Goal: Task Accomplishment & Management: Manage account settings

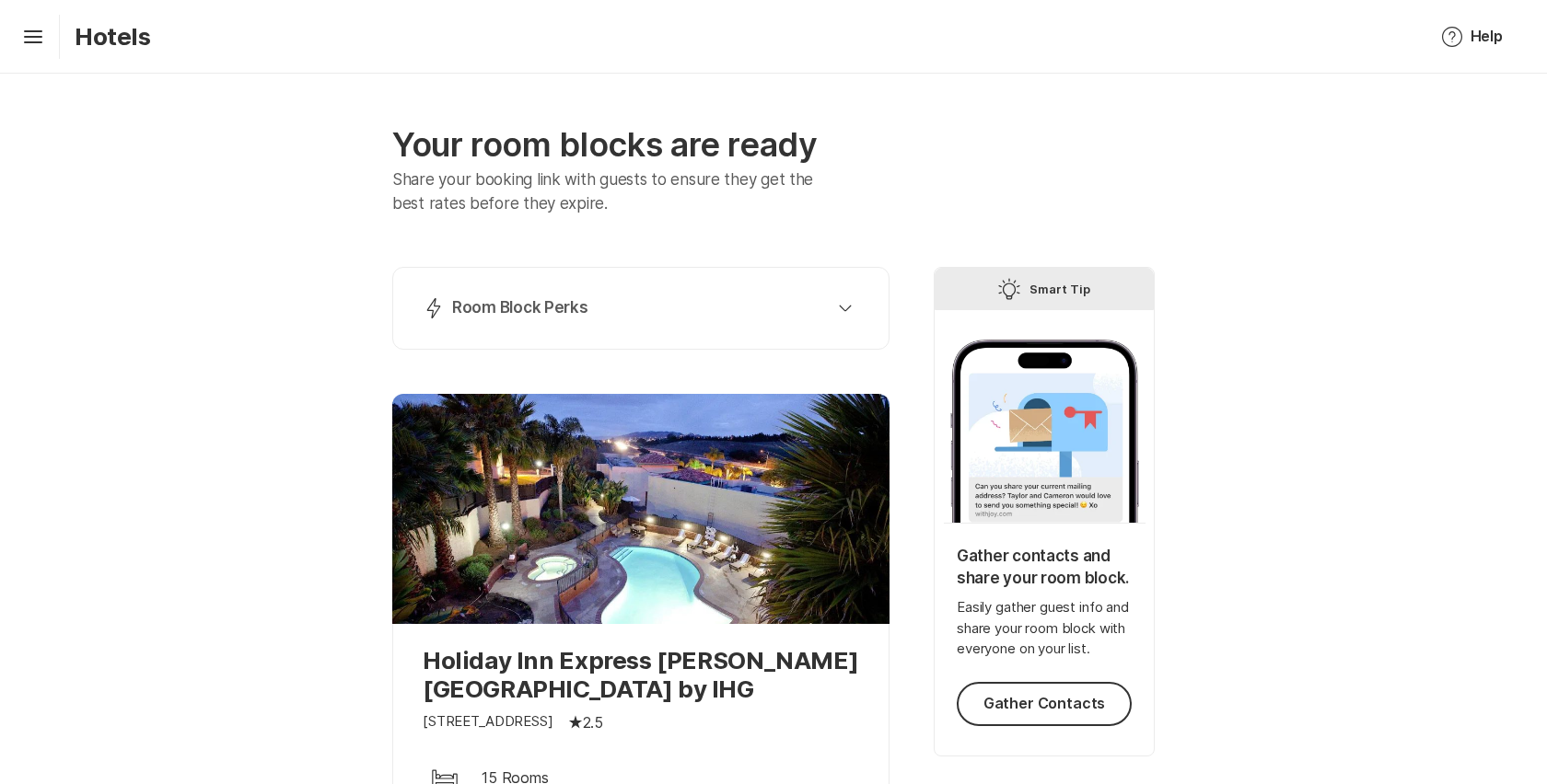
scroll to position [470, 0]
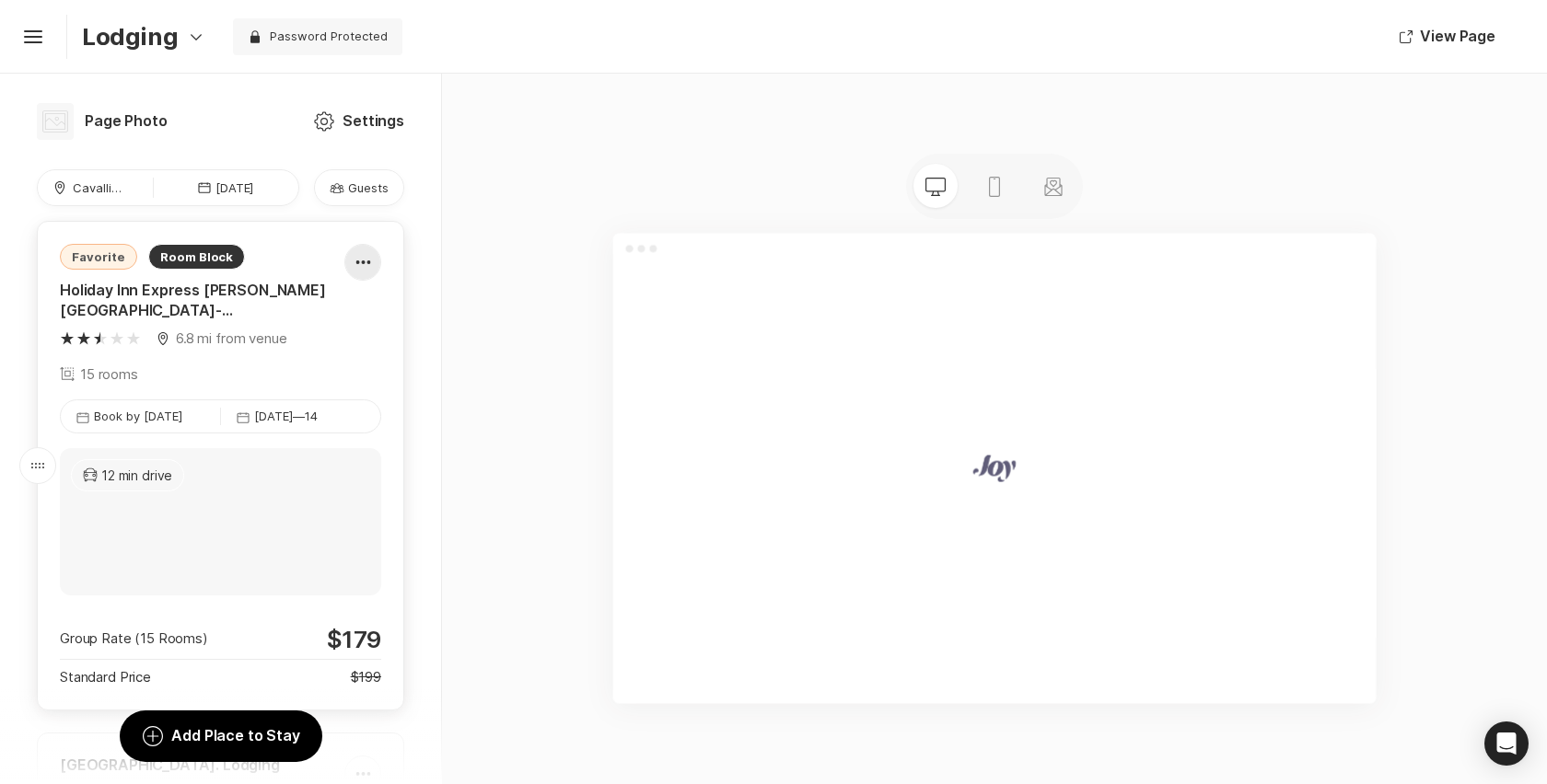
click at [348, 255] on div at bounding box center [363, 262] width 35 height 37
click at [337, 313] on div "Pencil Edit" at bounding box center [344, 317] width 154 height 44
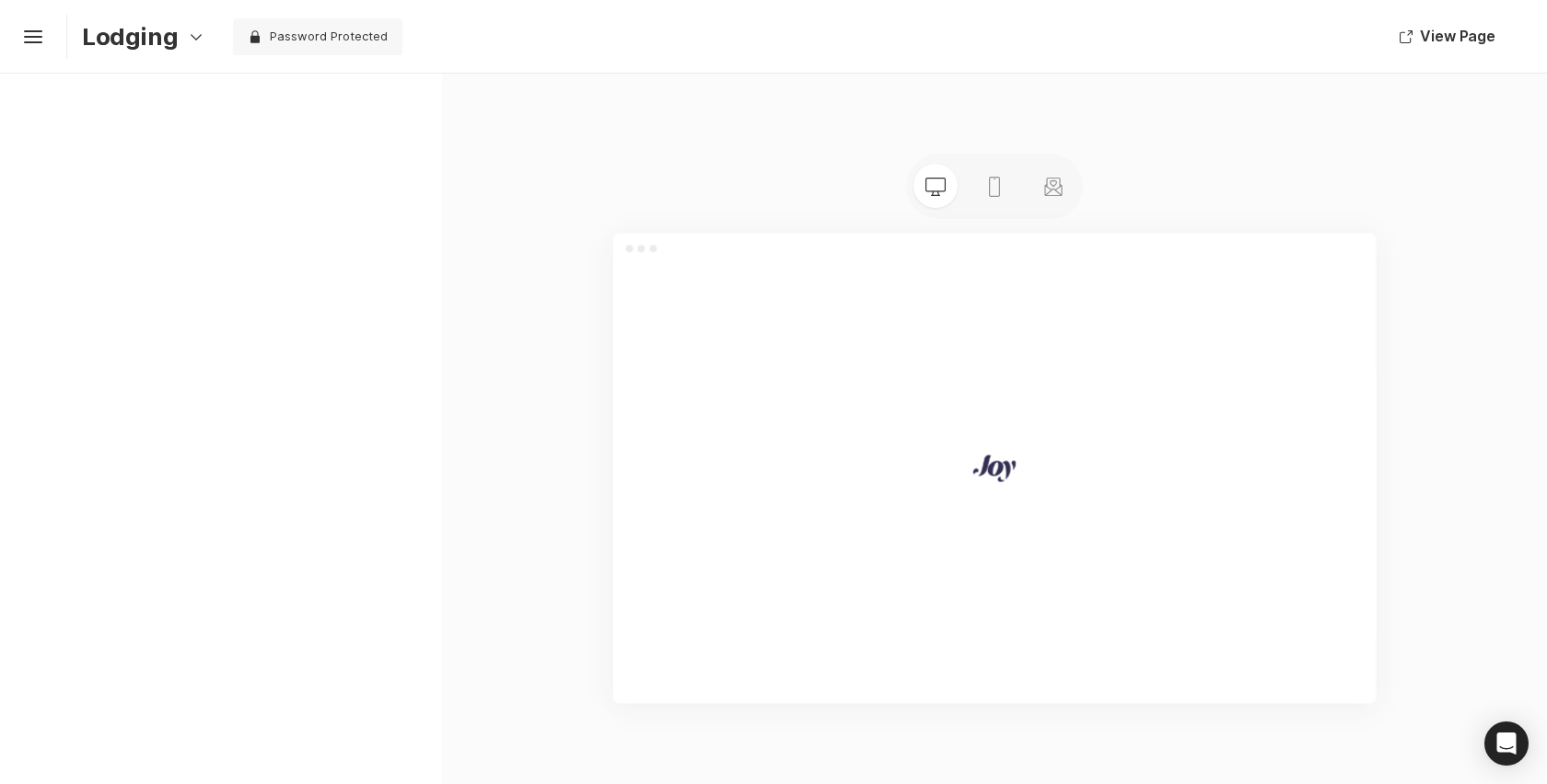
type textarea "x"
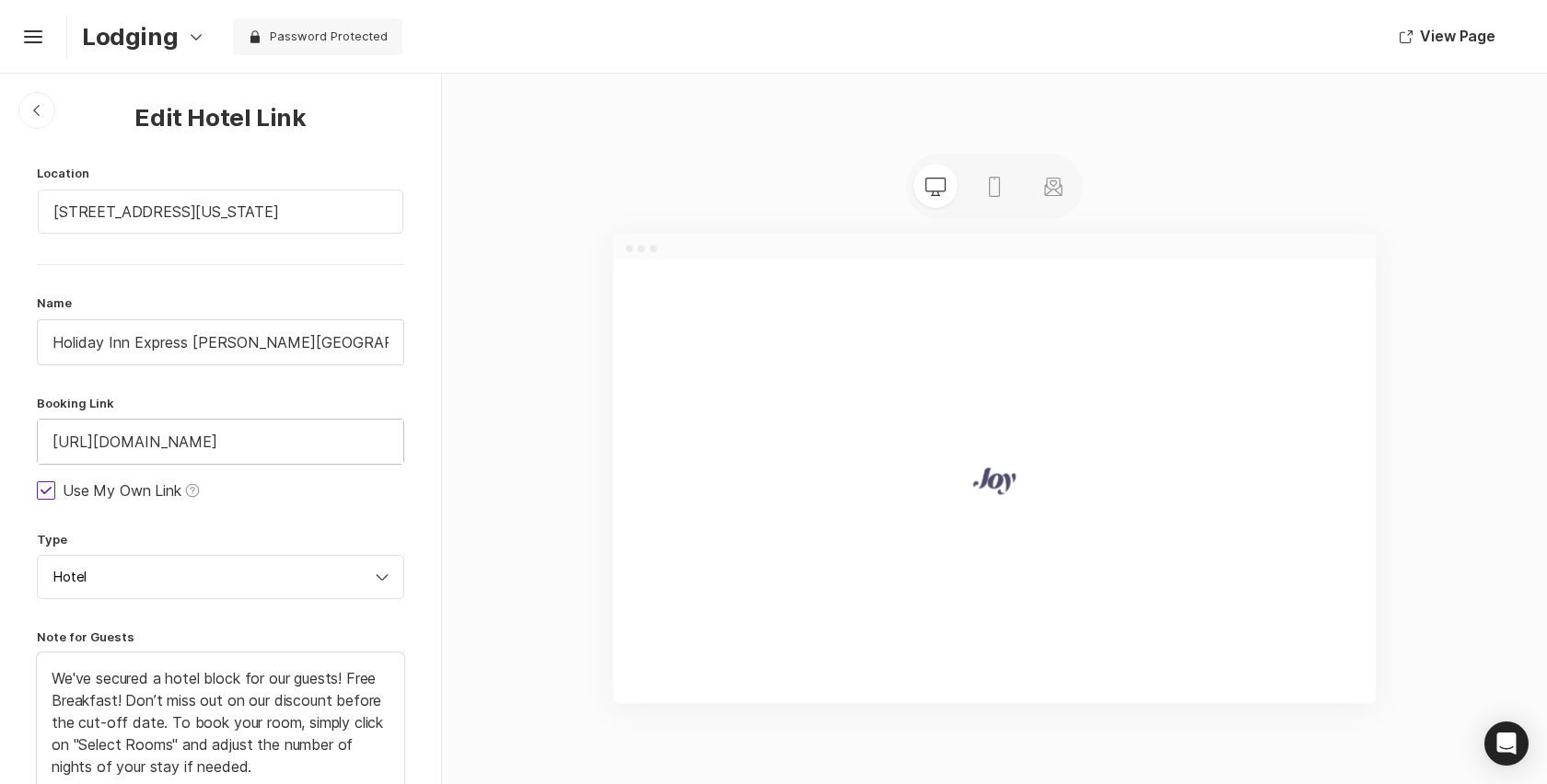
scroll to position [1150, 0]
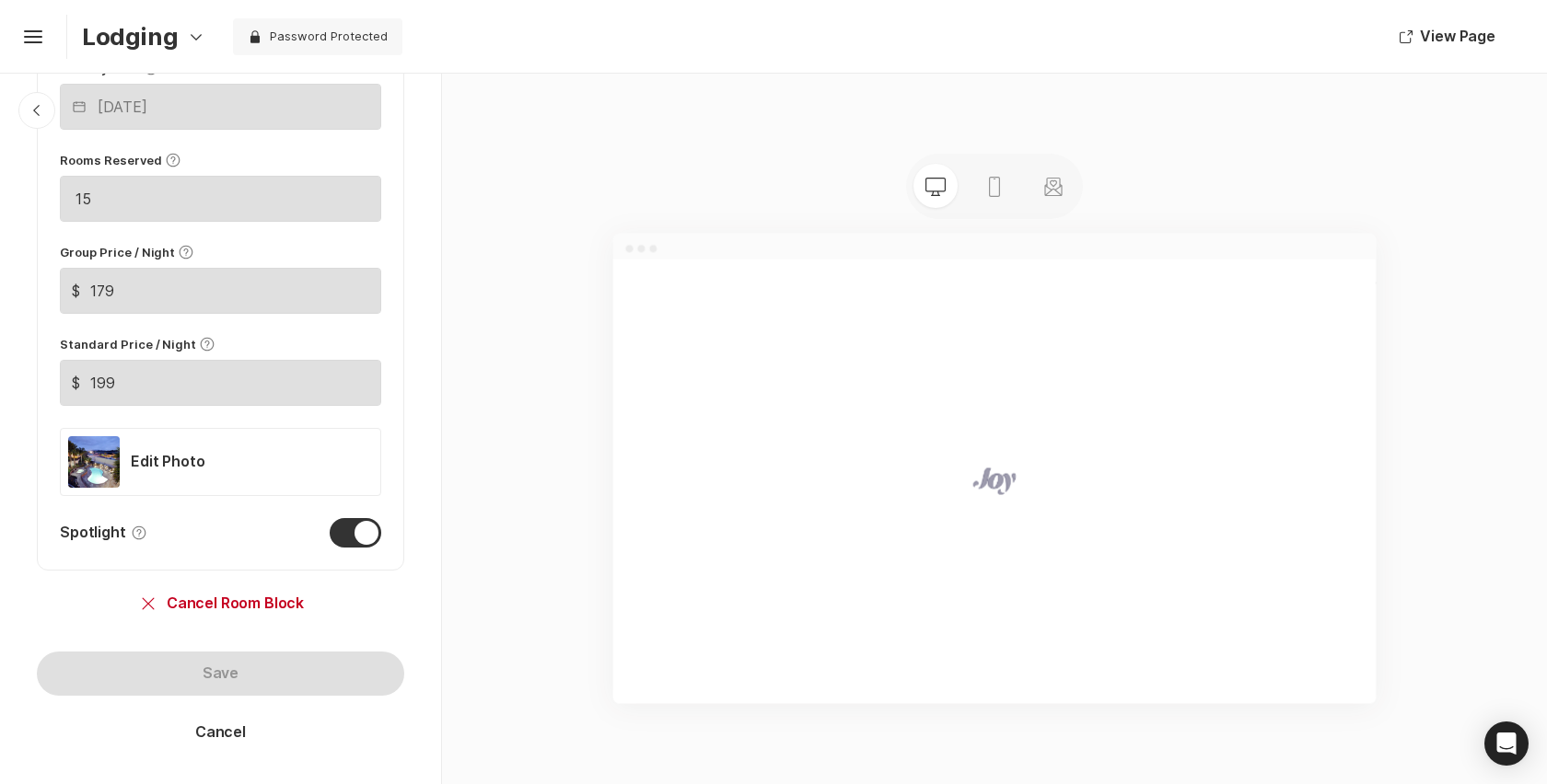
click at [351, 530] on div at bounding box center [355, 532] width 52 height 29
click at [60, 519] on input "Spotlight Help" at bounding box center [60, 518] width 1 height 1
checkbox input "false"
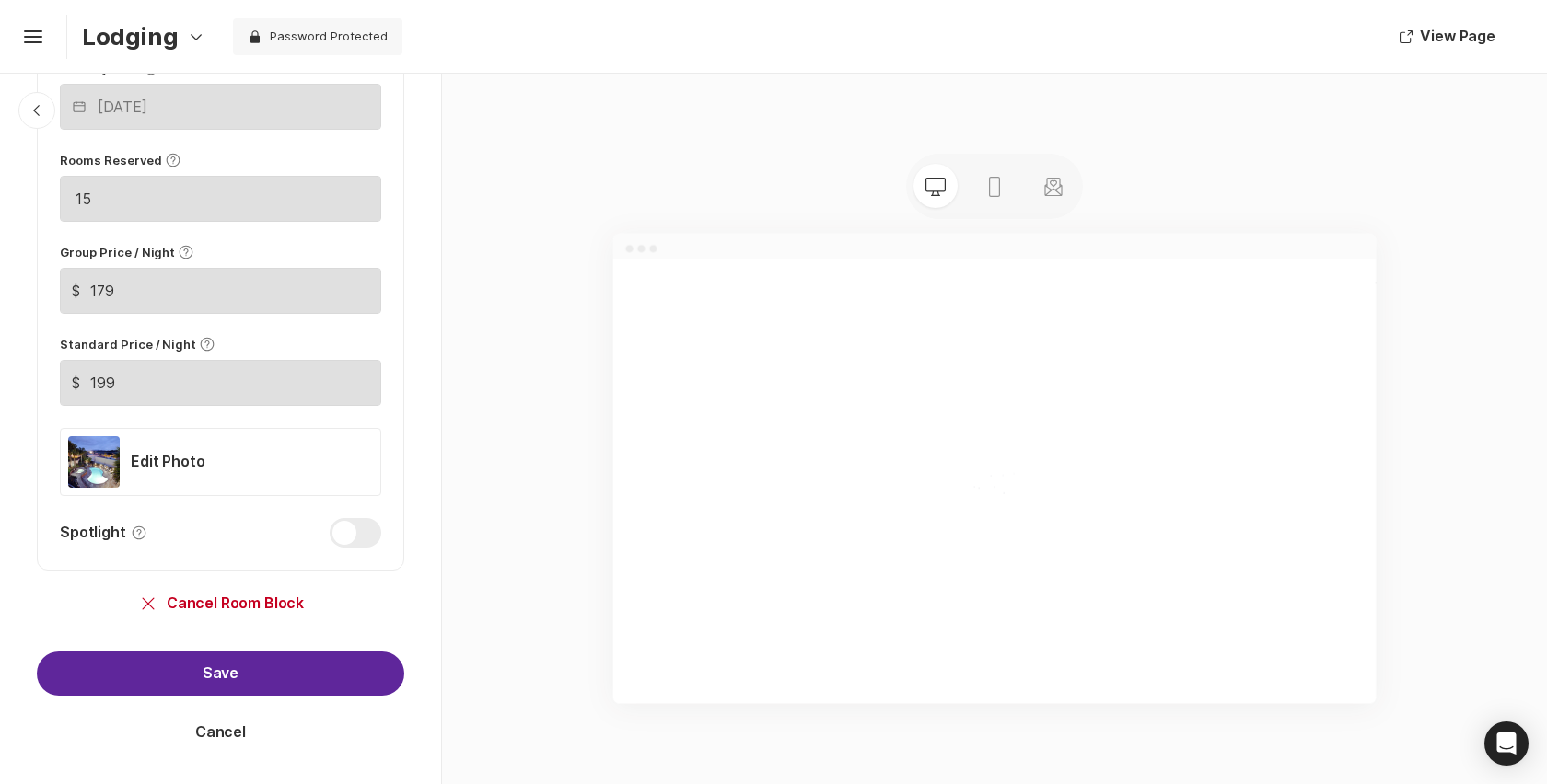
click at [273, 666] on button "Save" at bounding box center [220, 673] width 368 height 44
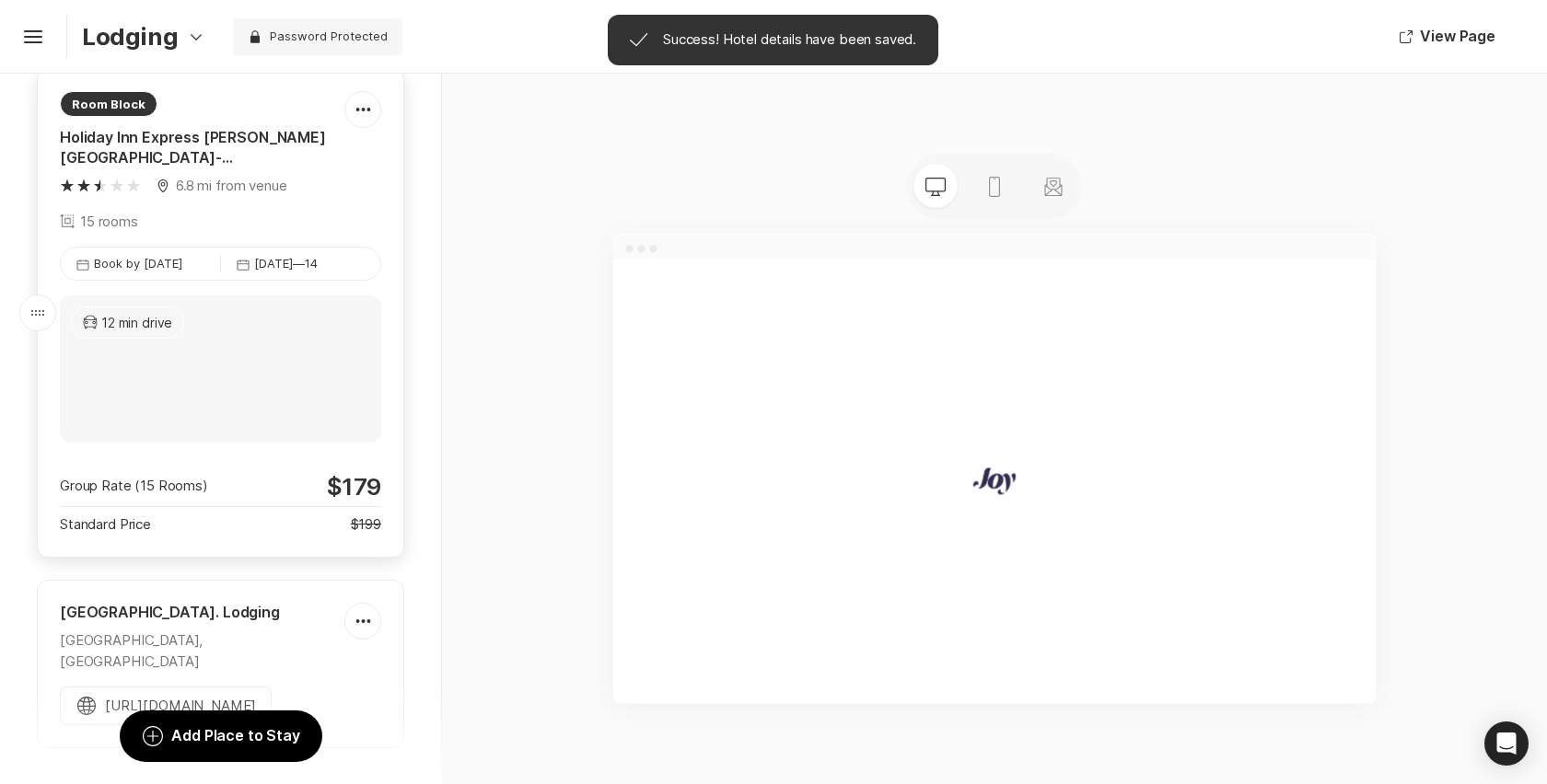
scroll to position [188, 0]
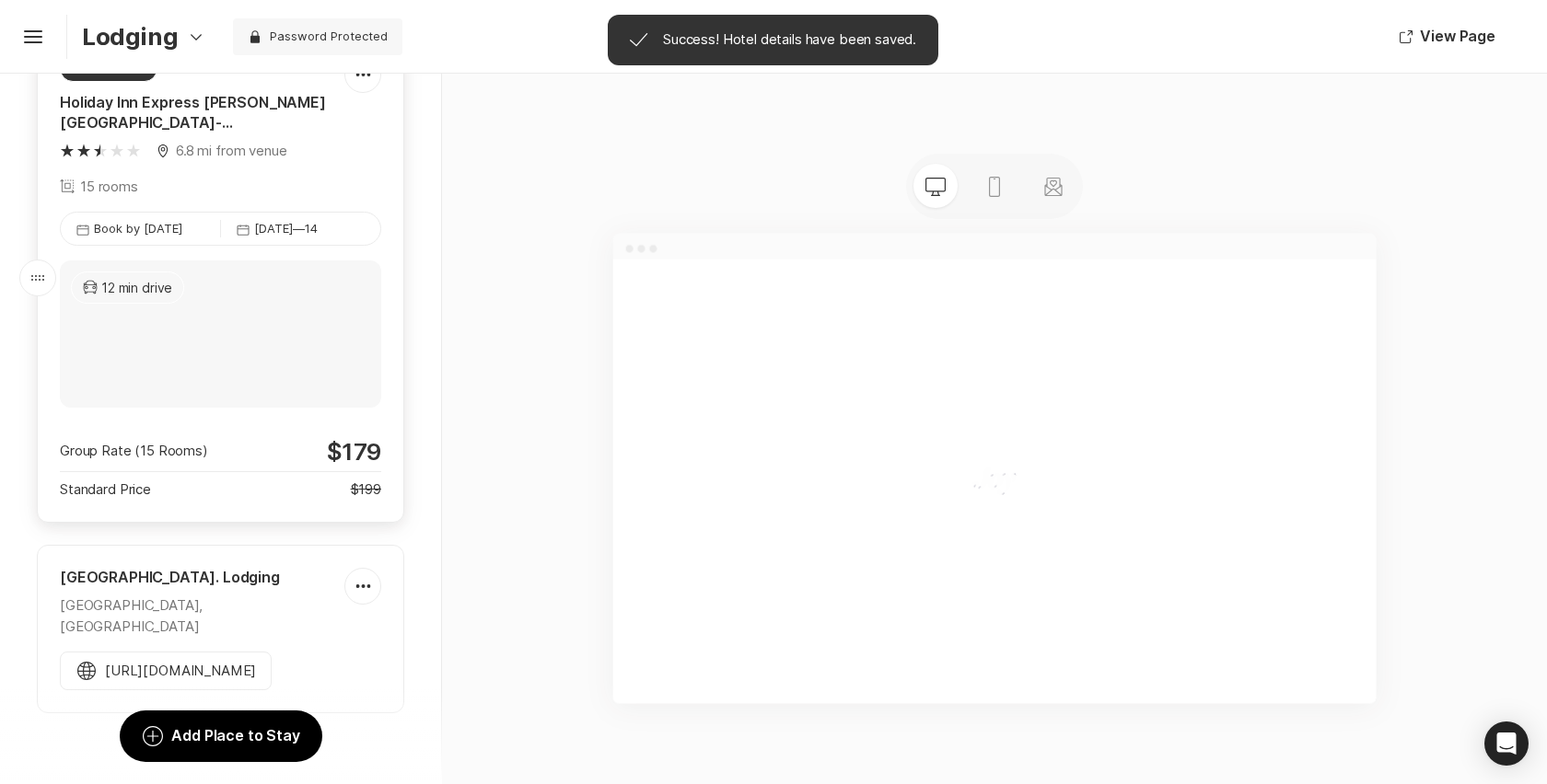
click at [290, 618] on div "[GEOGRAPHIC_DATA]. Lodging [GEOGRAPHIC_DATA], US Pencil Edit Eye Explore Trash …" at bounding box center [220, 629] width 368 height 169
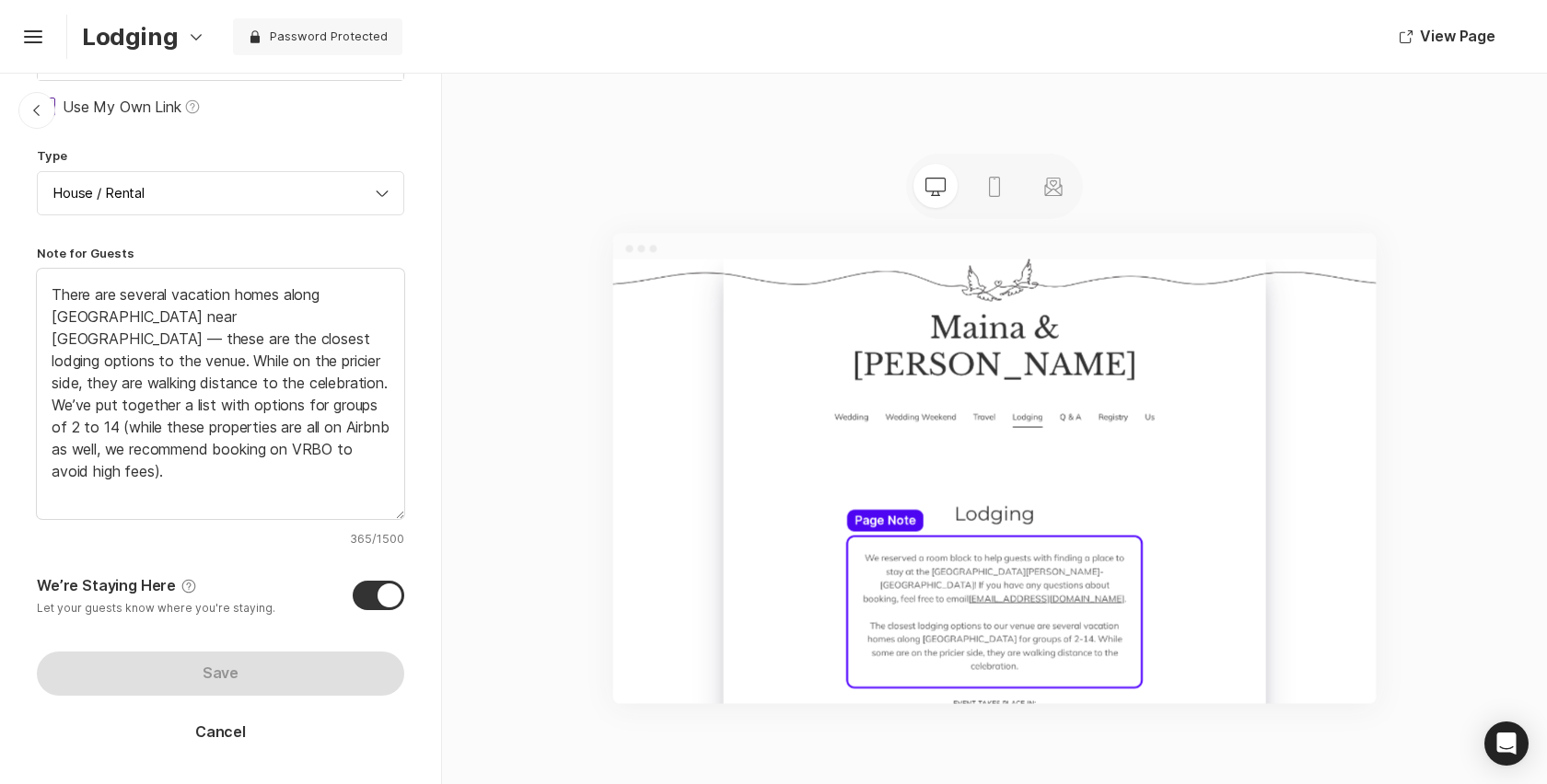
scroll to position [0, 0]
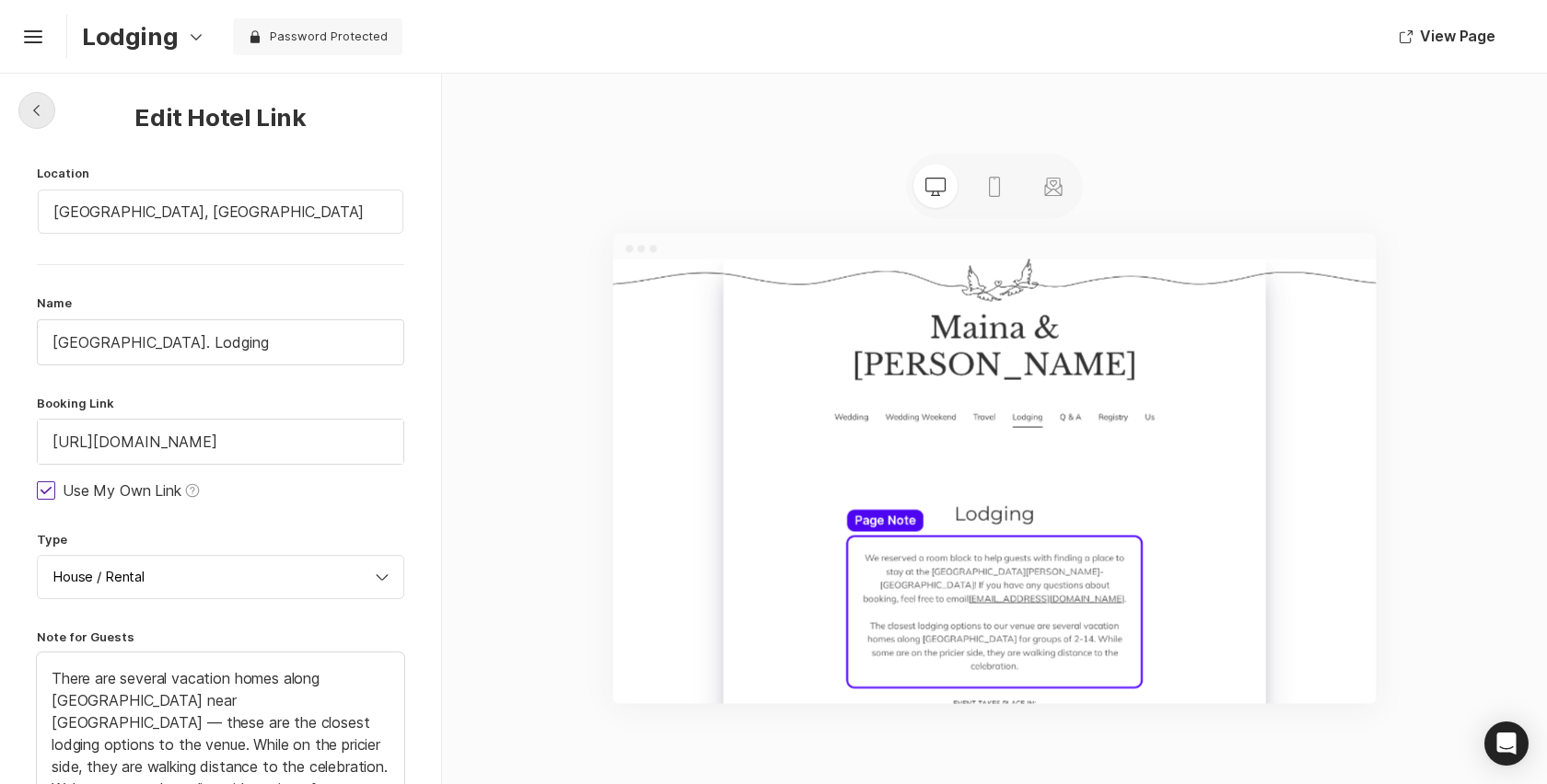
click at [41, 104] on icon "Chevron Left Square" at bounding box center [36, 110] width 15 height 15
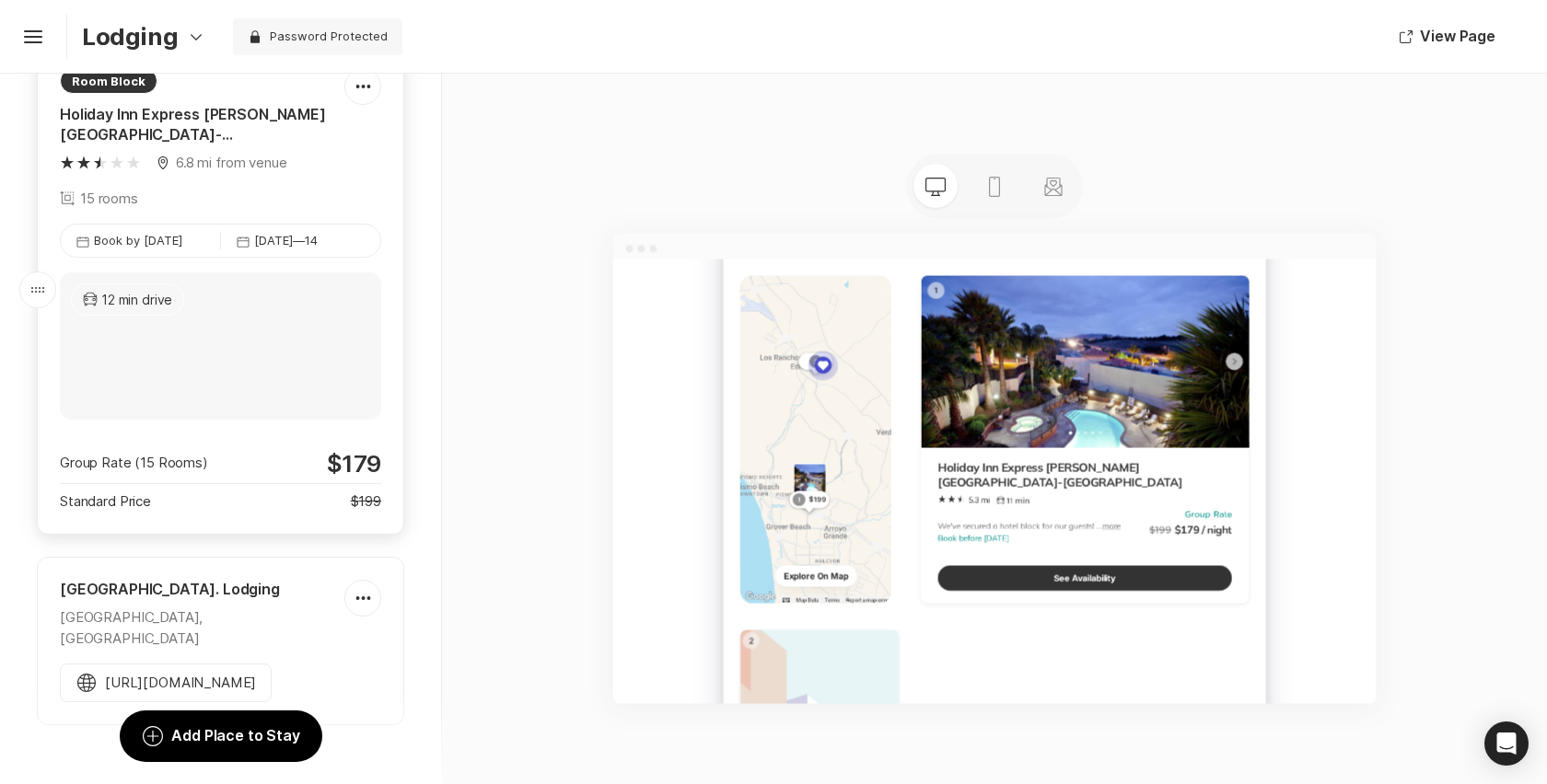
scroll to position [188, 0]
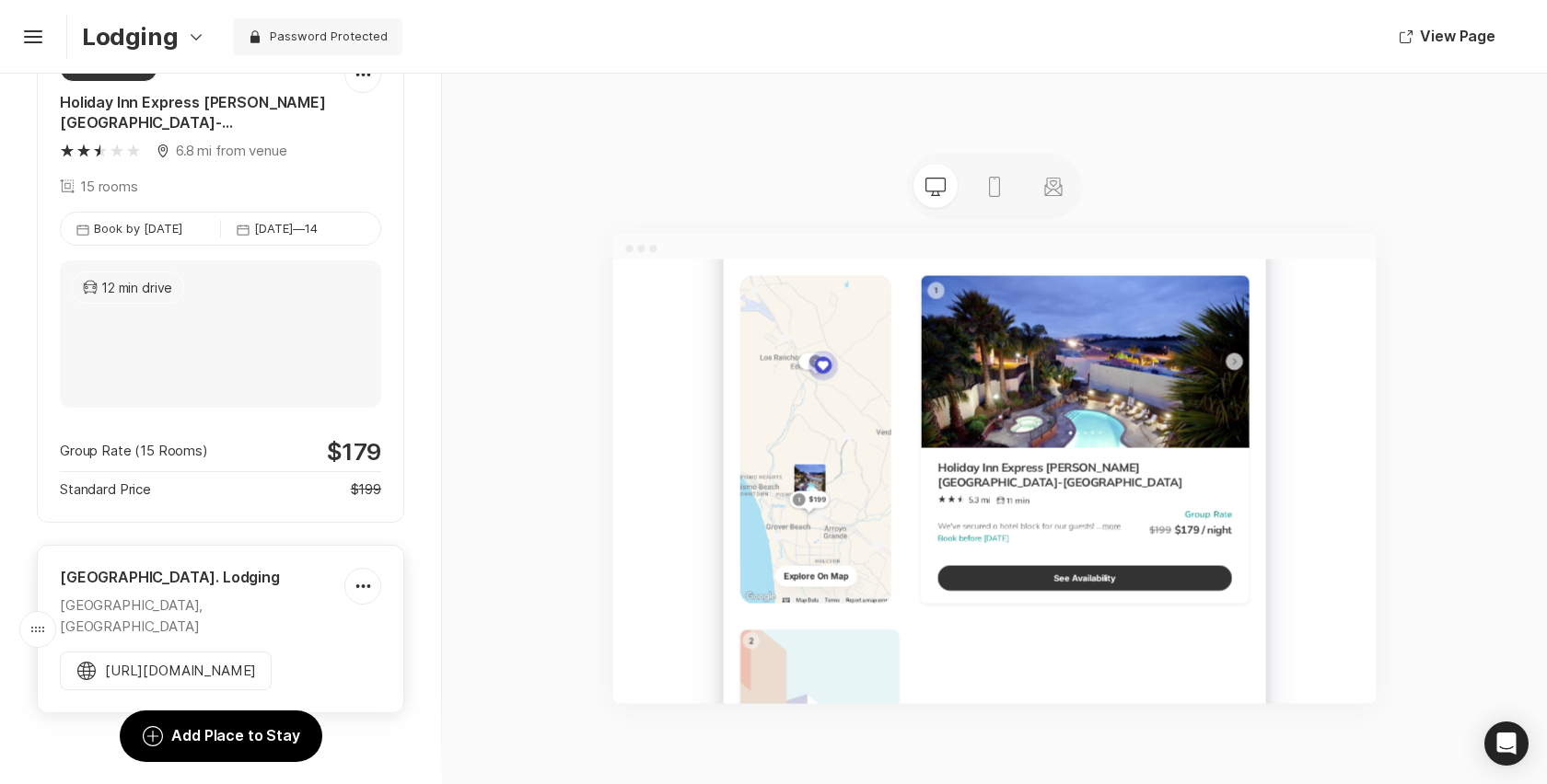
click at [292, 625] on div "[GEOGRAPHIC_DATA]. Lodging [GEOGRAPHIC_DATA], US Pencil Edit Eye Explore Trash …" at bounding box center [220, 629] width 368 height 169
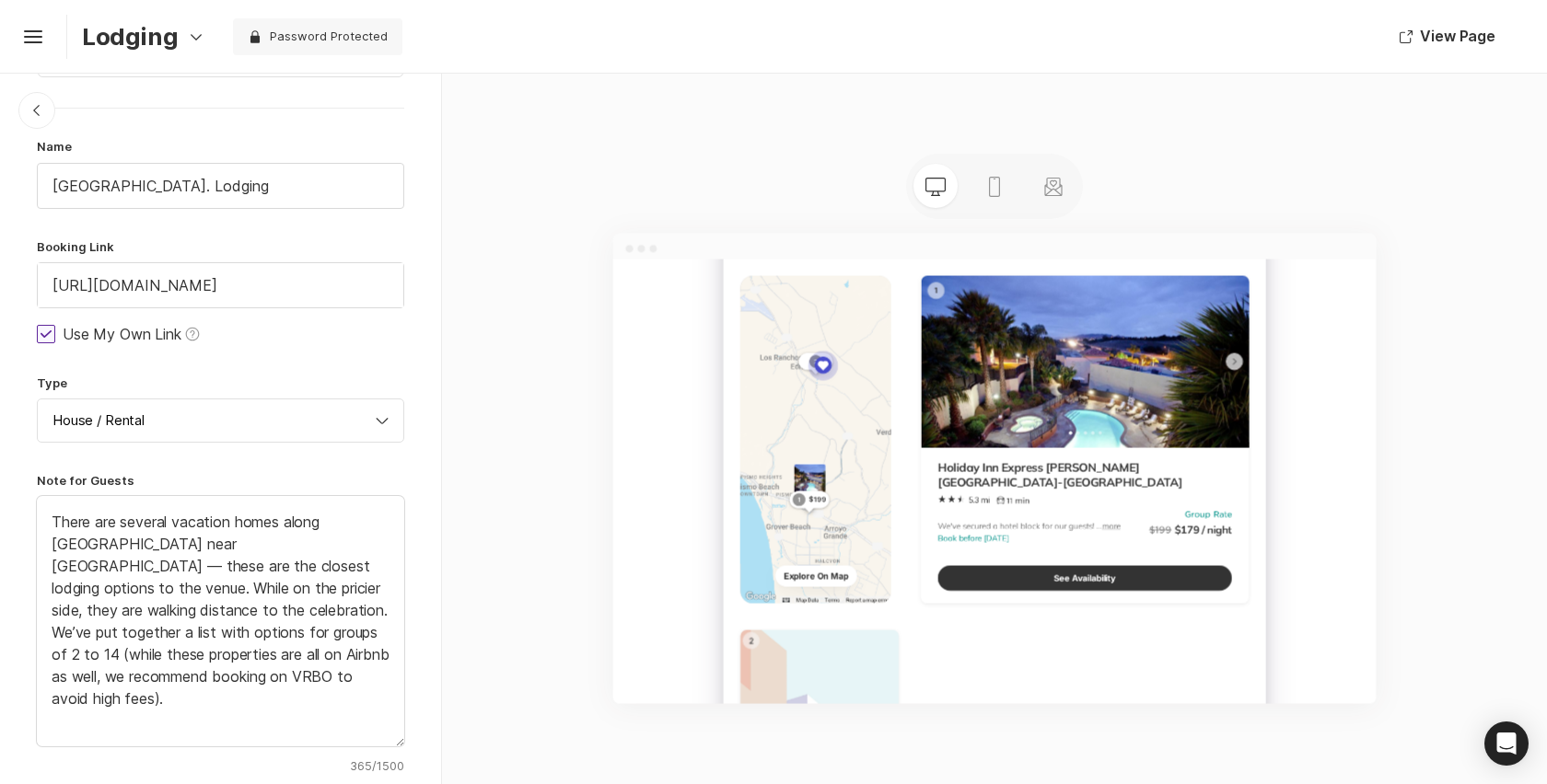
scroll to position [165, 0]
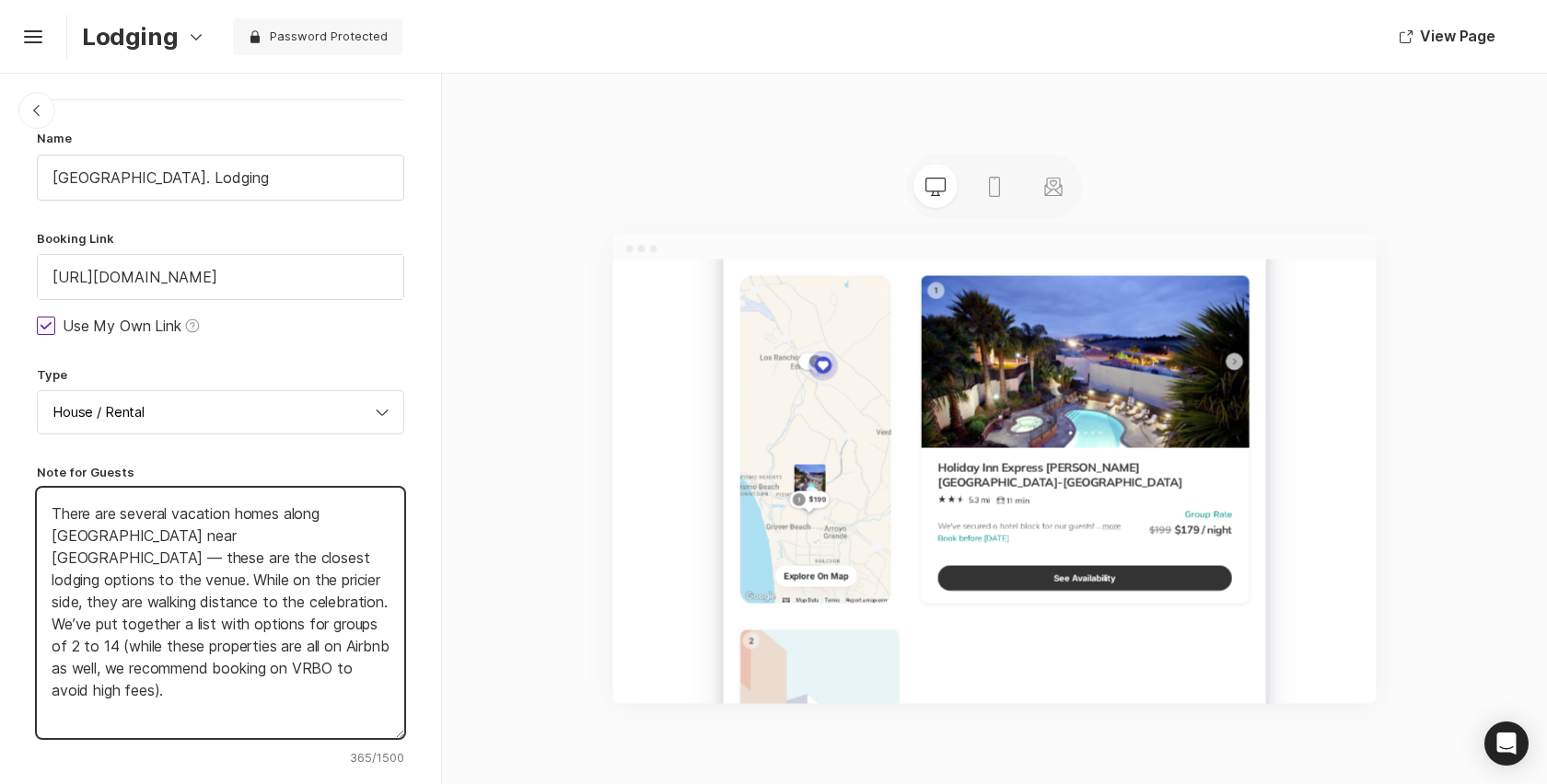
type textarea "x"
click at [71, 511] on textarea "There are several vacation homes along [GEOGRAPHIC_DATA] near [GEOGRAPHIC_DATA]…" at bounding box center [220, 612] width 368 height 251
type textarea "C are several vacation homes along [GEOGRAPHIC_DATA] near [GEOGRAPHIC_DATA] — t…"
type textarea "x"
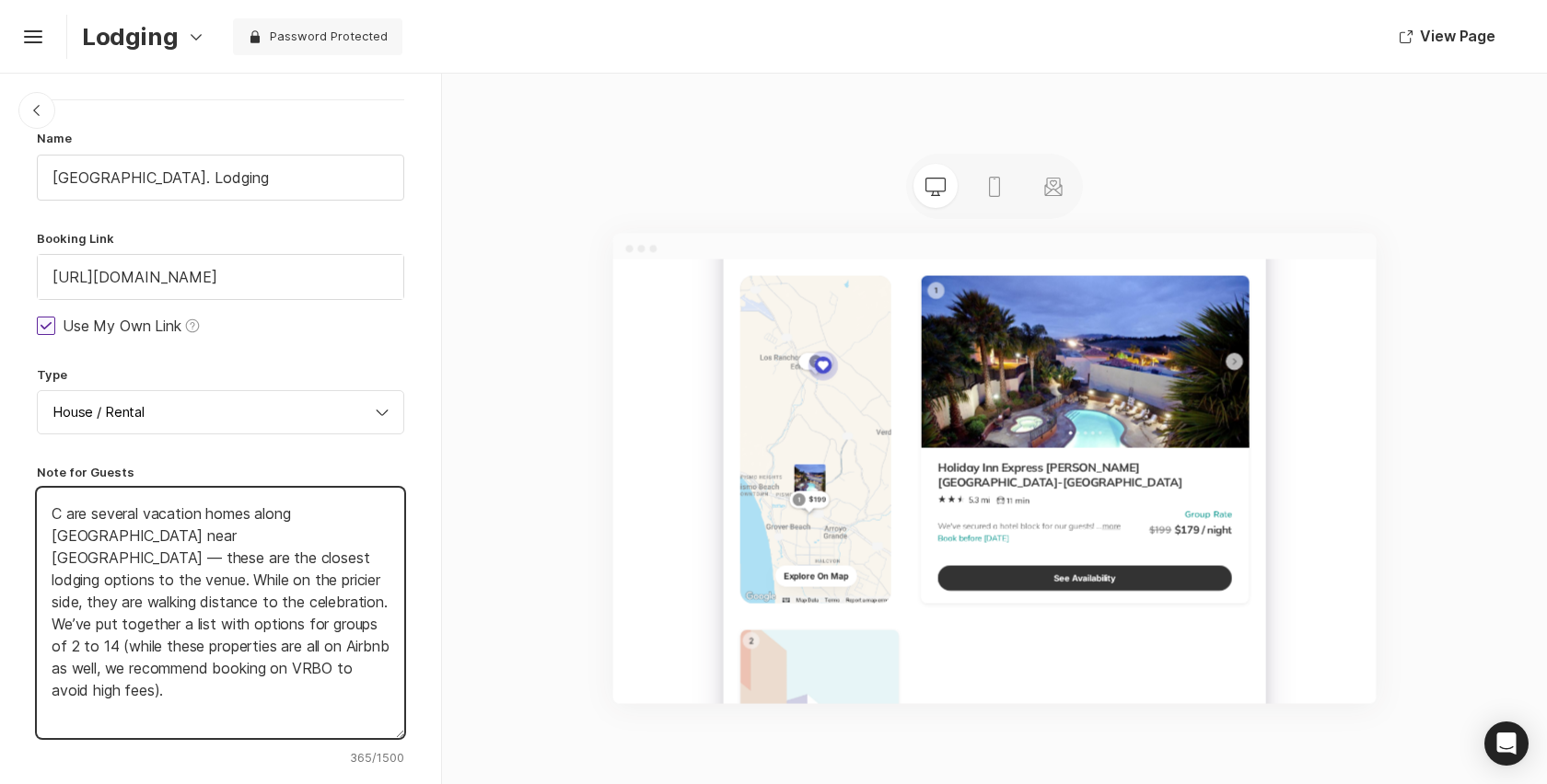
type textarea "Cl are several vacation homes along [GEOGRAPHIC_DATA] near [GEOGRAPHIC_DATA] — …"
type textarea "x"
type textarea "Clo are several vacation homes along [GEOGRAPHIC_DATA] near [GEOGRAPHIC_DATA] —…"
type textarea "x"
type textarea "Clos are several vacation homes along [GEOGRAPHIC_DATA] near [GEOGRAPHIC_DATA] …"
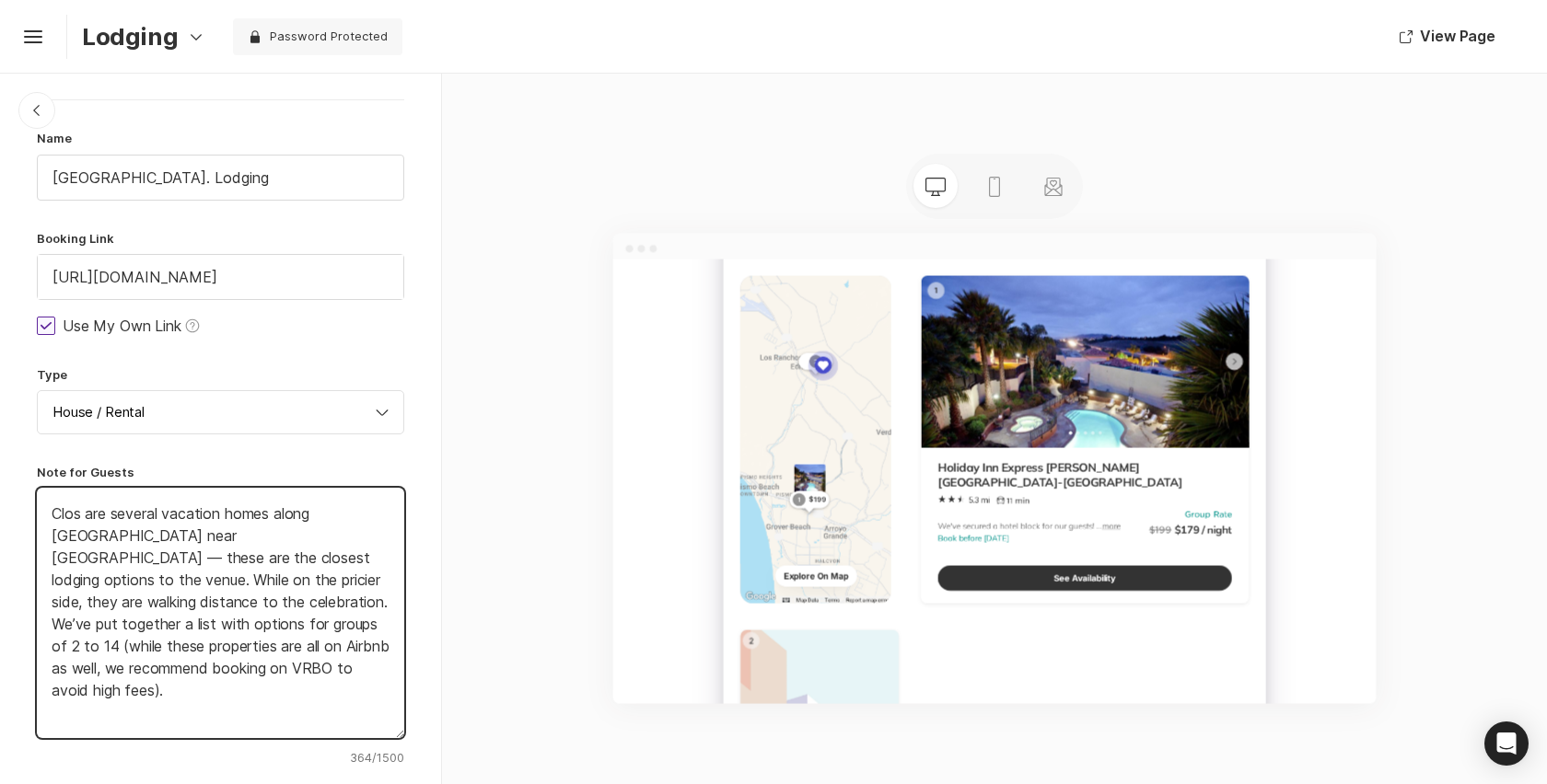
type textarea "x"
type textarea "Close are several vacation homes along [GEOGRAPHIC_DATA] near [GEOGRAPHIC_DATA]…"
type textarea "x"
type textarea "Closes are several vacation homes along [GEOGRAPHIC_DATA] near [GEOGRAPHIC_DATA…"
type textarea "x"
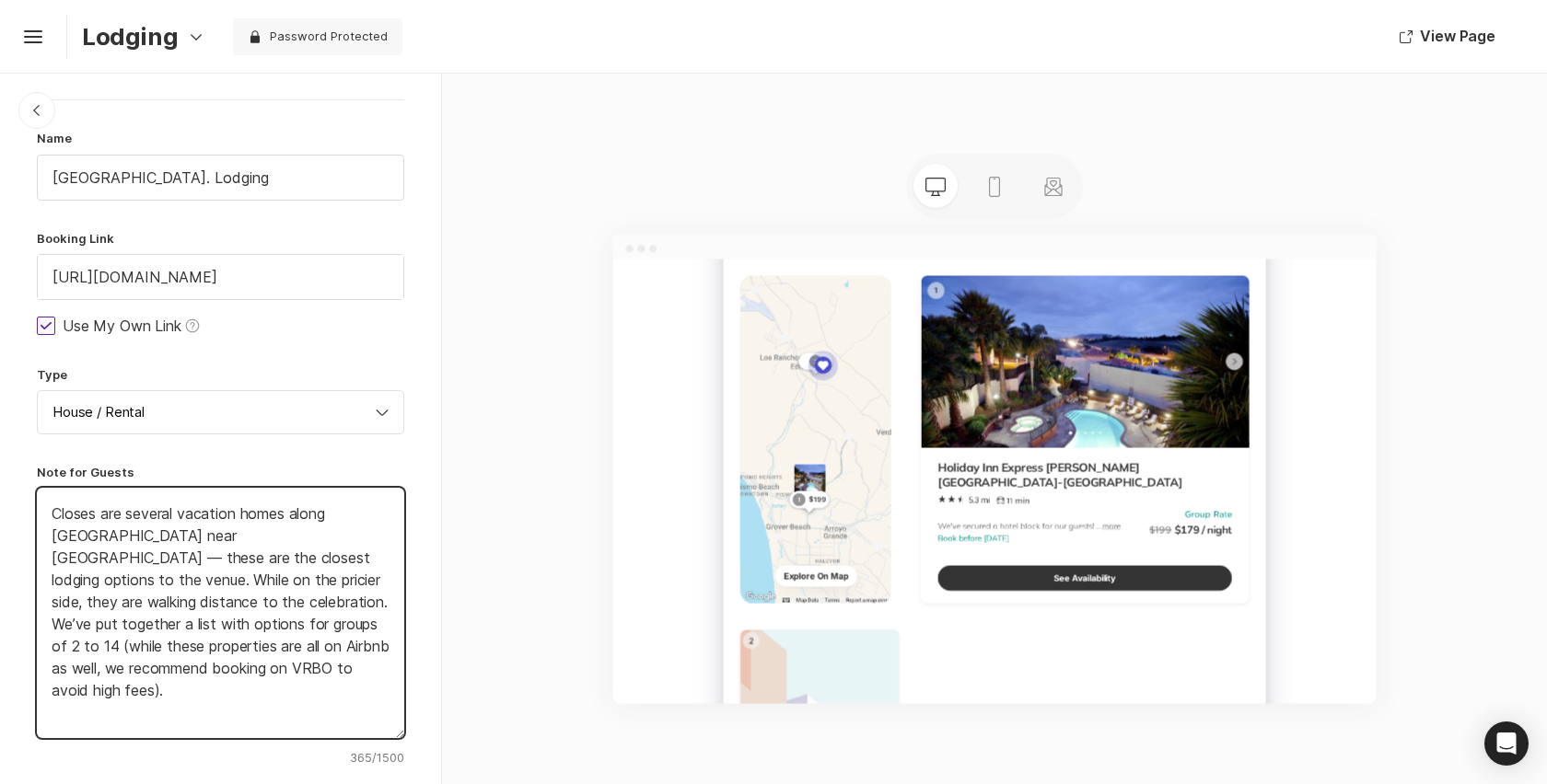
type textarea "Closest are several vacation homes along [GEOGRAPHIC_DATA] near [GEOGRAPHIC_DAT…"
type textarea "x"
type textarea "Closest l are several vacation homes along [GEOGRAPHIC_DATA] near [GEOGRAPHIC_D…"
type textarea "x"
type textarea "Closest lo are several vacation homes along [GEOGRAPHIC_DATA] near [GEOGRAPHIC_…"
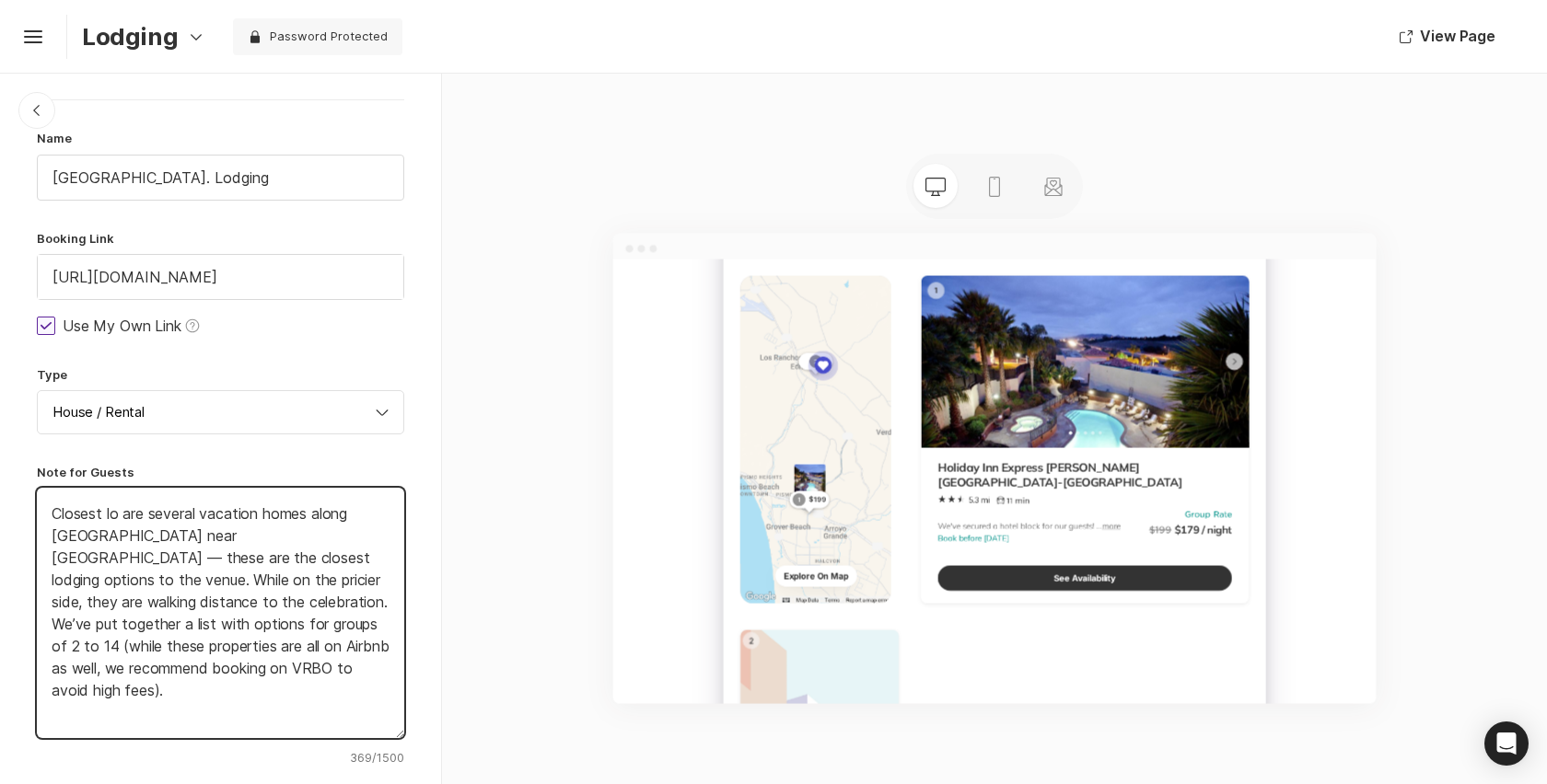
type textarea "x"
type textarea "Closest lod are several vacation homes along [GEOGRAPHIC_DATA] near [GEOGRAPHIC…"
type textarea "x"
type textarea "Closest lodgi are several vacation homes along [GEOGRAPHIC_DATA] near [GEOGRAPH…"
type textarea "x"
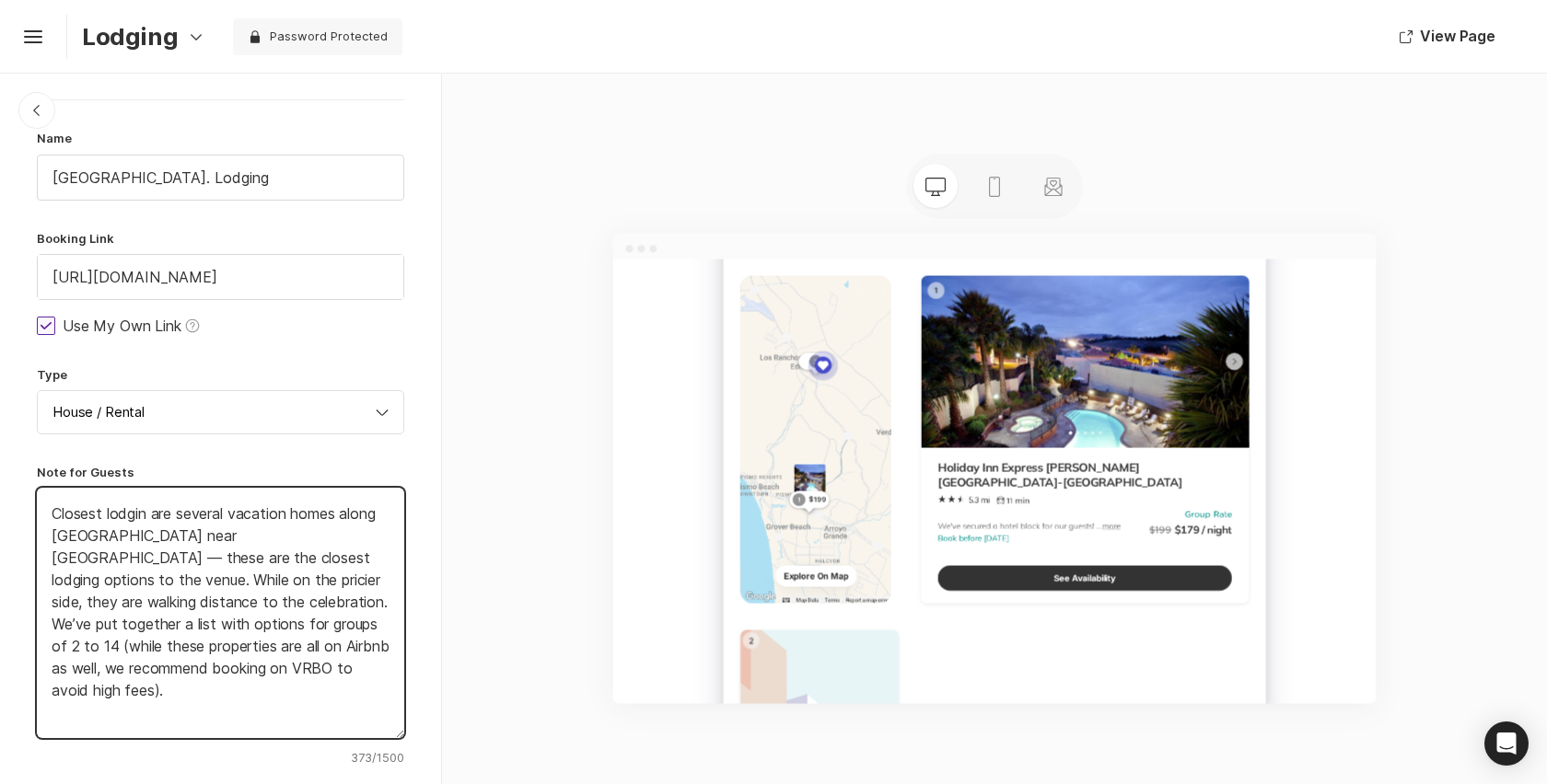
type textarea "Closest lodging are several vacation homes along [GEOGRAPHIC_DATA] near [GEOGRA…"
type textarea "x"
type textarea "Closest lodging w are several vacation homes along [GEOGRAPHIC_DATA] near [GEOG…"
type textarea "x"
type textarea "Closest lodging wal are several vacation homes along [GEOGRAPHIC_DATA] near [GE…"
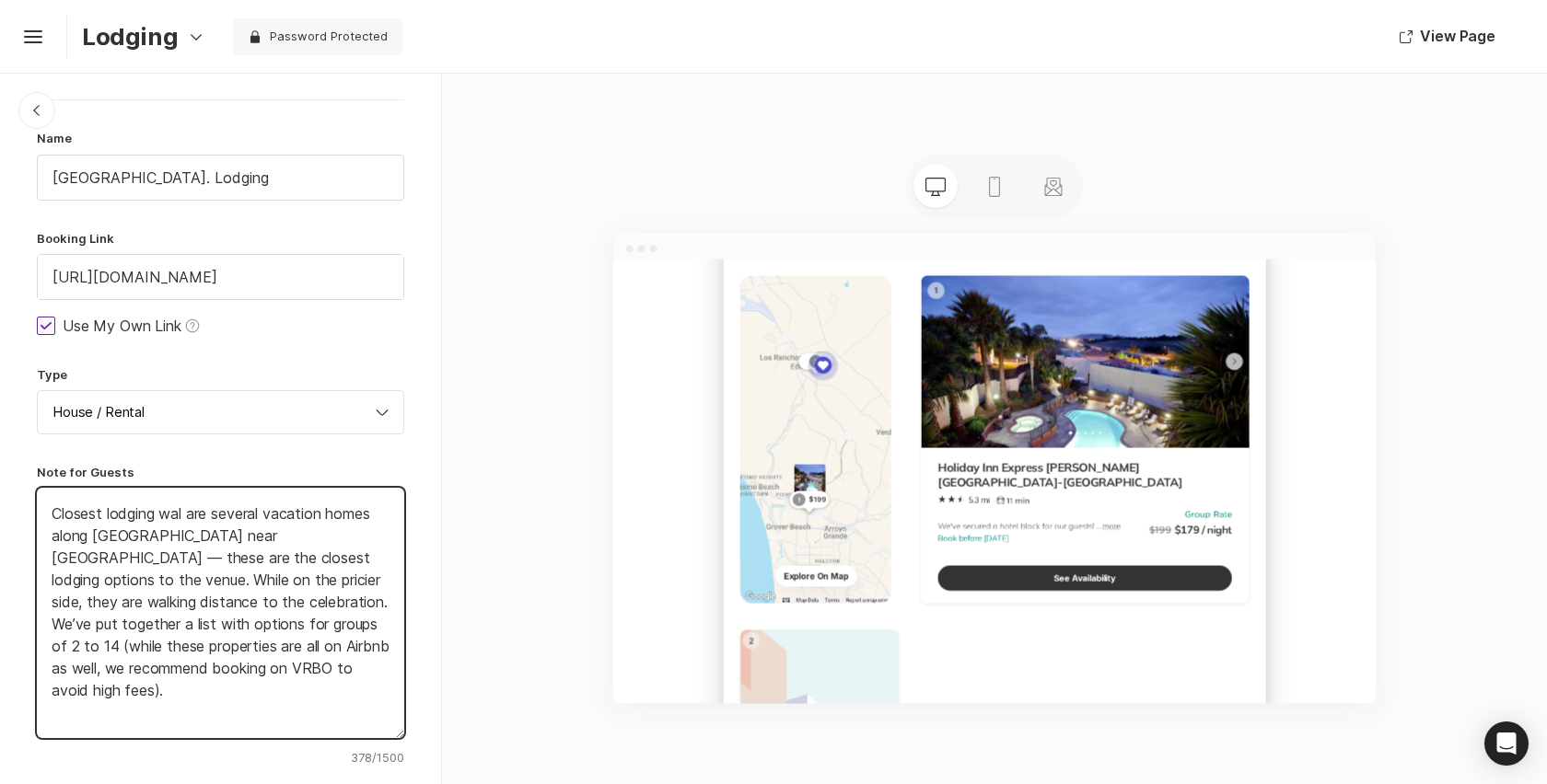
type textarea "x"
type textarea "Closest lodging walki are several vacation homes along [GEOGRAPHIC_DATA] near […"
type textarea "x"
type textarea "Closest lodging walking are several vacation homes along [GEOGRAPHIC_DATA] near…"
type textarea "x"
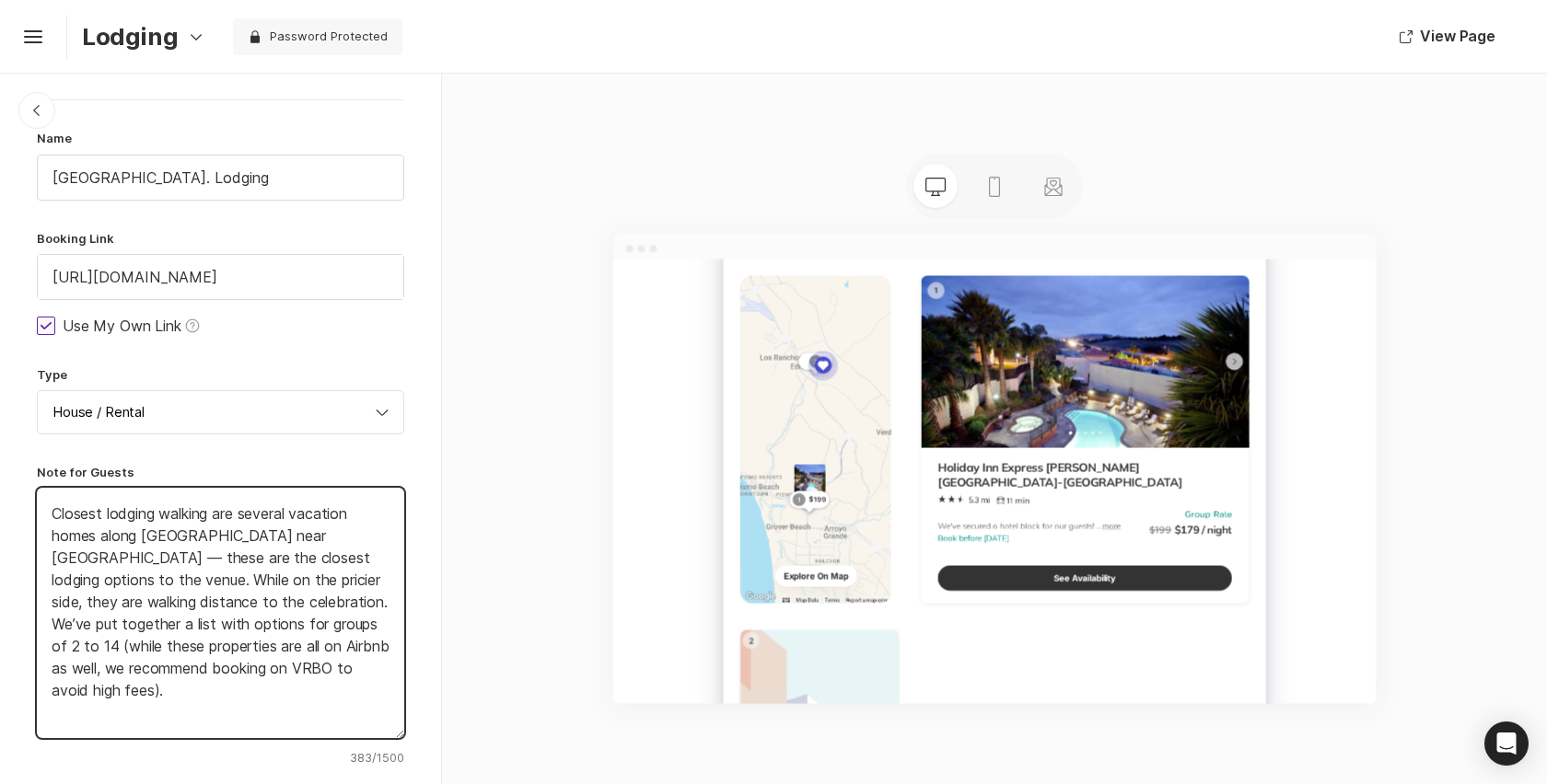
type textarea "Closest lodging walking are several vacation homes along [GEOGRAPHIC_DATA] near…"
type textarea "x"
type textarea "Closest lodging walking di are several vacation homes along [GEOGRAPHIC_DATA] n…"
type textarea "x"
type textarea "Closest lodging walking dist are several vacation homes along [GEOGRAPHIC_DATA]…"
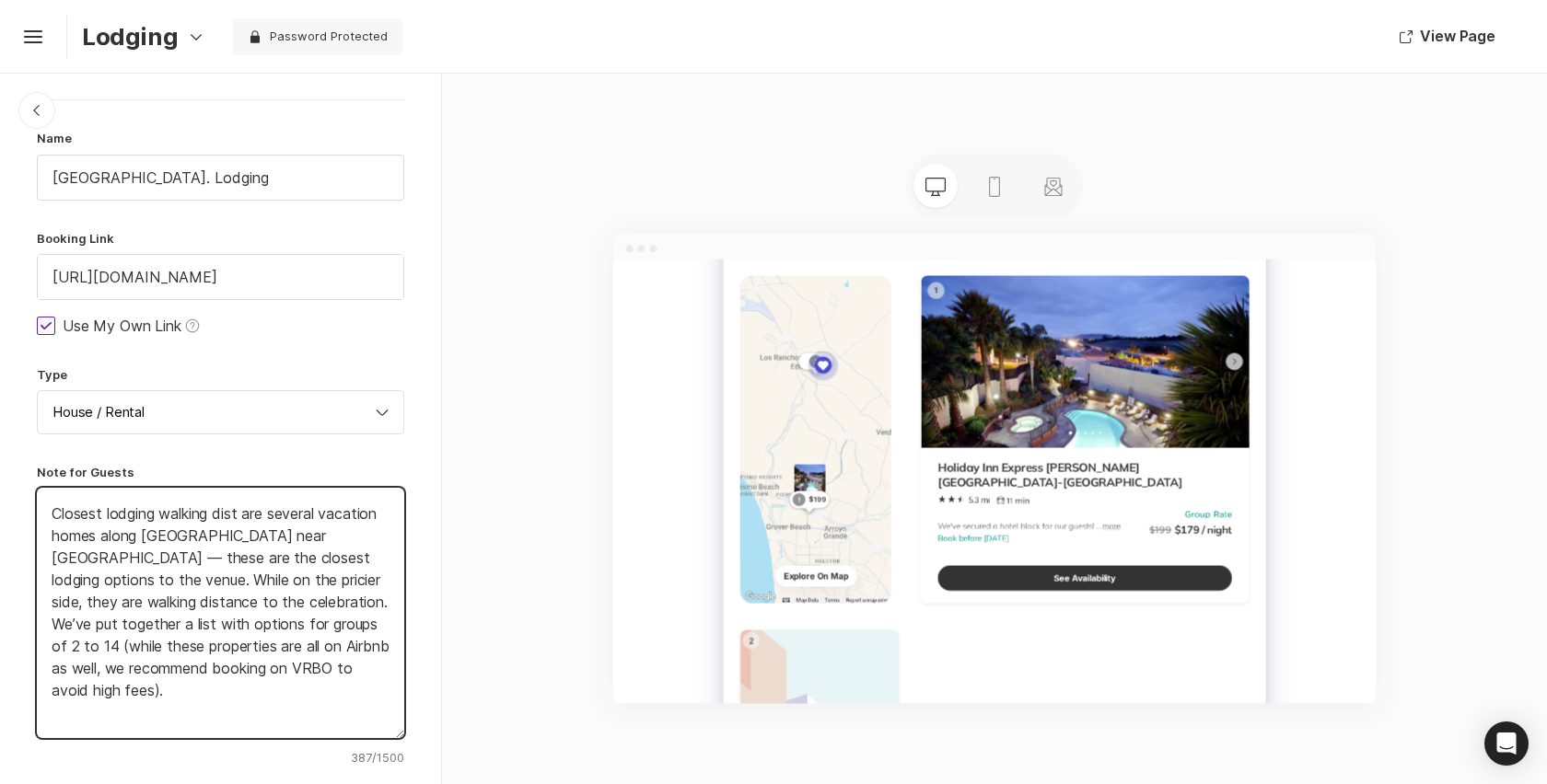
type textarea "x"
type textarea "Closest lodging walking distanc are several vacation homes along [GEOGRAPHIC_DA…"
type textarea "x"
type textarea "Closest lodging walking distance are several vacation homes along [GEOGRAPHIC_D…"
type textarea "x"
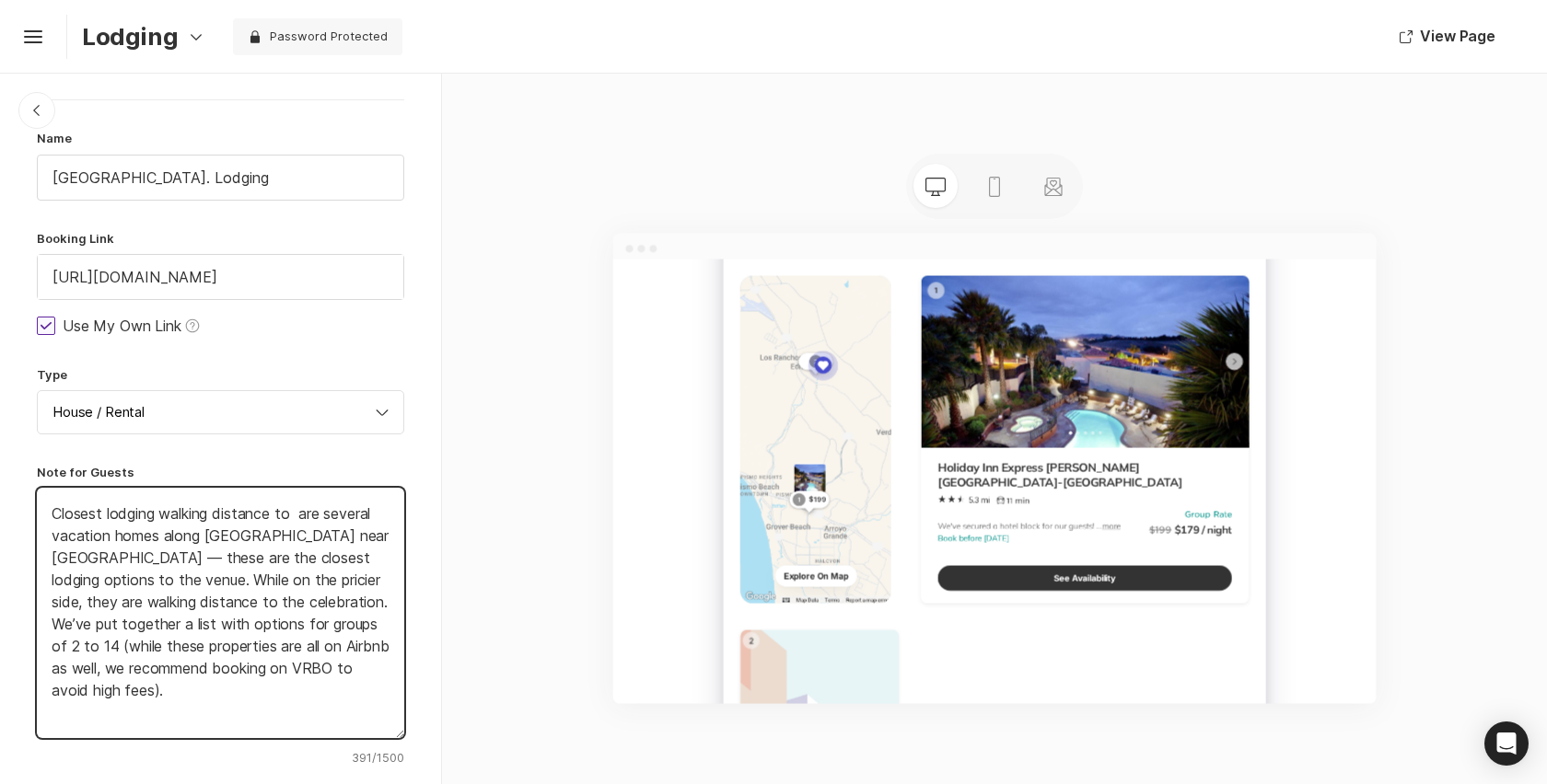
type textarea "Closest lodging walking distance to v are several vacation homes along [GEOGRAP…"
type textarea "x"
type textarea "Closest lodging walking distance to ven are several vacation homes along [GEOGR…"
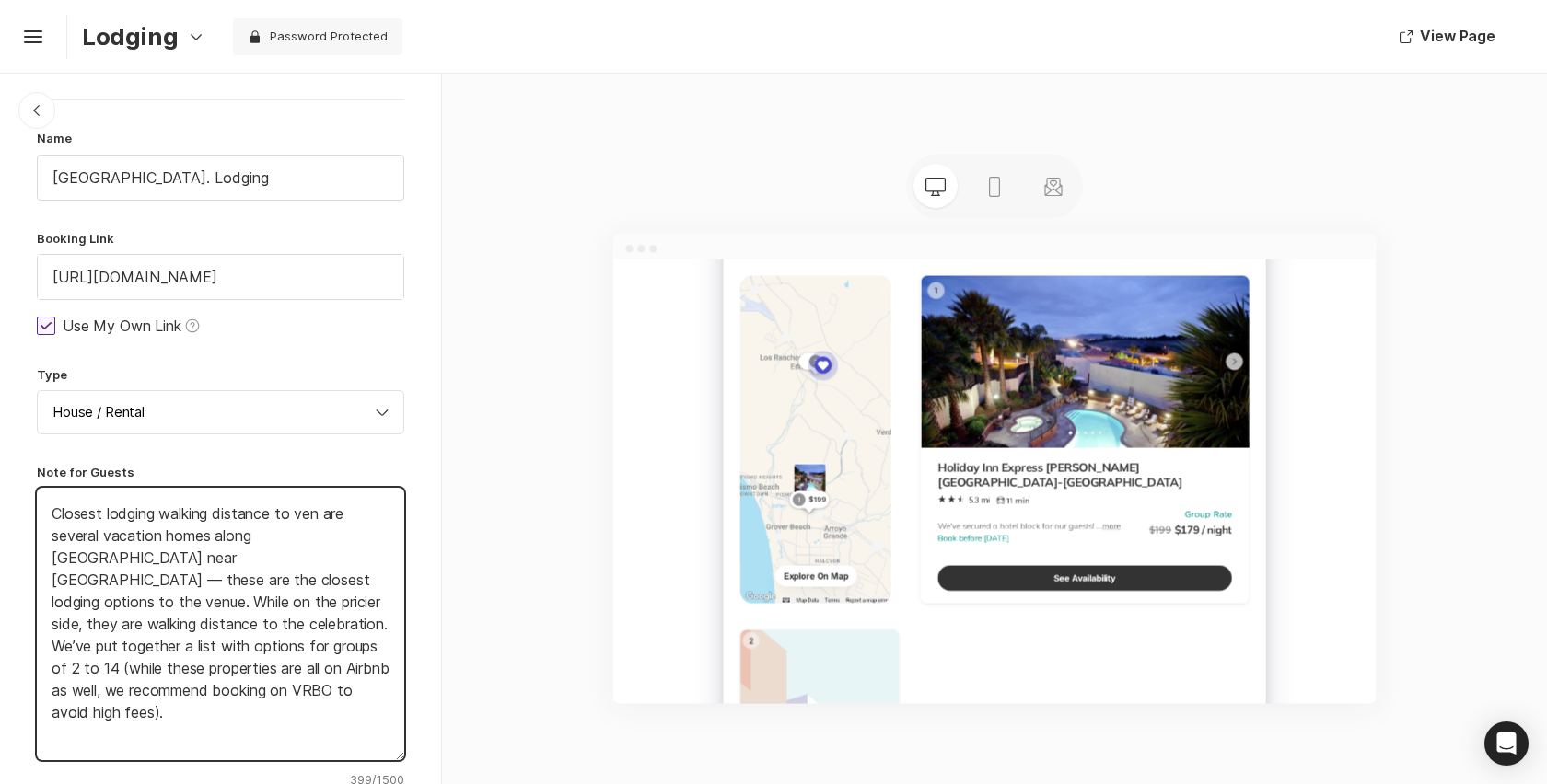
type textarea "x"
type textarea "Closest lodging walking distance to venue are several vacation homes along [GEO…"
type textarea "x"
type textarea "Closest lodging walking distance to venue are several vacation homes along [GEO…"
type textarea "x"
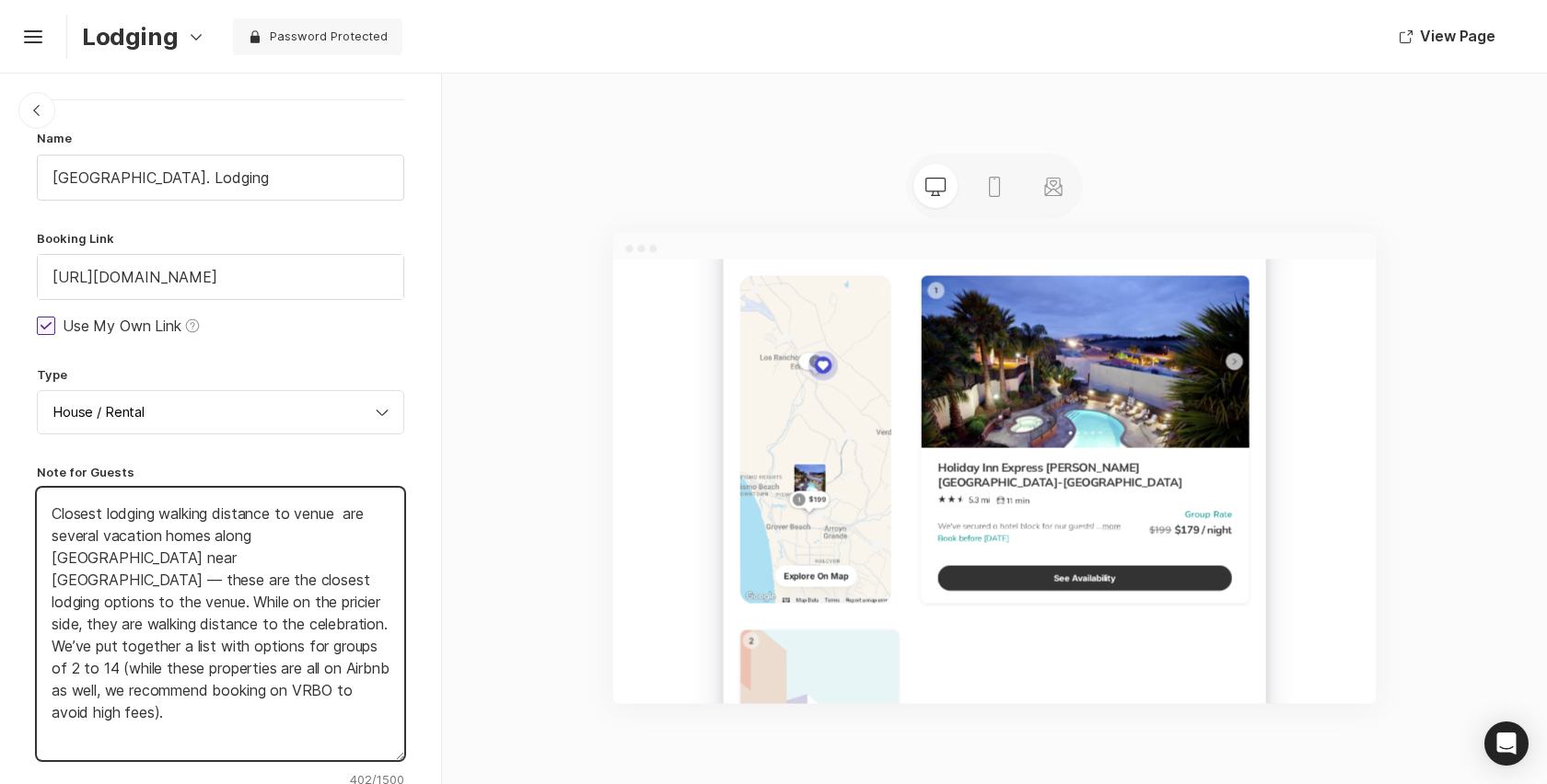
type textarea "Closest lodging walking distance to venue f are several vacation homes along [G…"
type textarea "x"
type textarea "Closest lodging walking distance to venue fo are several vacation homes along […"
type textarea "x"
type textarea "Closest lodging walking distance to venue for are several vacation homes along …"
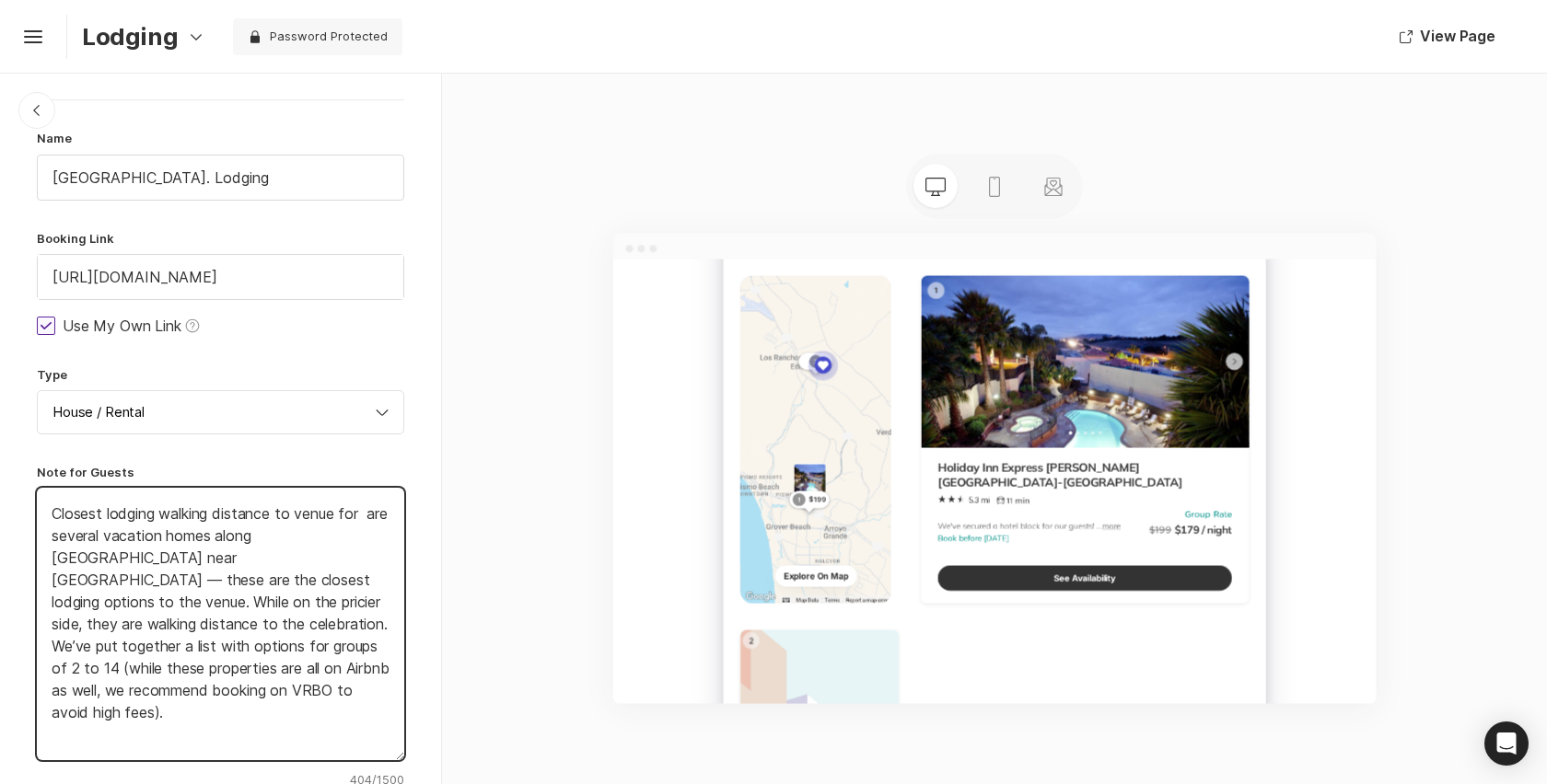
type textarea "x"
type textarea "Closest lodging walking distance to venue for g are several vacation homes alon…"
type textarea "x"
type textarea "Closest lodging walking distance to venue for gro are several vacation homes al…"
type textarea "x"
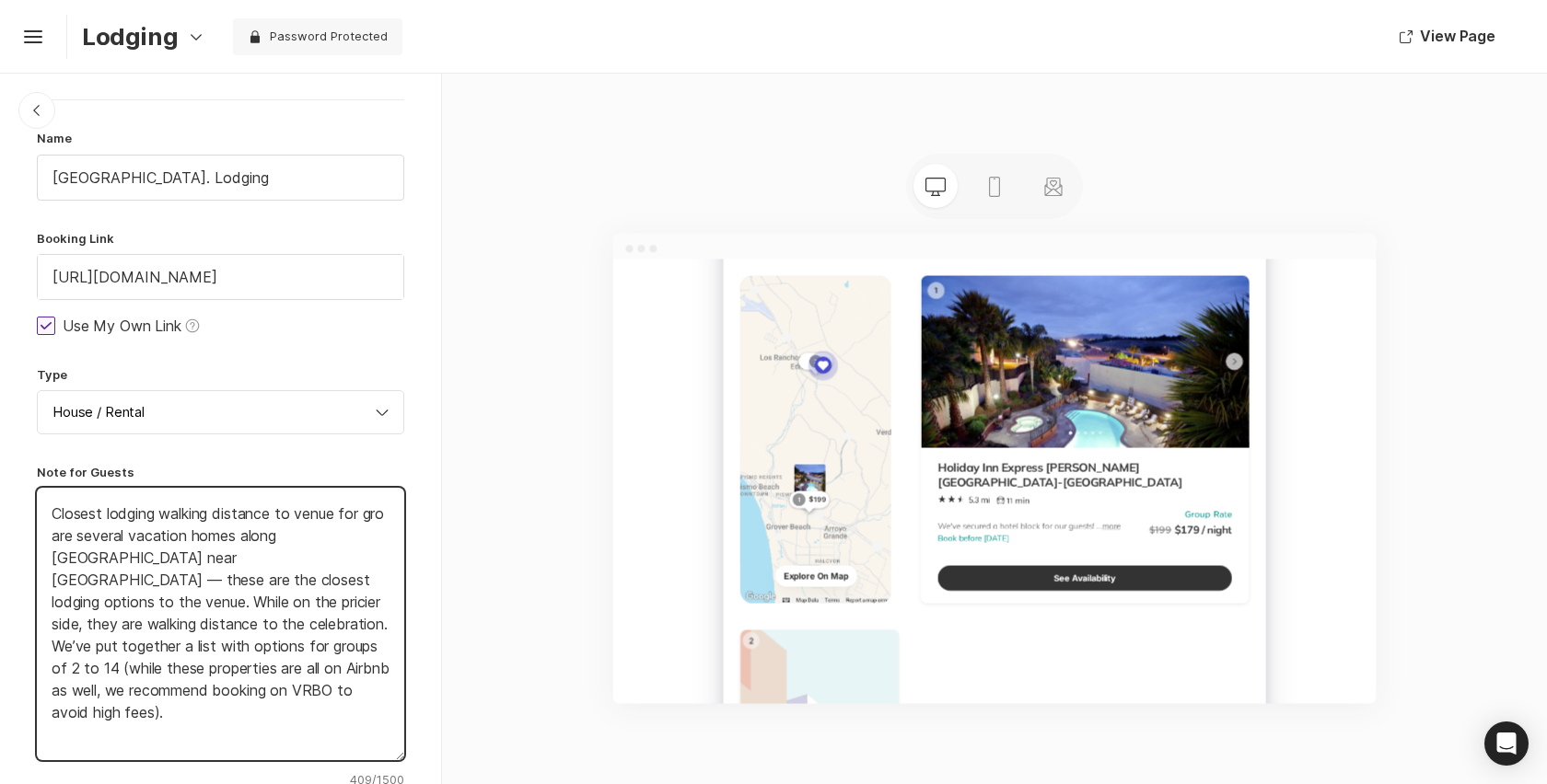
type textarea "Closest lodging walking distance to venue for grou are several vacation homes a…"
type textarea "x"
type textarea "Closest lodging walking distance to venue for group are several vacation homes …"
type textarea "x"
type textarea "Closest lodging walking distance to venue for groups are several vacation homes…"
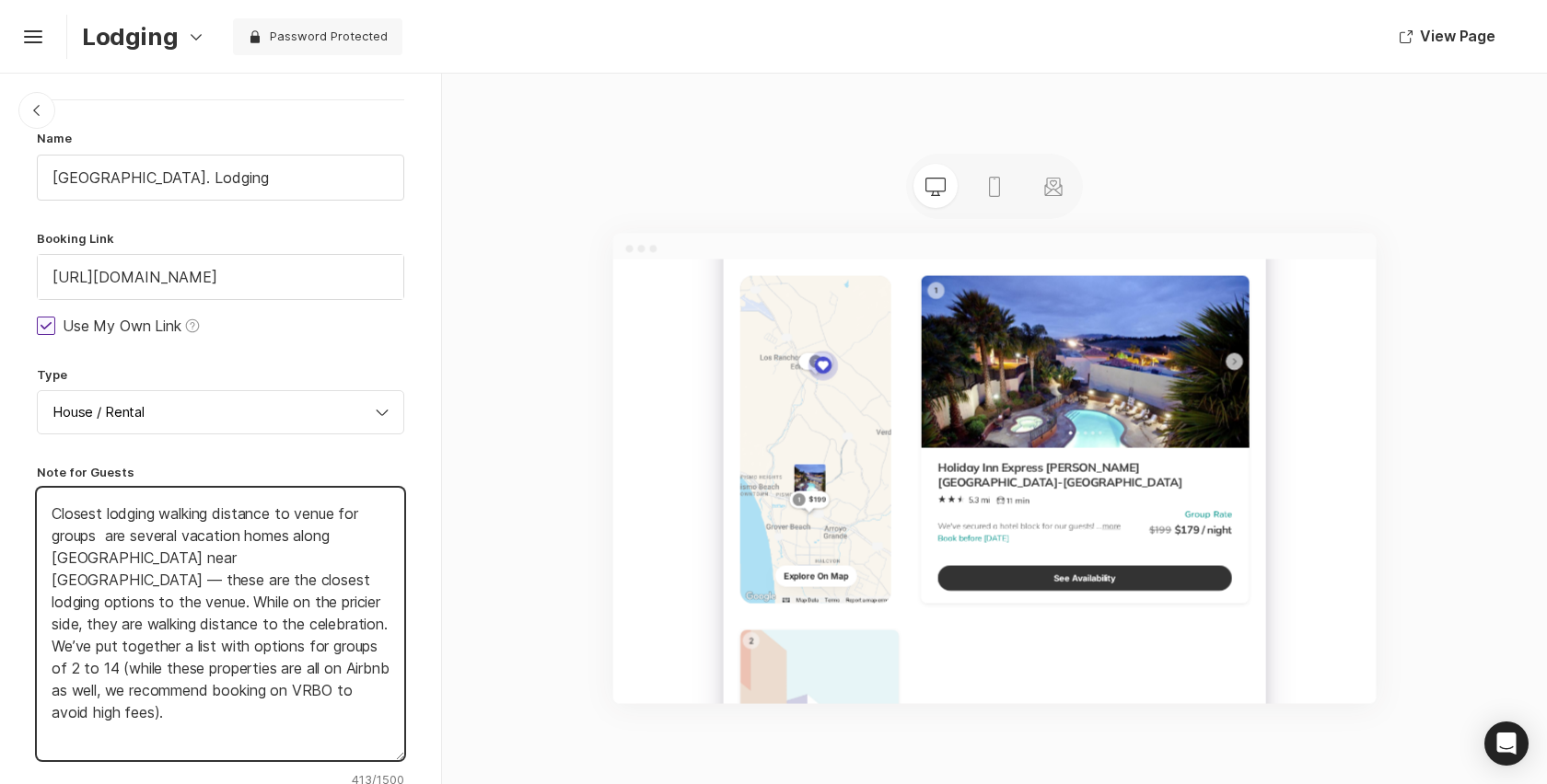
type textarea "x"
type textarea "Closest lodging walking distance to venue for groups of are several vacation ho…"
type textarea "x"
type textarea "Closest lodging walking distance to venue for groups of 2- are several vacation…"
type textarea "x"
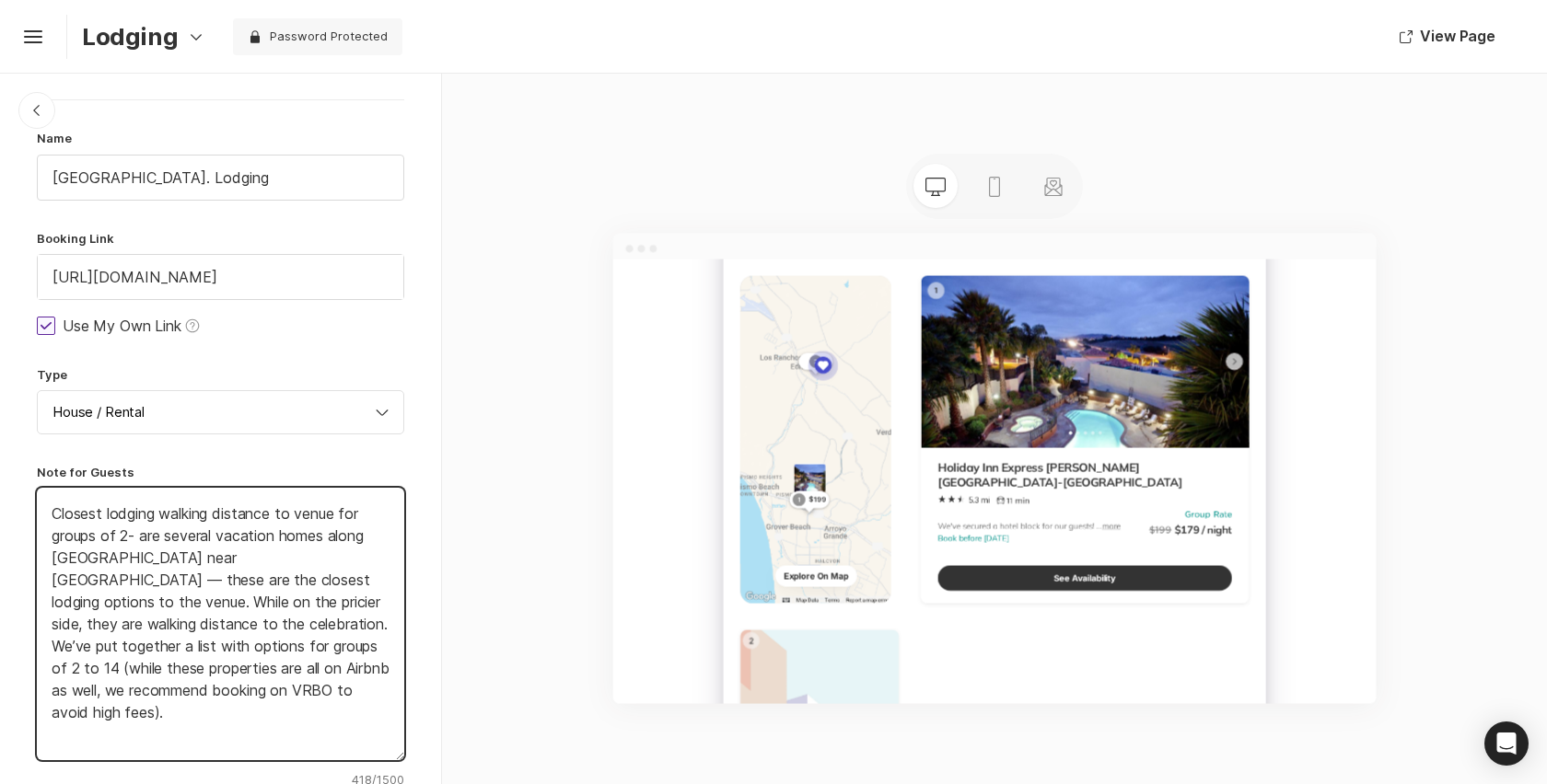
type textarea "Closest lodging walking distance to venue for groups of 2-1 are several vacatio…"
type textarea "x"
type textarea "Closest lodging walking distance to venue for groups of 2-14. are several vacat…"
type textarea "x"
type textarea "Closest lodging walking distance to venue for groups of 2-14. are several vacat…"
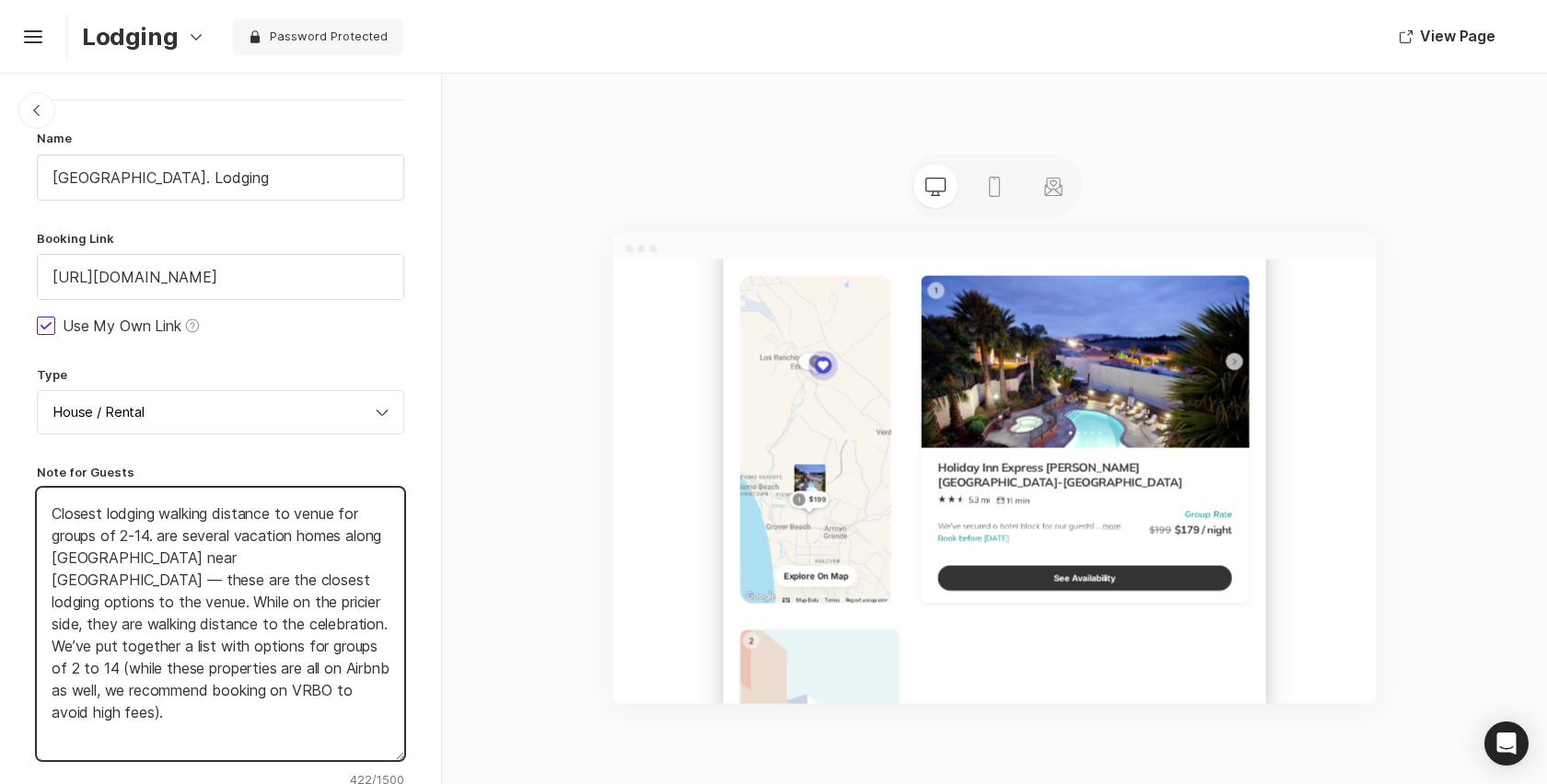
type textarea "x"
type textarea "Closest lodging walking distance to venue for groups of 2-14 are several vacati…"
type textarea "x"
type textarea "Closest lodging walking distance to venue for groups of 2-14. are several vacat…"
type textarea "x"
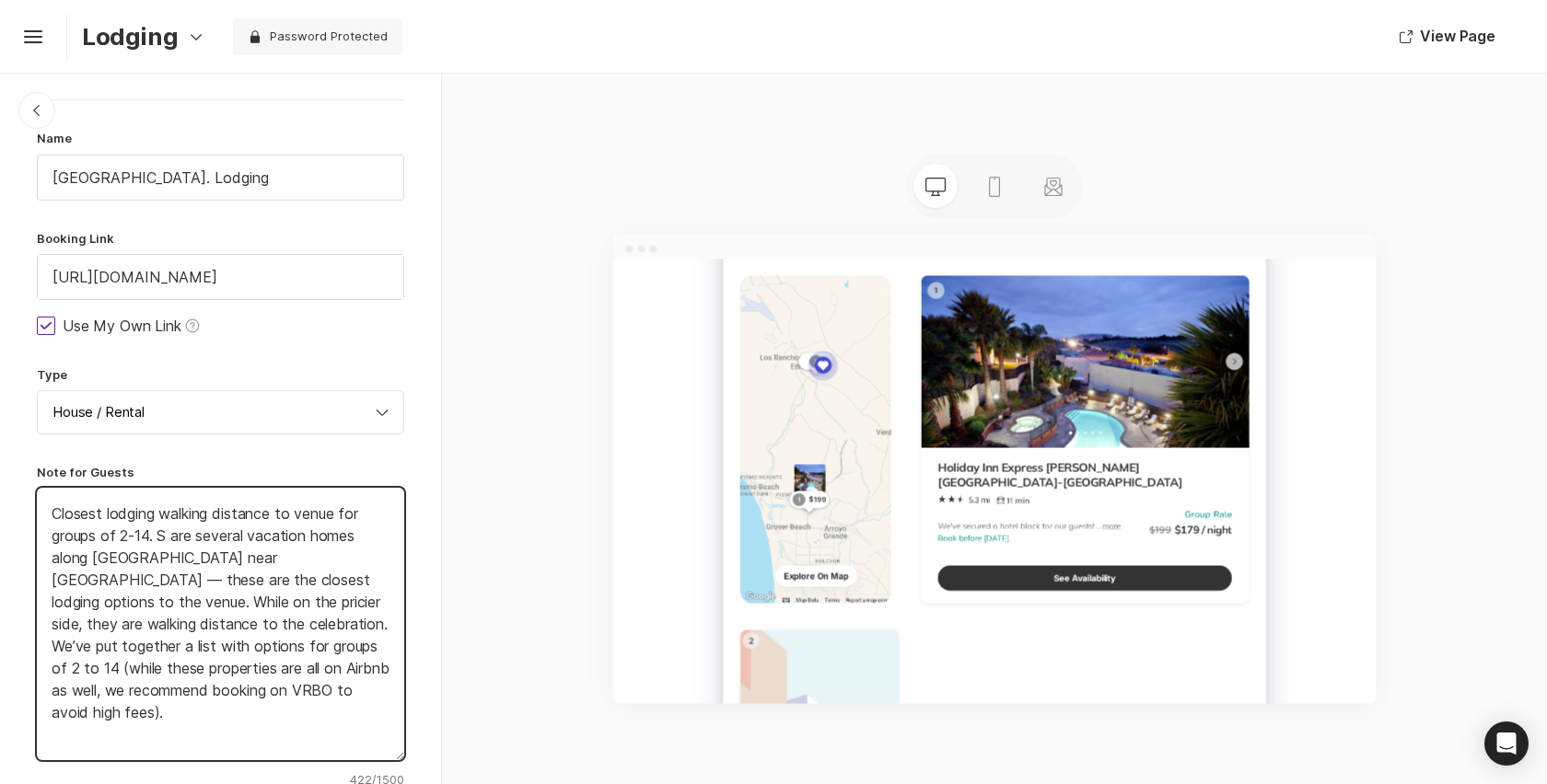
type textarea "Closest lodging walking distance to venue for groups of 2-14. So are several va…"
type textarea "x"
type textarea "Closest lodging walking distance to venue for groups of 2-14. Some are several …"
type textarea "x"
type textarea "Closest lodging walking distance to venue for groups of 2-14. Some are are seve…"
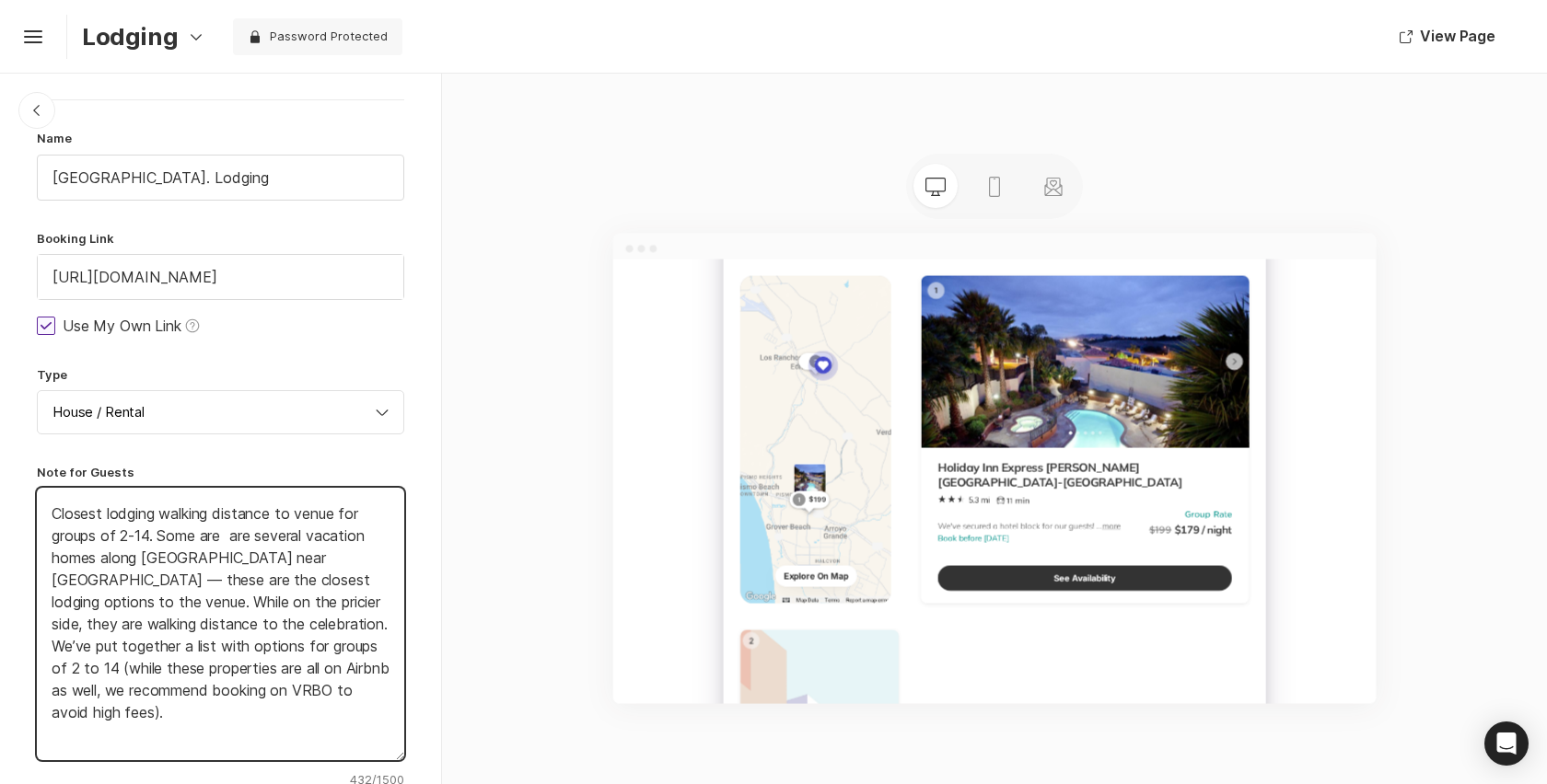
type textarea "x"
type textarea "Closest lodging walking distance to venue for groups of 2-14. Some are on are s…"
type textarea "x"
type textarea "Closest lodging walking distance to venue for groups of 2-14. Some are on the a…"
type textarea "x"
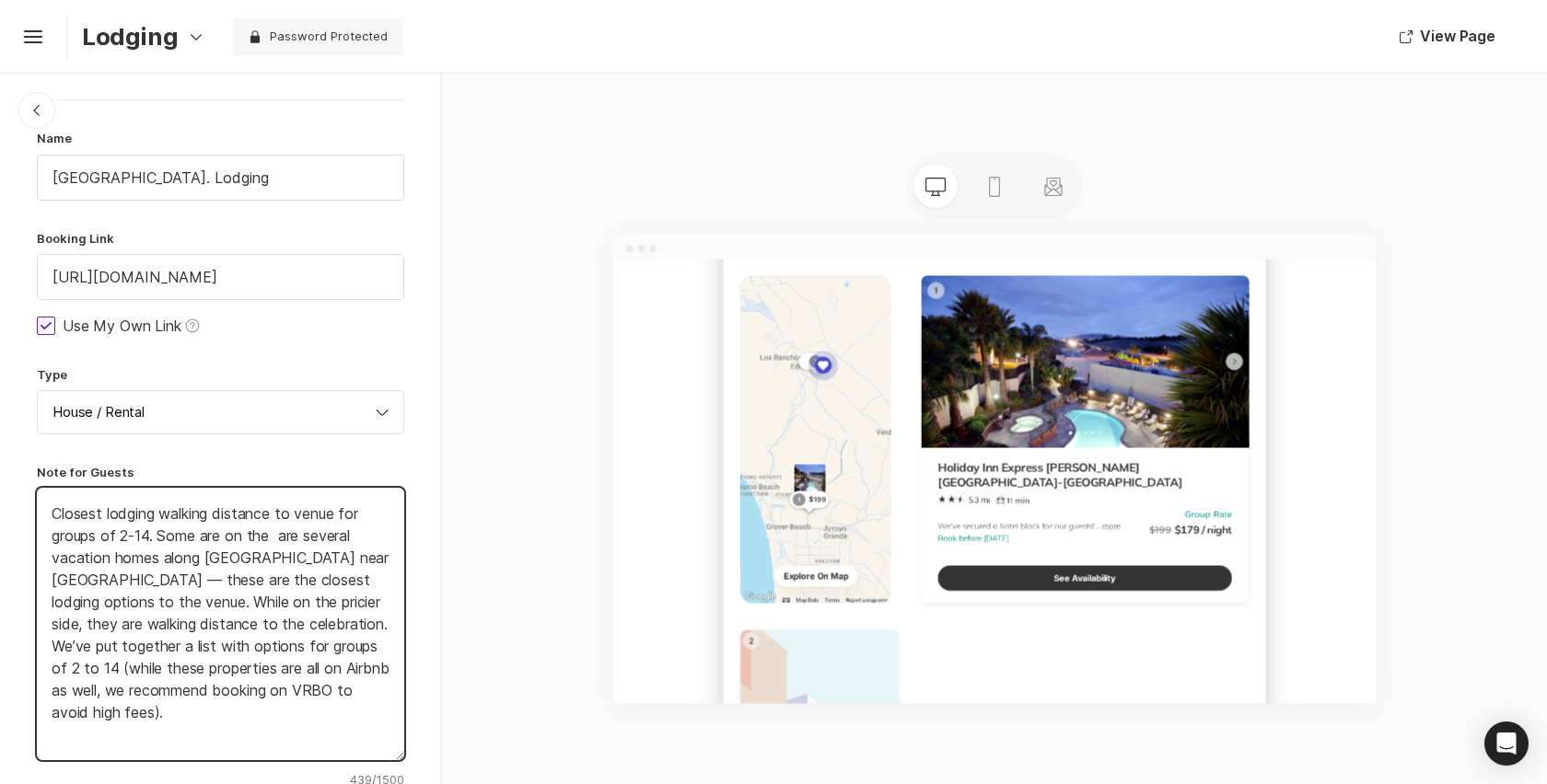
type textarea "Closest lodging walking distance to venue for groups of 2-14. Some are on the p…"
type textarea "x"
type textarea "Closest lodging walking distance to venue for groups of 2-14. Some are on the p…"
type textarea "x"
type textarea "Closest lodging walking distance to venue for groups of 2-14. Some are on the p…"
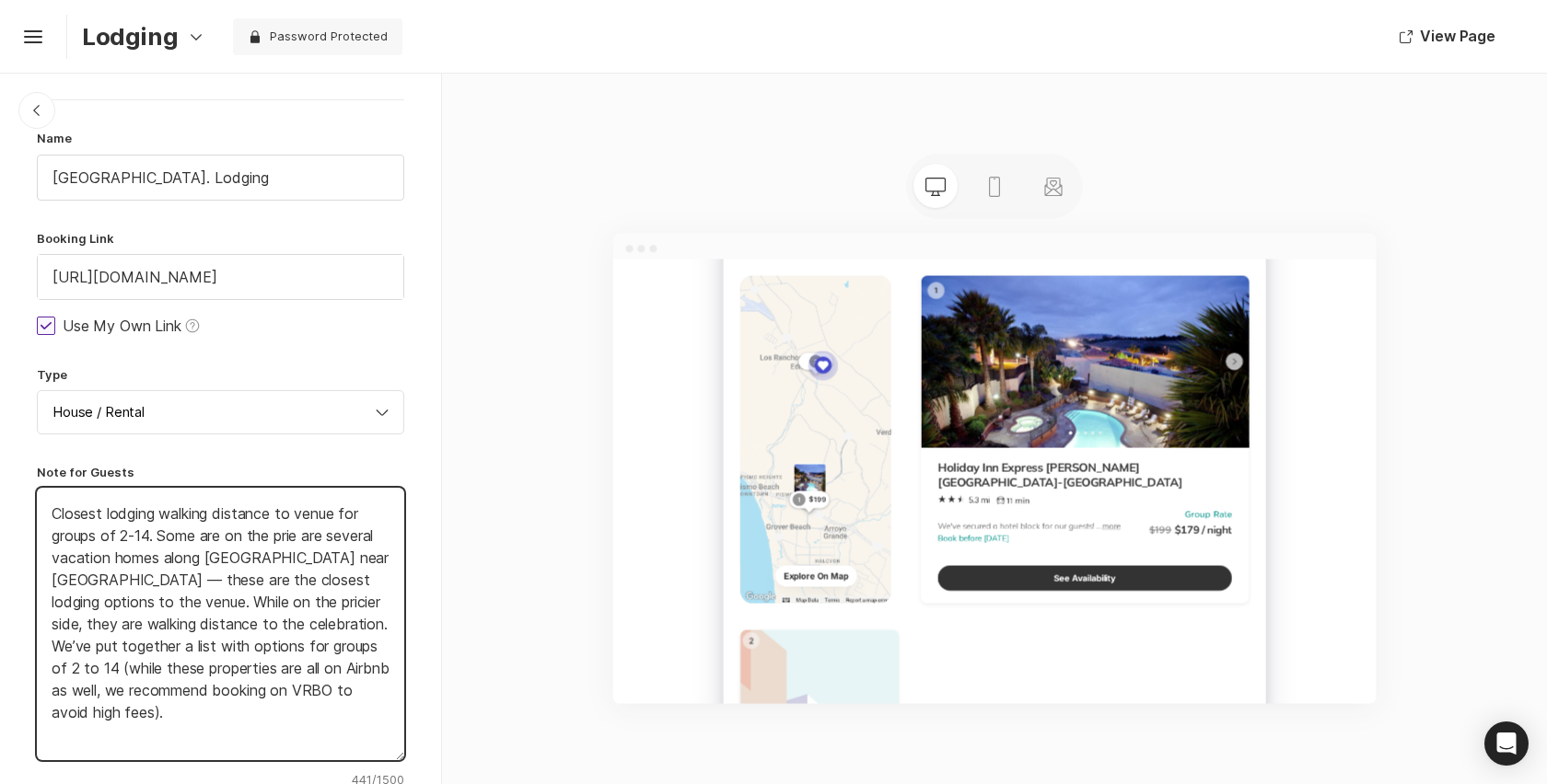
type textarea "x"
type textarea "Closest lodging walking distance to venue for groups of 2-14. Some are on the p…"
type textarea "x"
type textarea "Closest lodging walking distance to venue for groups of 2-14. Some are on the p…"
type textarea "x"
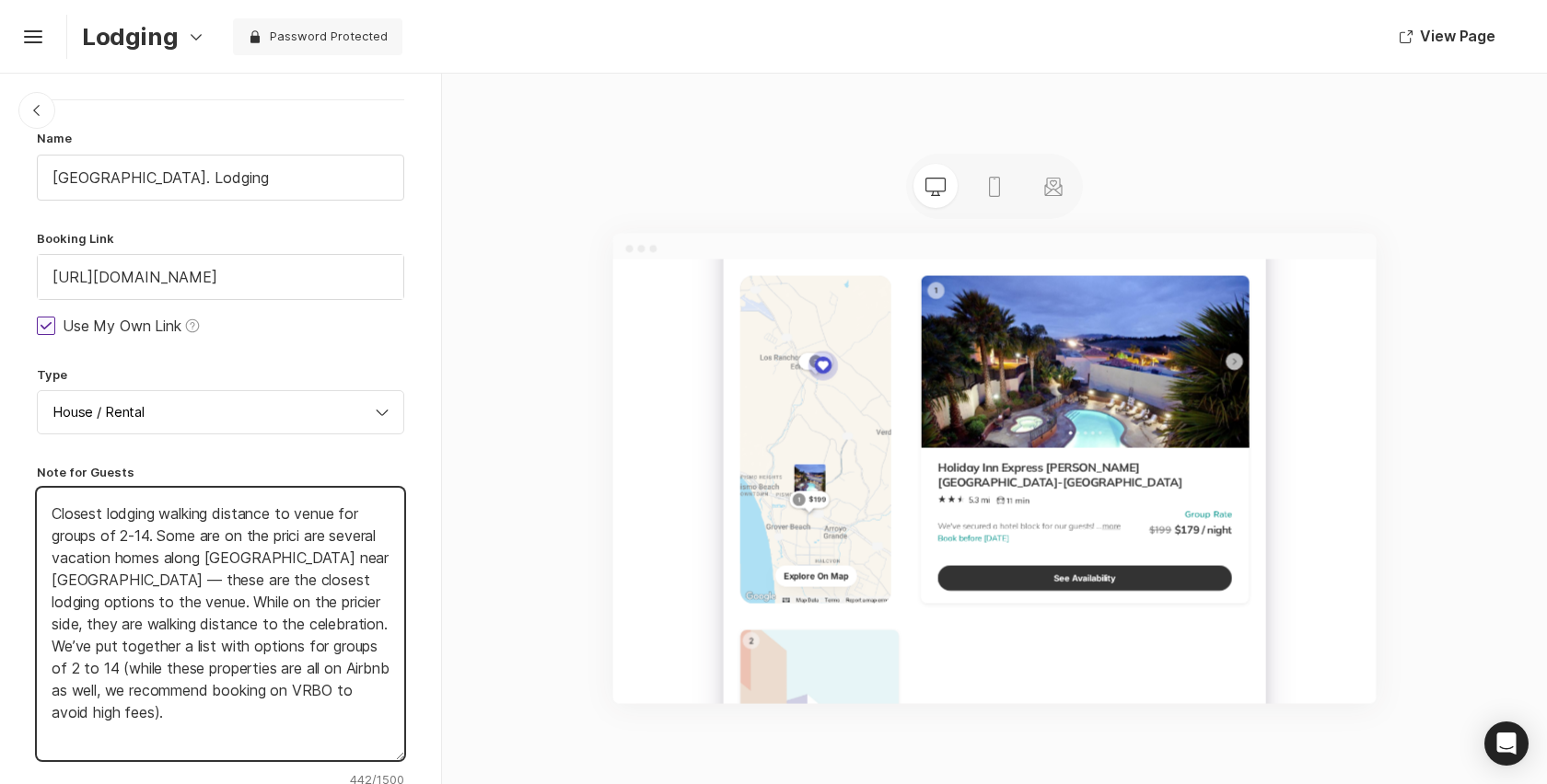
type textarea "Closest lodging walking distance to venue for groups of 2-14. Some are on the p…"
type textarea "x"
type textarea "Closest lodging walking distance to venue for groups of 2-14. Some are on the p…"
type textarea "x"
type textarea "Closest lodging walking distance to venue for groups of 2-14. Some are on the p…"
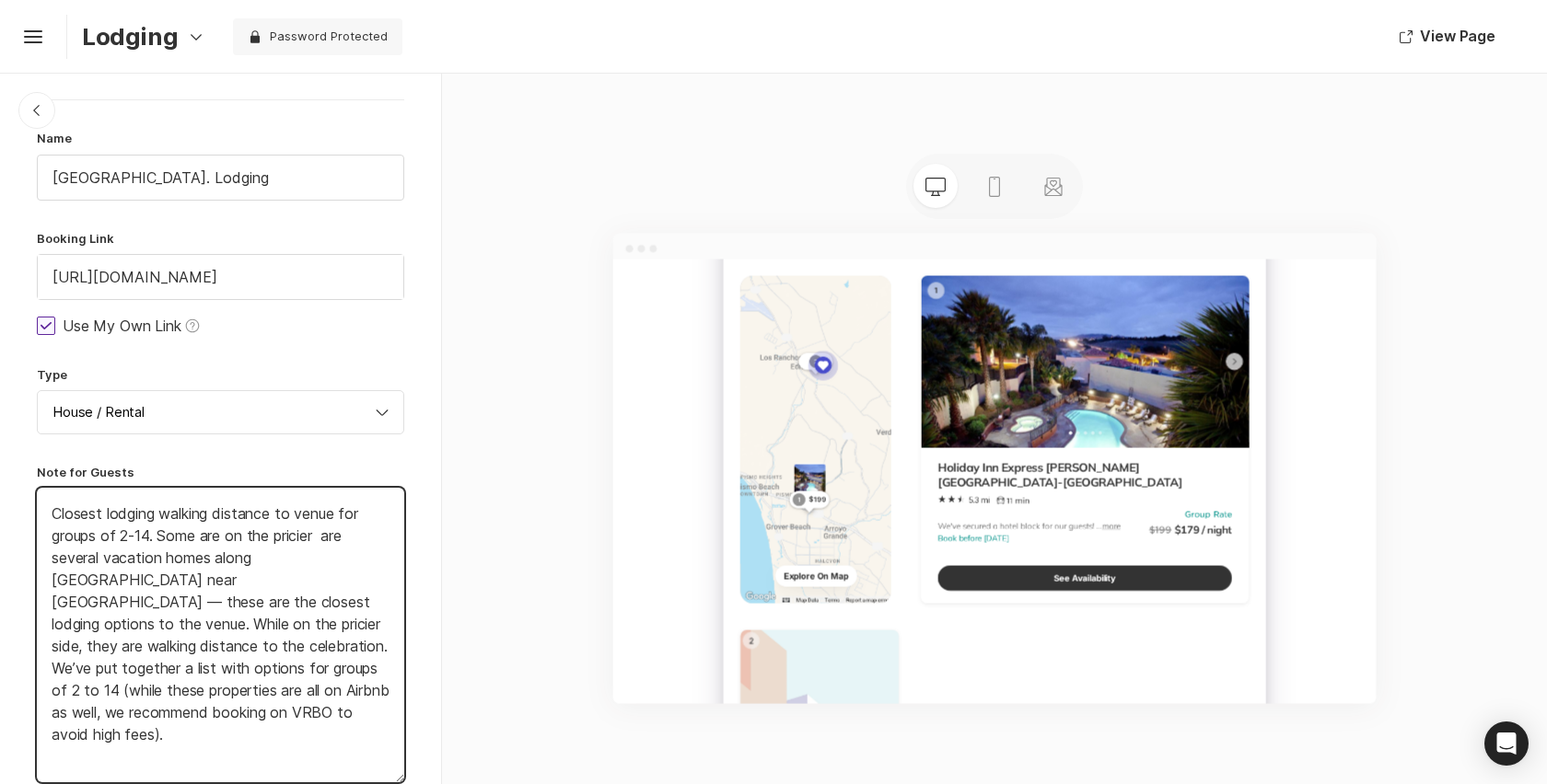
type textarea "x"
type textarea "Closest lodging walking distance to venue for groups of 2-14. Some are on the p…"
type textarea "x"
type textarea "Closest lodging walking distance to venue for groups of 2-14. Some are on the p…"
type textarea "x"
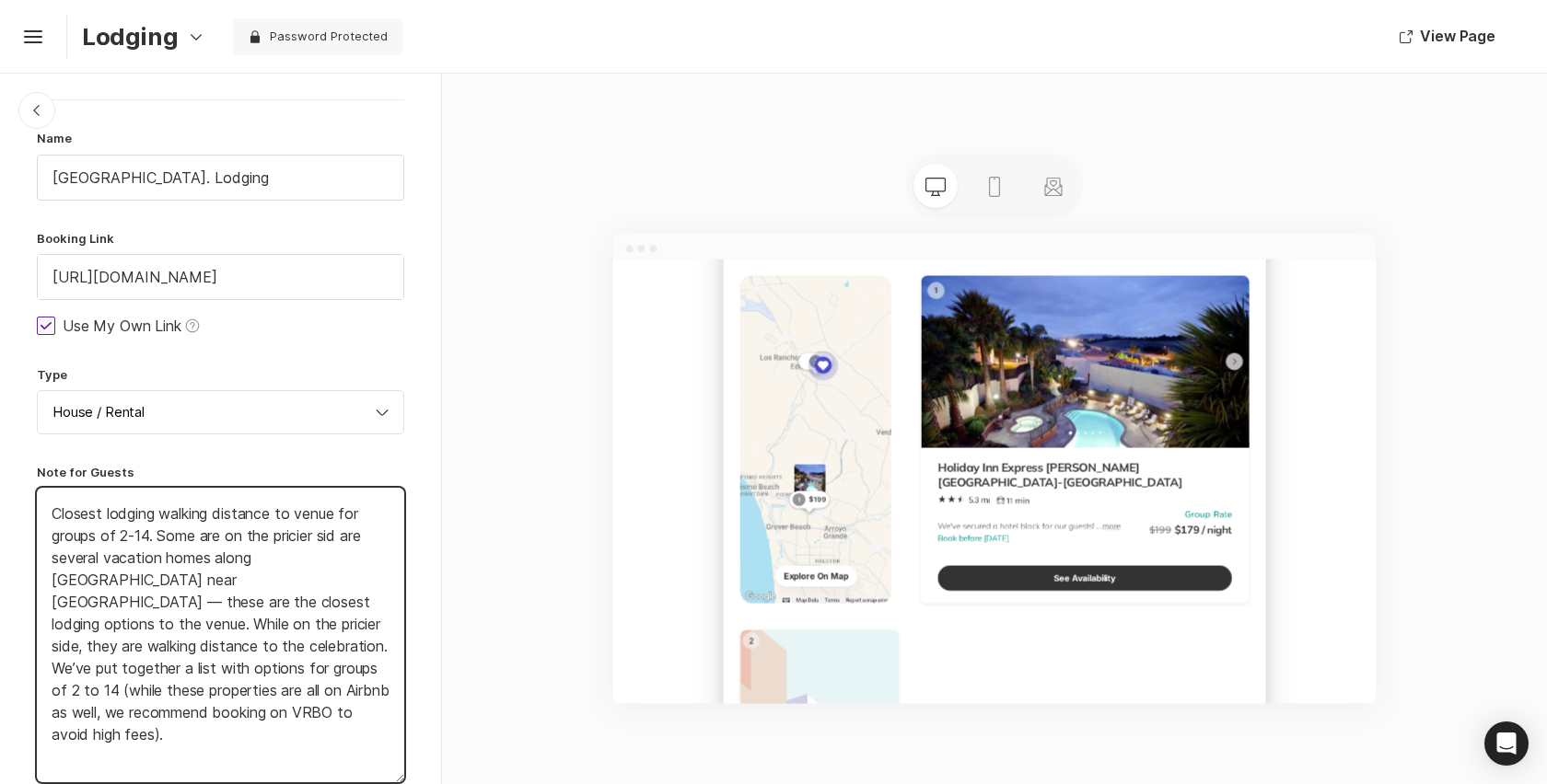
type textarea "Closest lodging walking distance to venue for groups of 2-14. Some are on the p…"
type textarea "x"
type textarea "Closest lodging walking distance to venue for groups of 2-14. Some are on the p…"
type textarea "x"
type textarea "Closest lodging walking distance to venue for groups of 2-14. Some are on the p…"
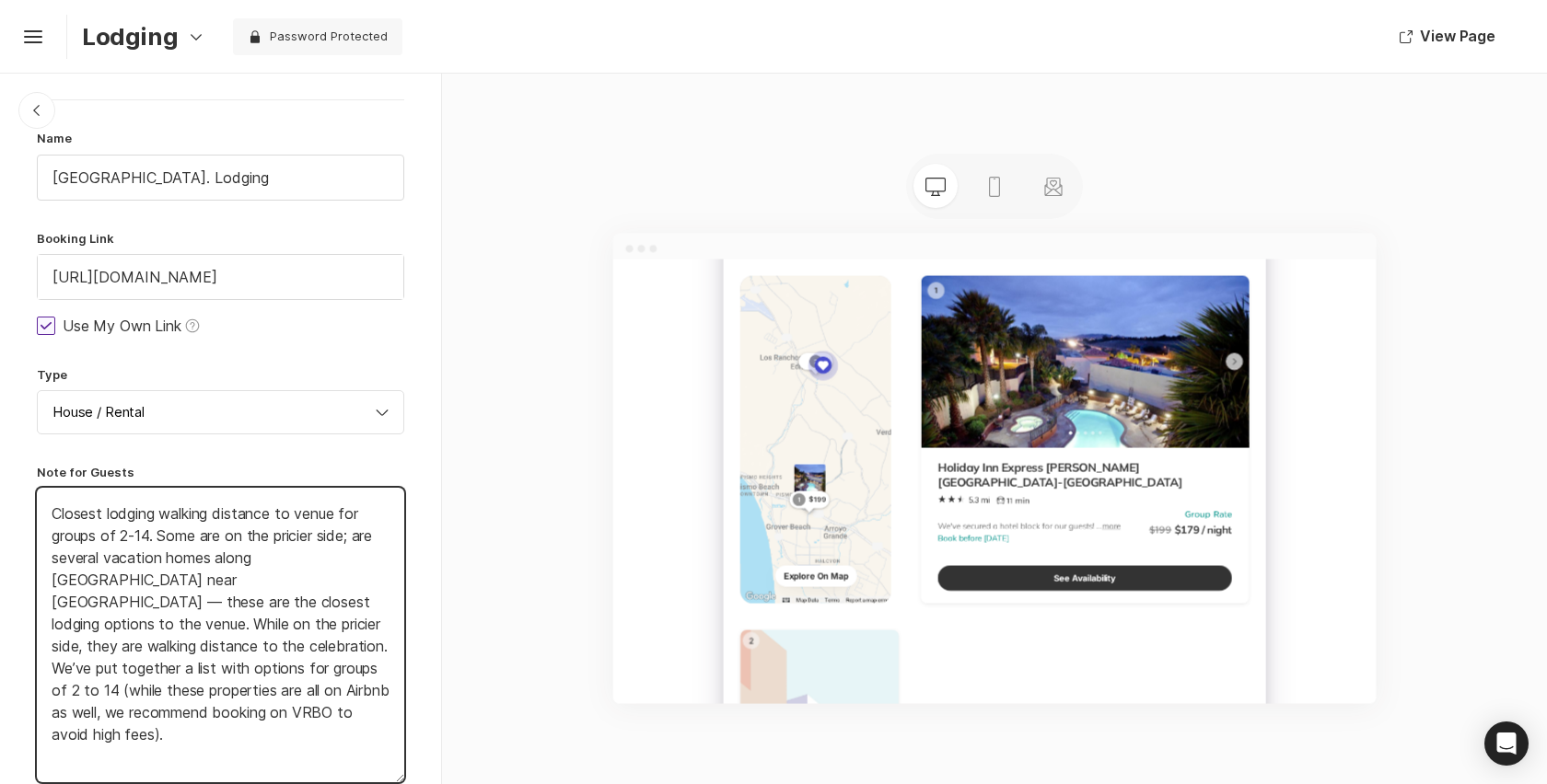
type textarea "x"
type textarea "Closest lodging walking distance to venue for groups of 2-14. Some are on the p…"
type textarea "x"
type textarea "Closest lodging walking distance to venue for groups of 2-14. Some are on the p…"
type textarea "x"
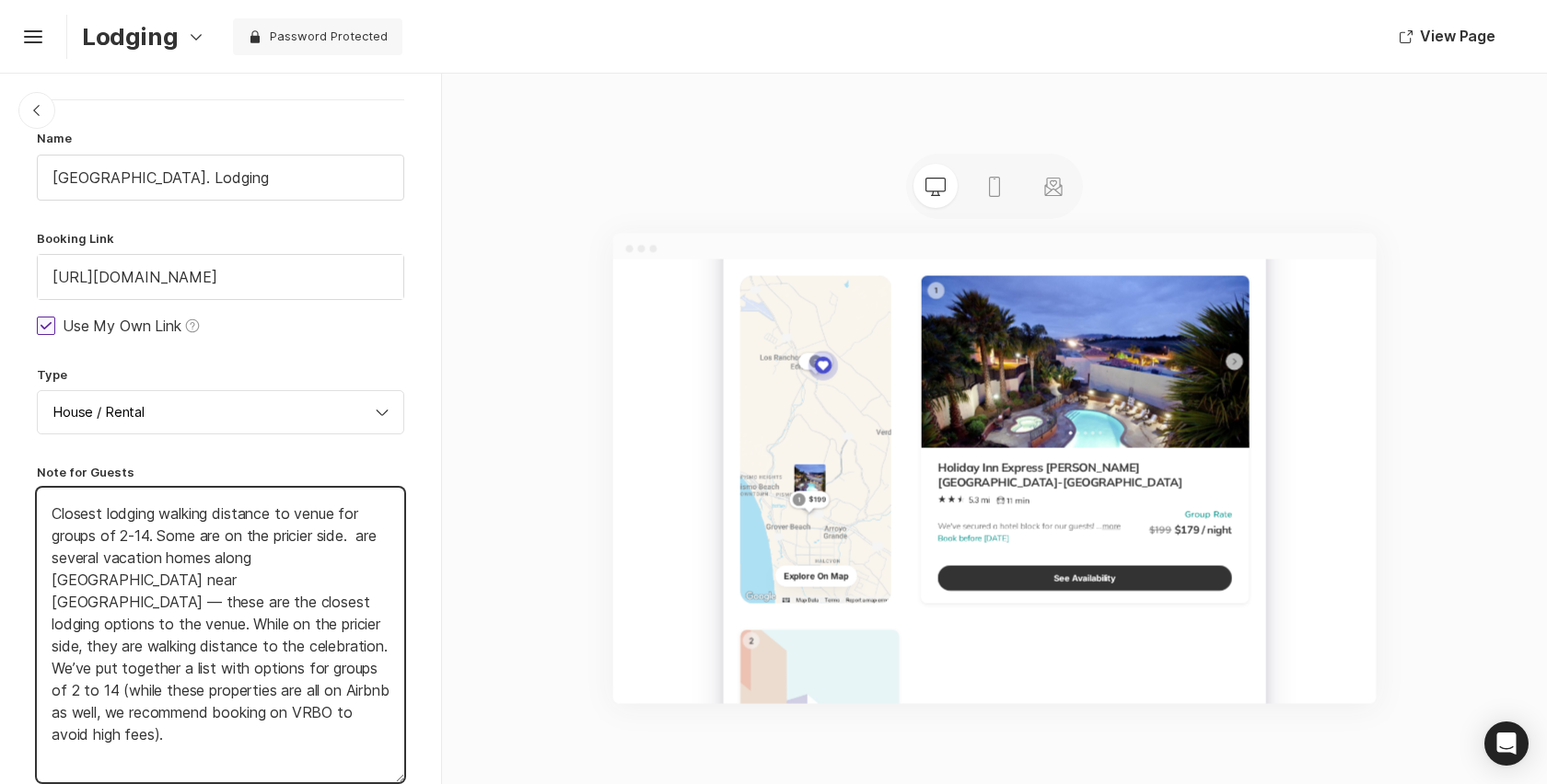
type textarea "Closest lodging walking distance to venue for groups of 2-14. Some are on the p…"
type textarea "x"
type textarea "Closest lodging walking distance to venue for groups of 2-14. Some are on the p…"
type textarea "x"
type textarea "Closest lodging walking distance to venue for groups of 2-14. Some are on the p…"
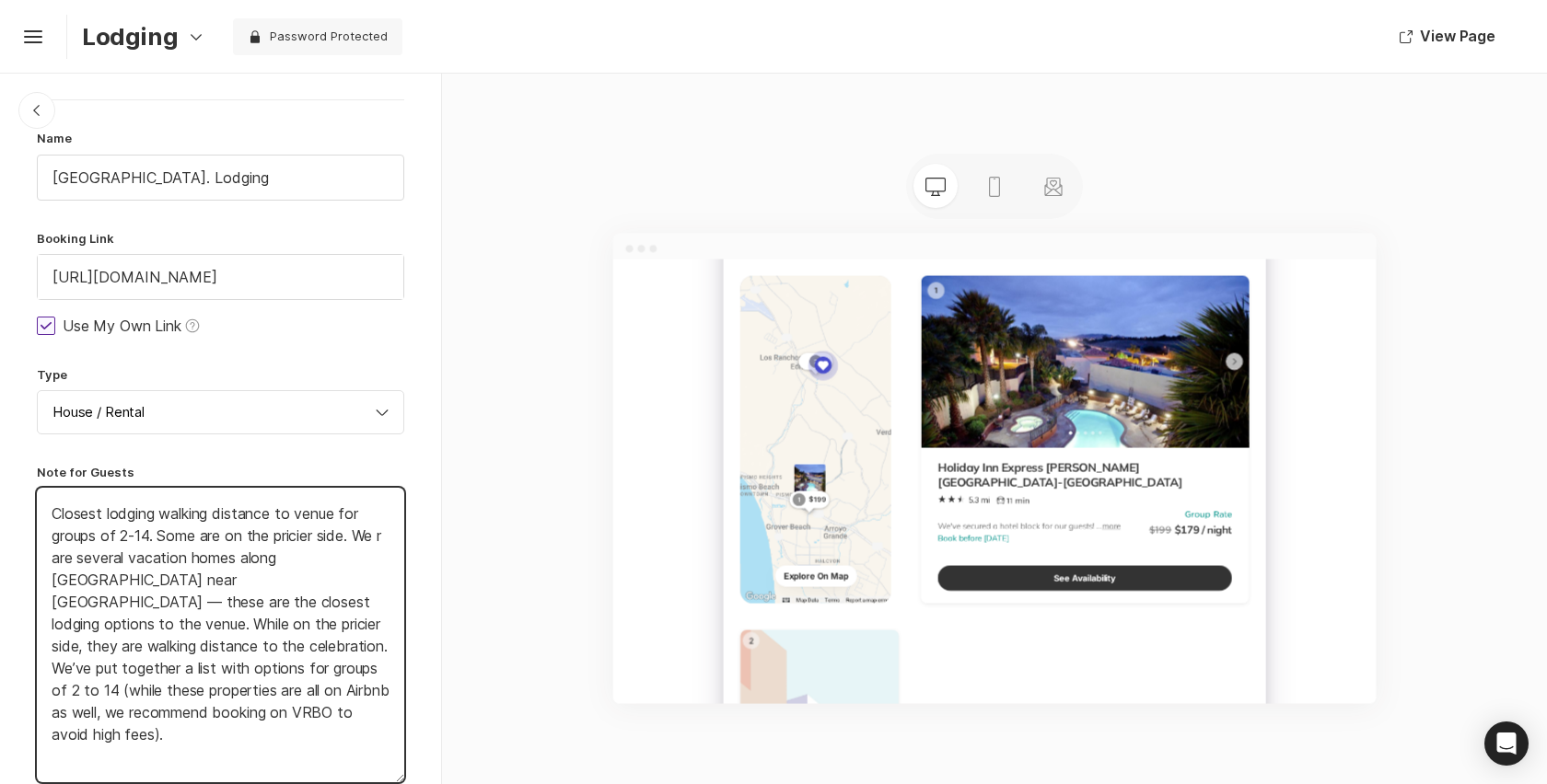
type textarea "x"
type textarea "Closest lodging walking distance to venue for groups of 2-14. Some are on the p…"
type textarea "x"
type textarea "Closest lodging walking distance to venue for groups of 2-14. Some are on the p…"
type textarea "x"
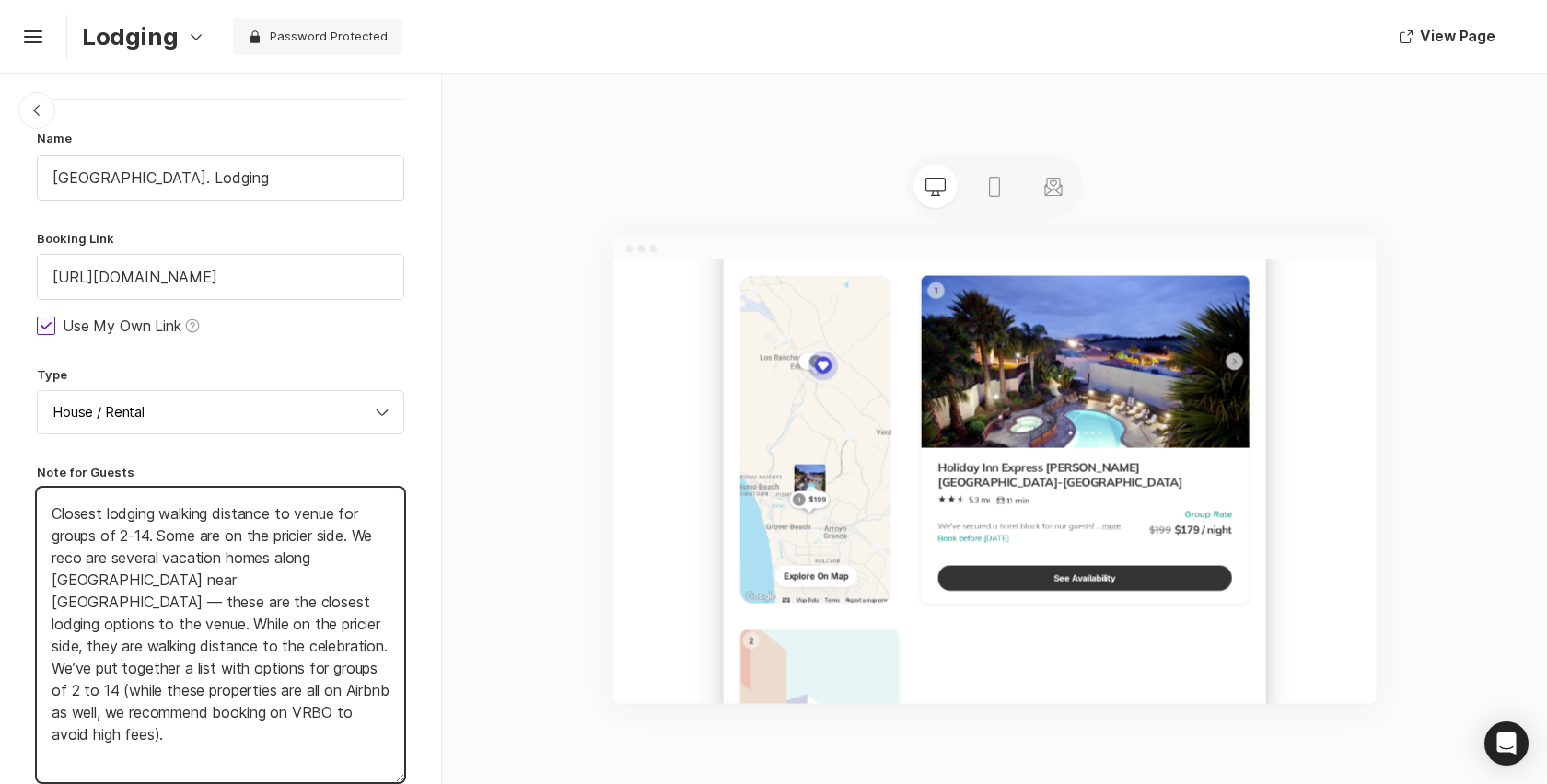
type textarea "Closest lodging walking distance to venue for groups of 2-14. Some are on the p…"
type textarea "x"
type textarea "Closest lodging walking distance to venue for groups of 2-14. Some are on the p…"
type textarea "x"
type textarea "Closest lodging walking distance to venue for groups of 2-14. Some are on the p…"
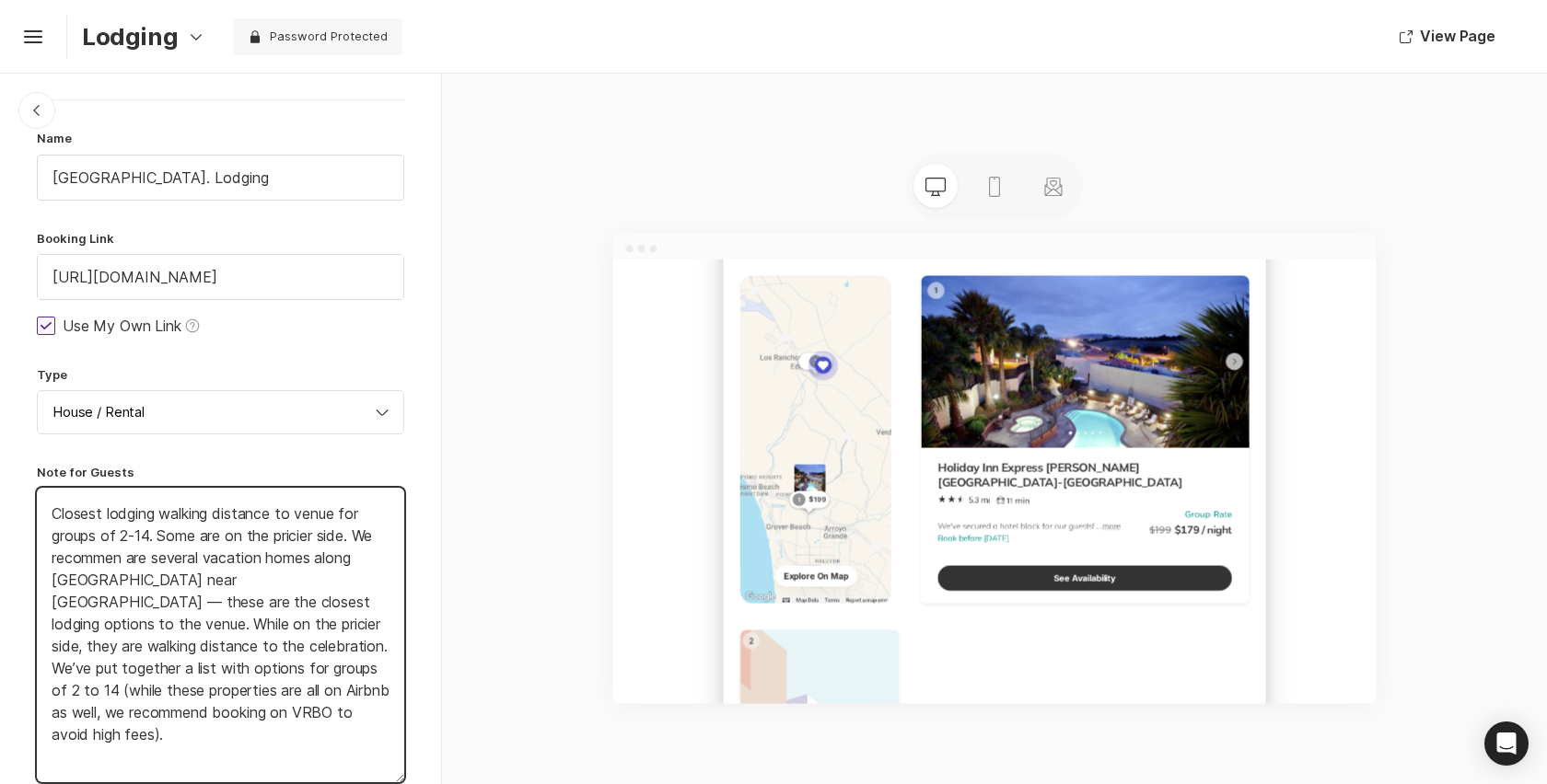
type textarea "x"
type textarea "Closest lodging walking distance to venue for groups of 2-14. Some are on the p…"
type textarea "x"
type textarea "Closest lodging walking distance to venue for groups of 2-14. Some are on the p…"
type textarea "x"
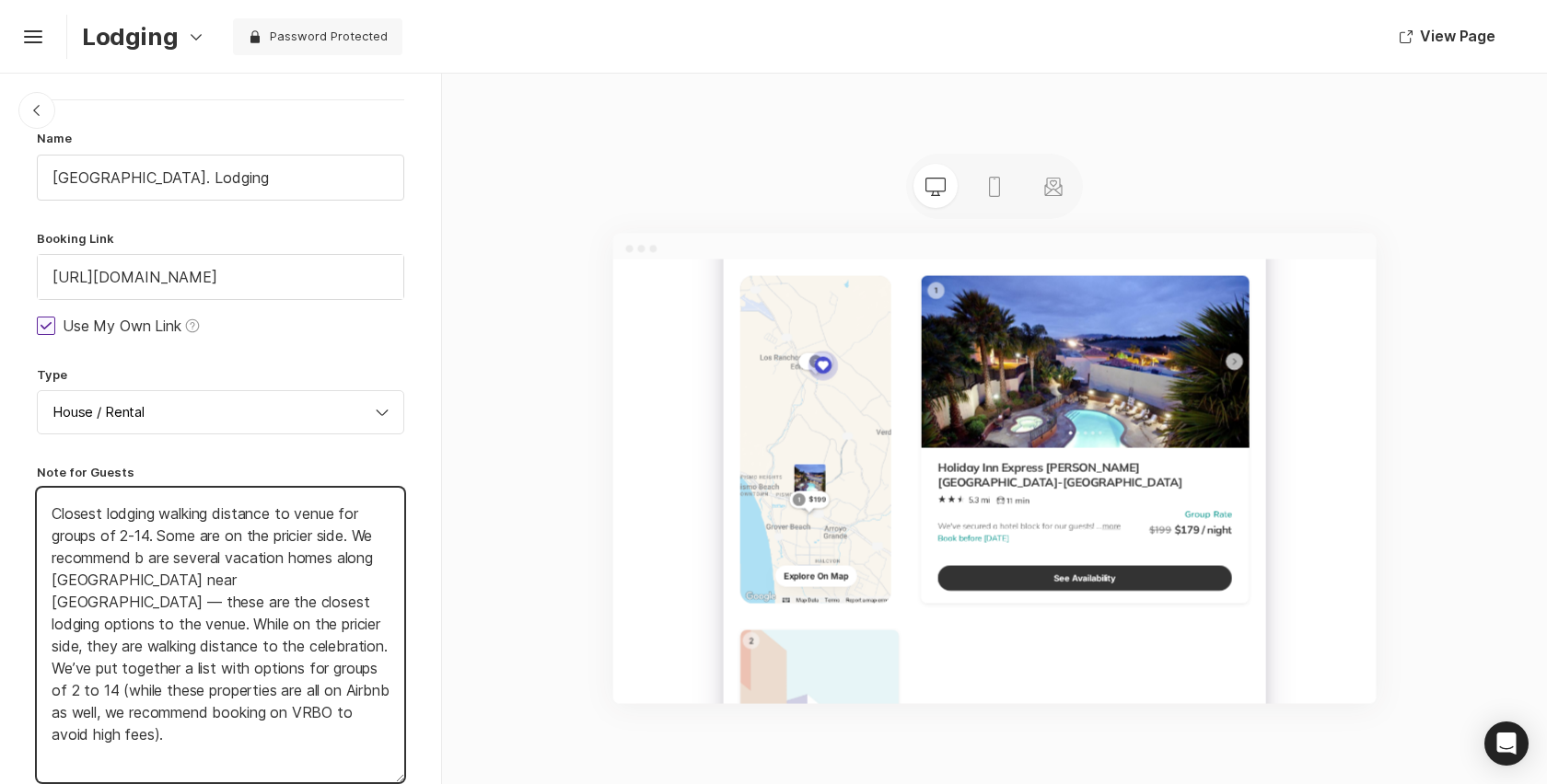
type textarea "Closest lodging walking distance to venue for groups of 2-14. Some are on the p…"
type textarea "x"
type textarea "Closest lodging walking distance to venue for groups of 2-14. Some are on the p…"
type textarea "x"
type textarea "Closest lodging walking distance to venue for groups of 2-14. Some are on the p…"
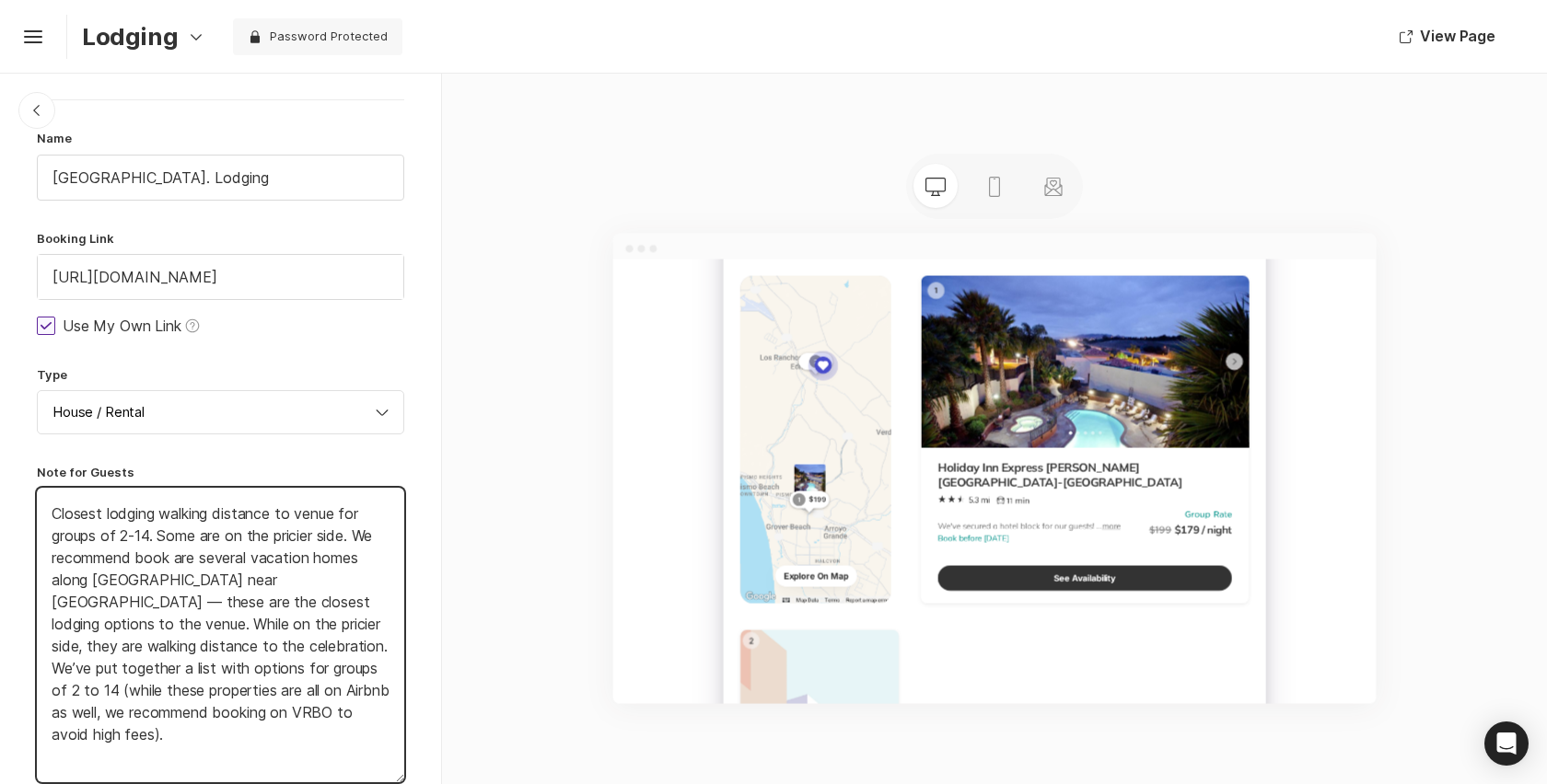
type textarea "x"
type textarea "Closest lodging walking distance to venue for groups of 2-14. Some are on the p…"
type textarea "x"
type textarea "Closest lodging walking distance to venue for groups of 2-14. Some are on the p…"
type textarea "x"
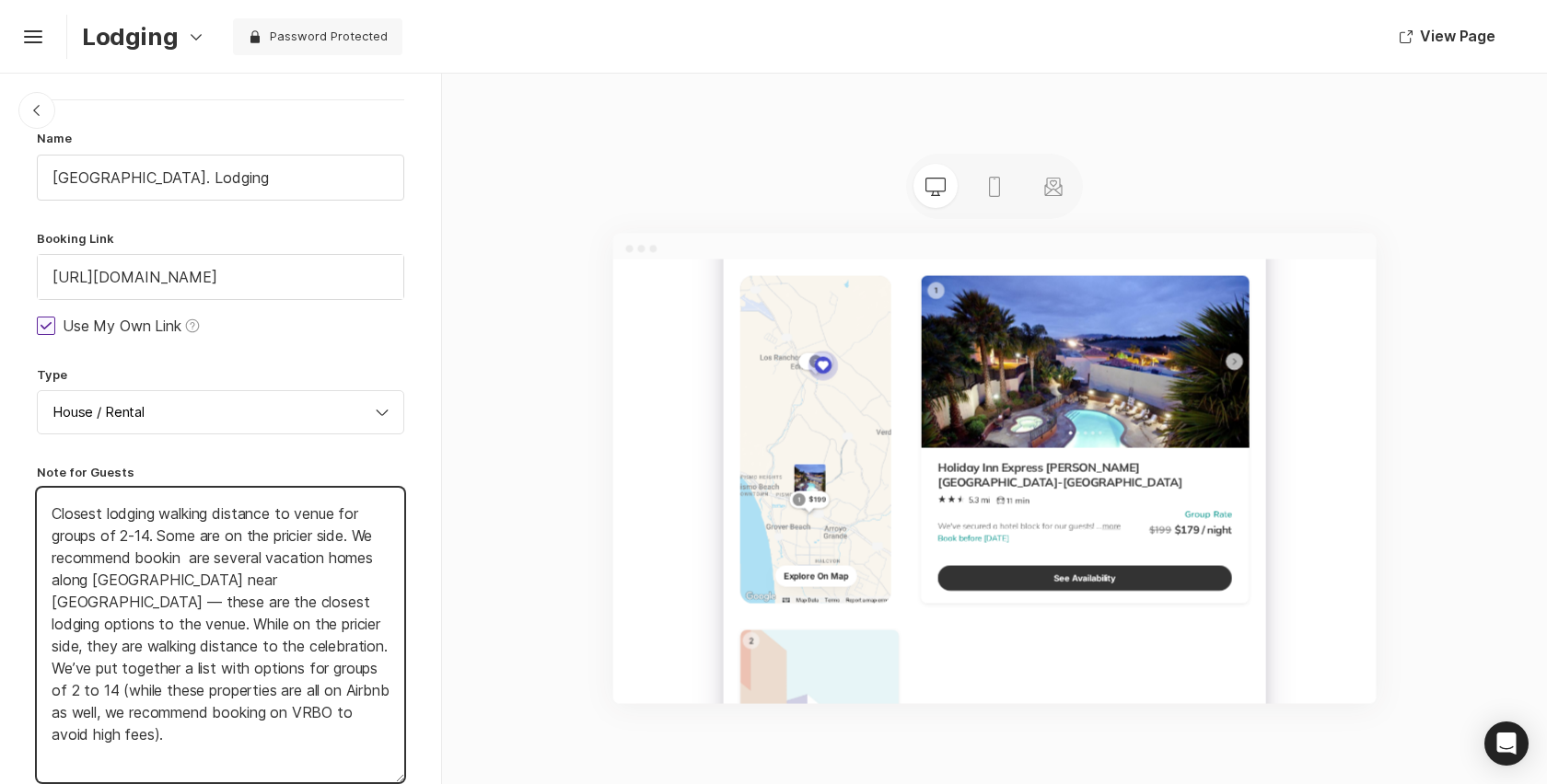
type textarea "Closest lodging walking distance to venue for groups of 2-14. Some are on the p…"
type textarea "x"
type textarea "Closest lodging walking distance to venue for groups of 2-14. Some are on the p…"
type textarea "x"
type textarea "Closest lodging walking distance to venue for groups of 2-14. Some are on the p…"
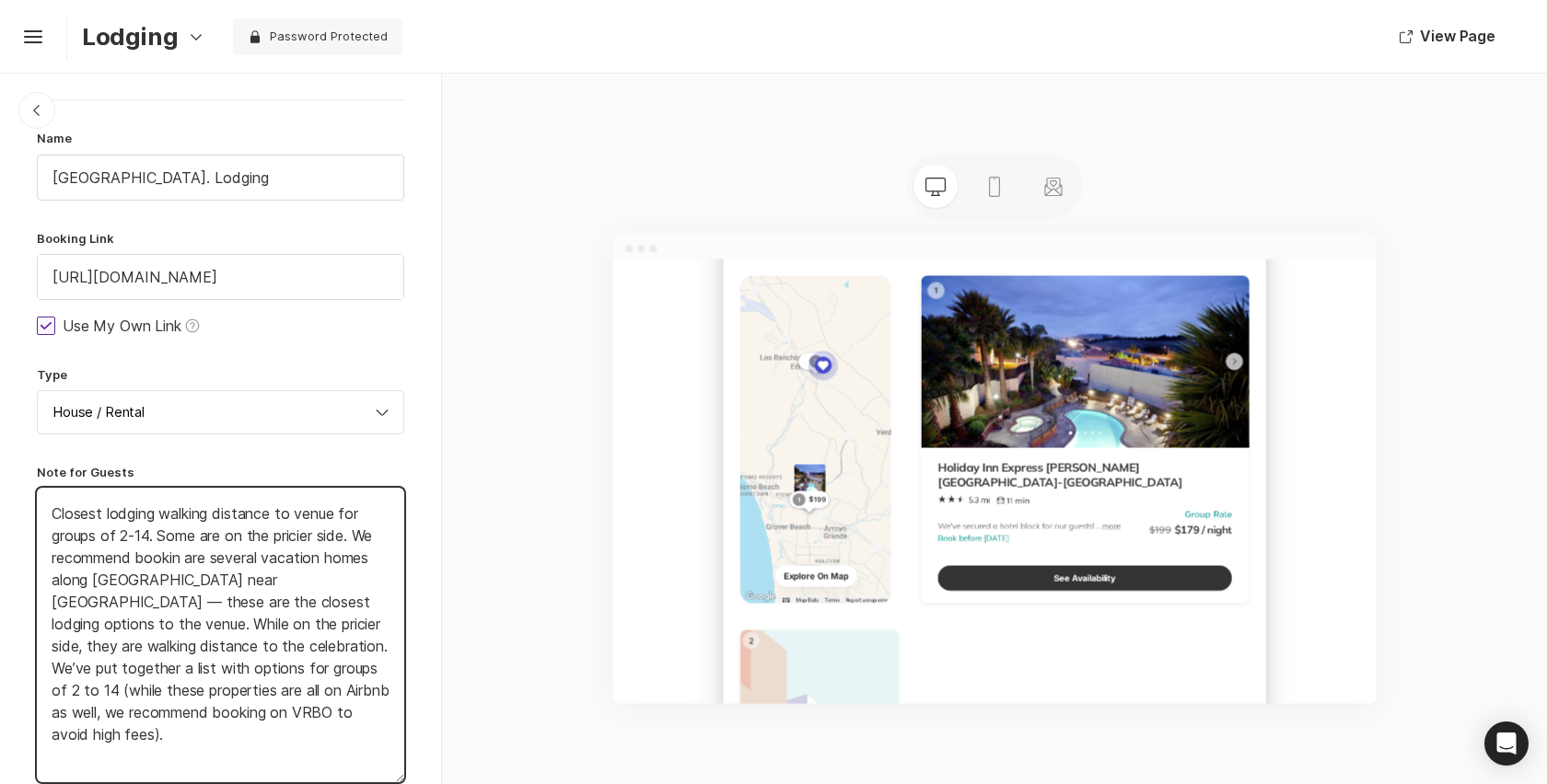
type textarea "x"
type textarea "Closest lodging walking distance to venue for groups of 2-14. Some are on the p…"
type textarea "x"
type textarea "Closest lodging walking distance to venue for groups of 2-14. Some are on the p…"
type textarea "x"
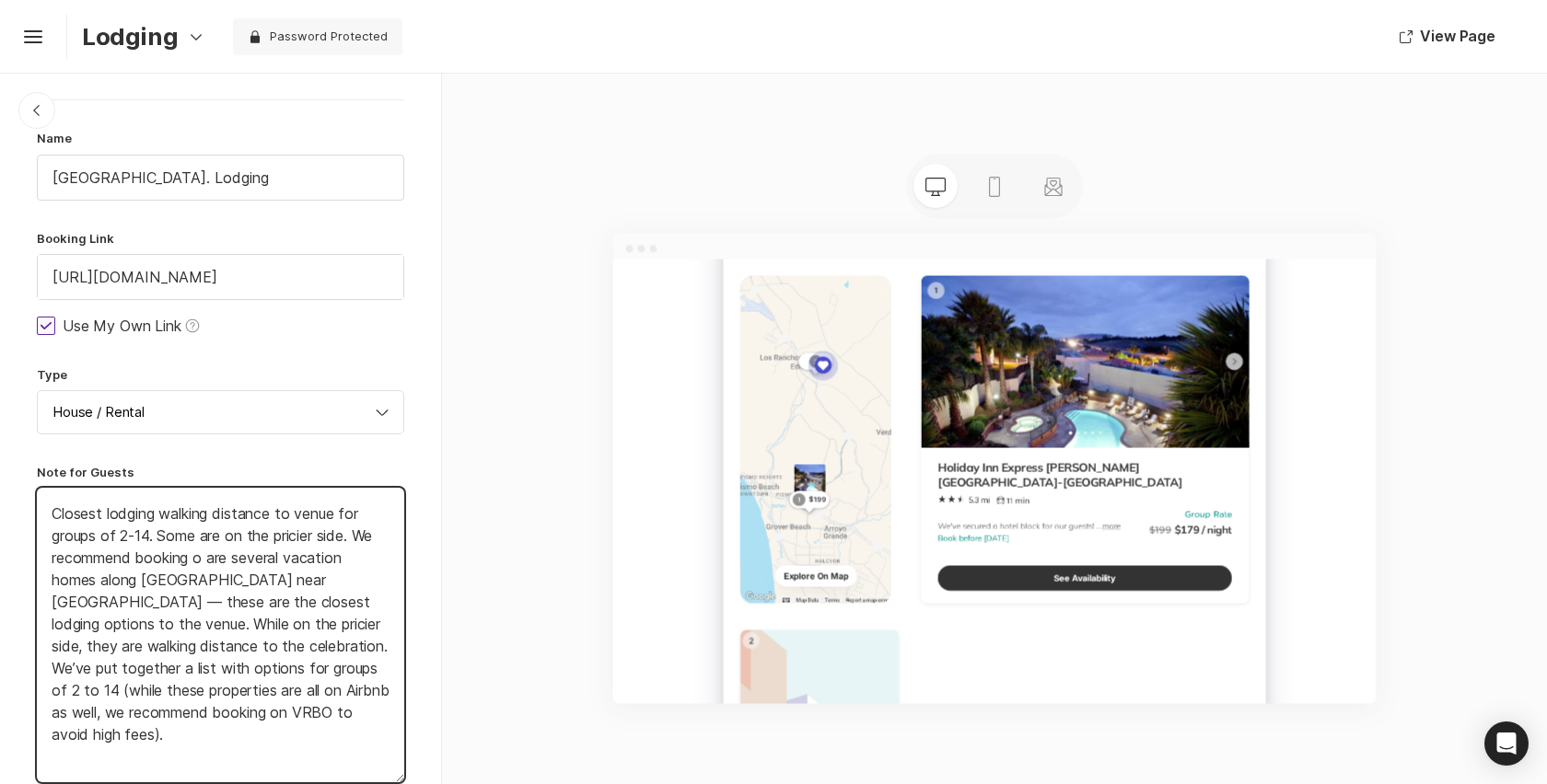
type textarea "Closest lodging walking distance to venue for groups of 2-14. Some are on the p…"
type textarea "x"
type textarea "Closest lodging walking distance to venue for groups of 2-14. Some are on the p…"
type textarea "x"
type textarea "Closest lodging walking distance to venue for groups of 2-14. Some are on the p…"
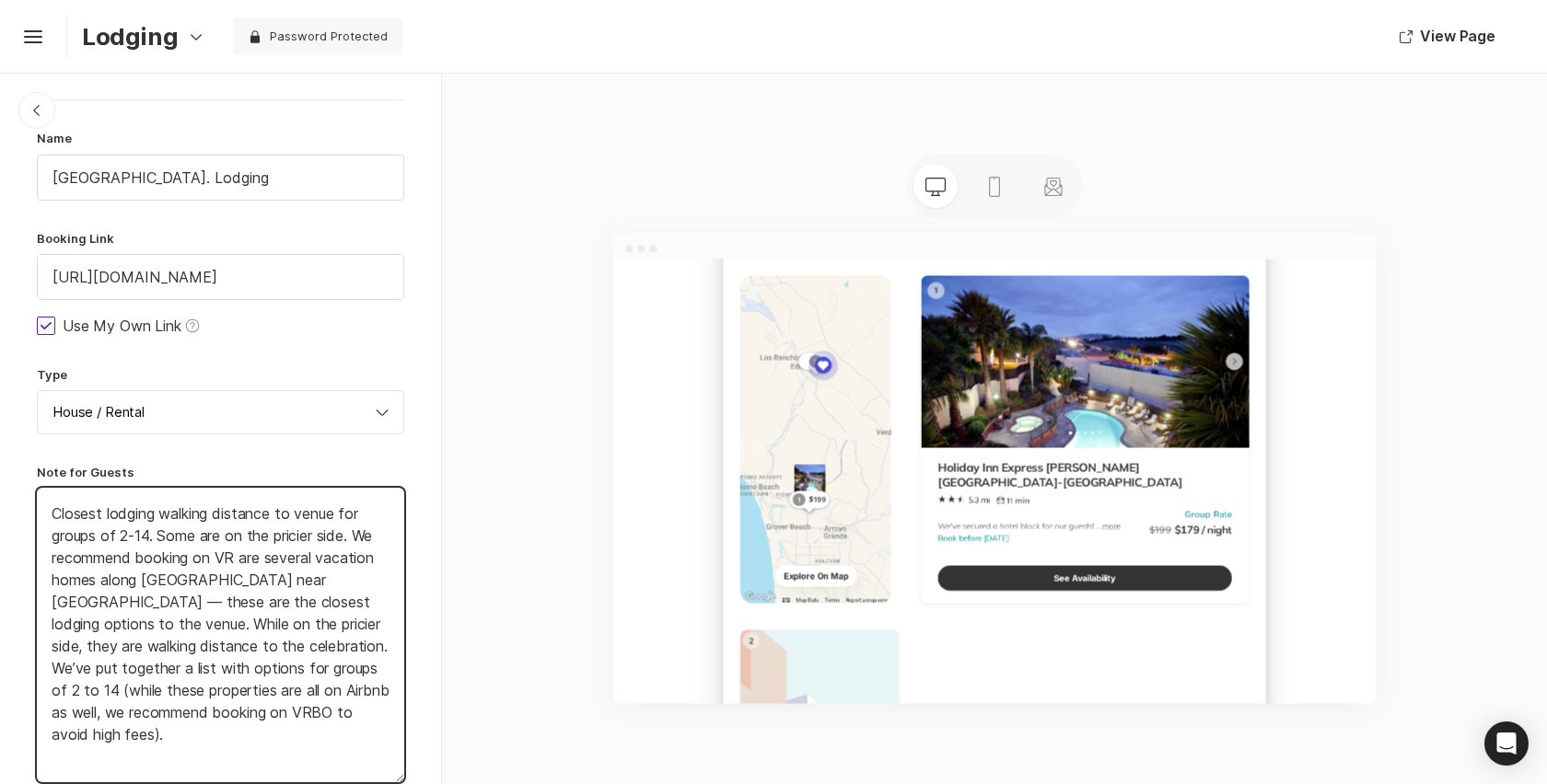
type textarea "x"
type textarea "Closest lodging walking distance to venue for groups of 2-14. Some are on the p…"
type textarea "x"
type textarea "Closest lodging walking distance to venue for groups of 2-14. Some are on the p…"
type textarea "x"
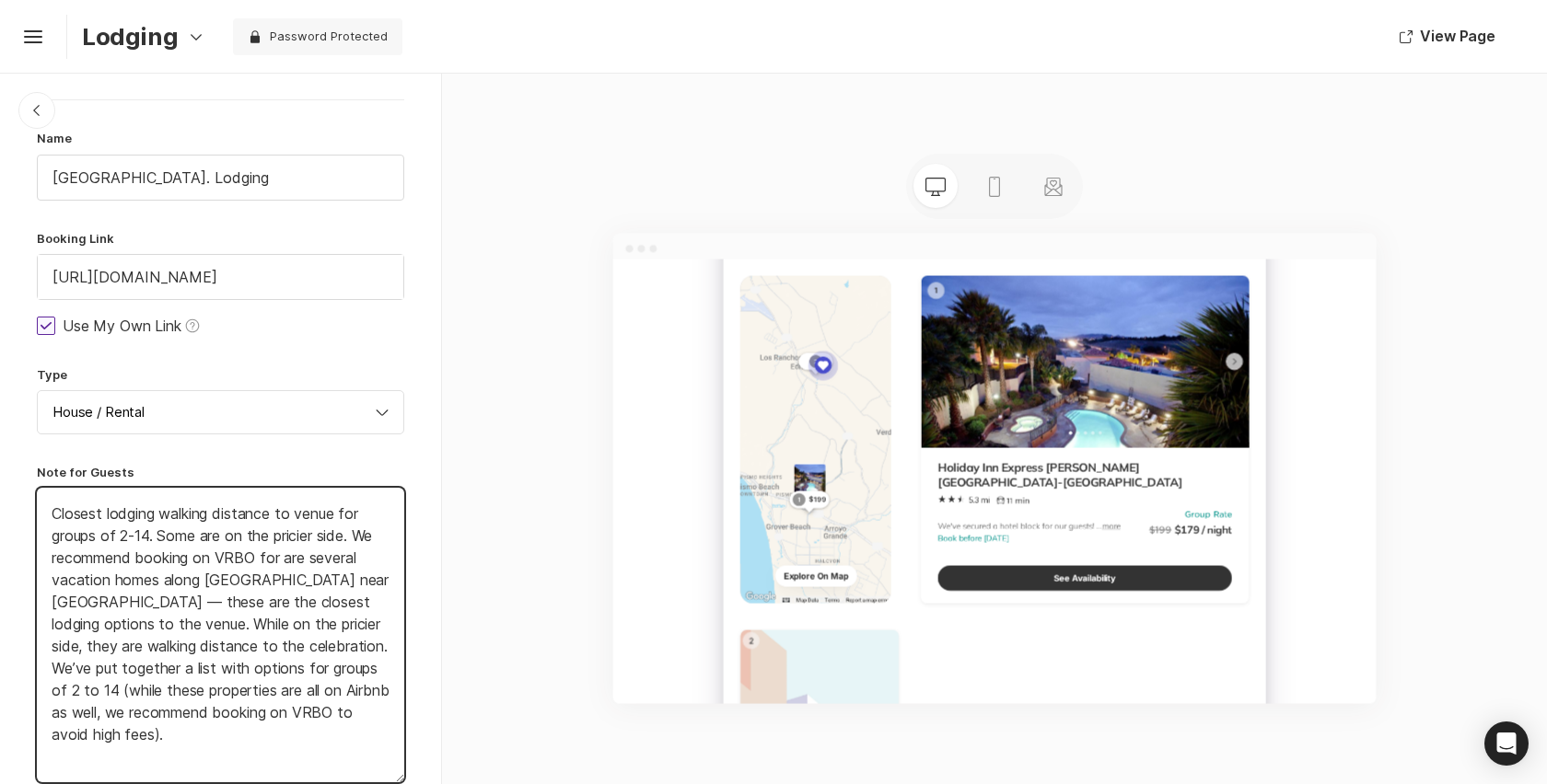
type textarea "Closest lodging walking distance to venue for groups of 2-14. Some are on the p…"
type textarea "x"
type textarea "Closest lodging walking distance to venue for groups of 2-14. Some are on the p…"
type textarea "x"
type textarea "Closest lodging walking distance to venue for groups of 2-14. Some are on the p…"
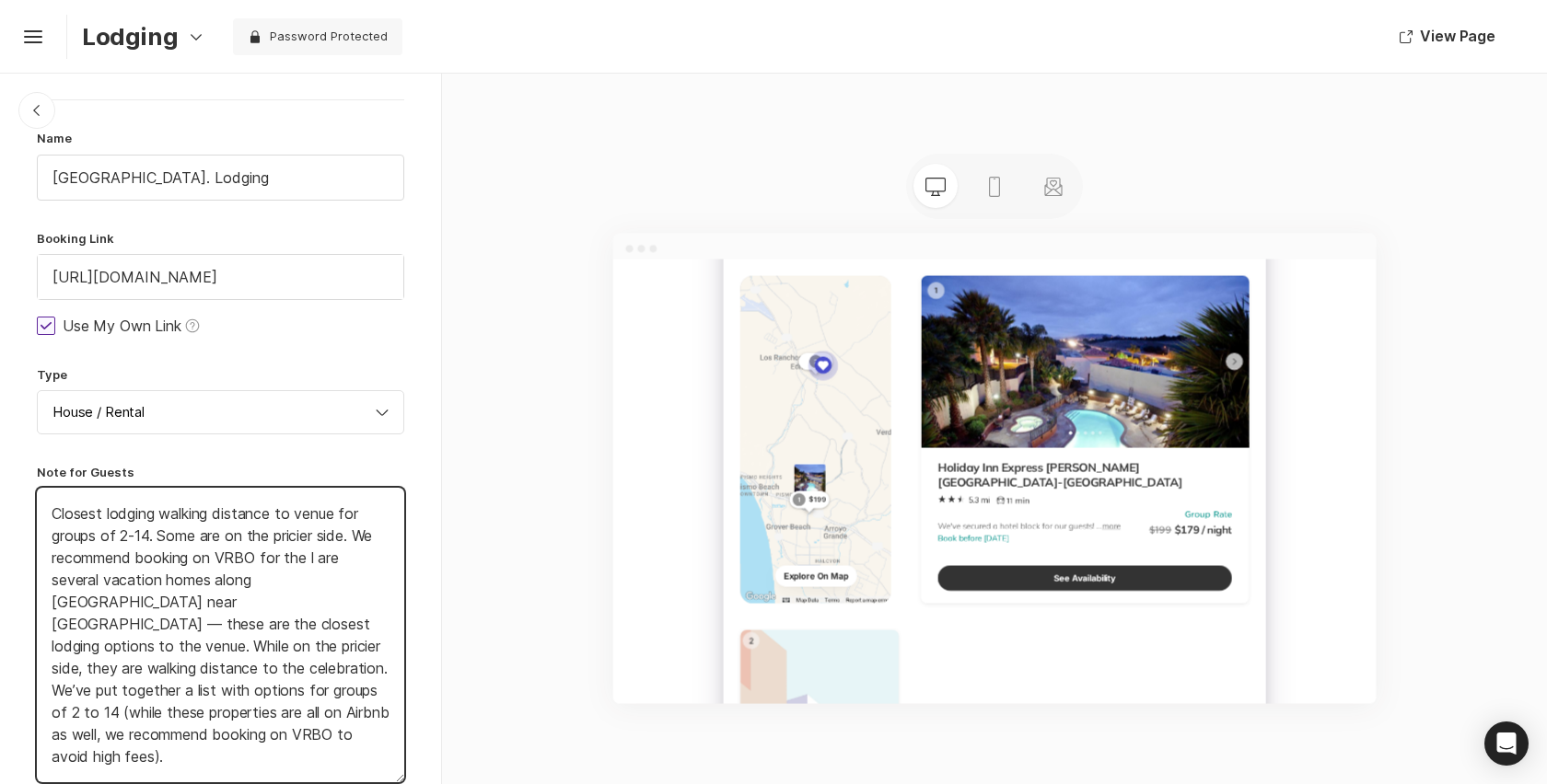
type textarea "x"
type textarea "Closest lodging walking distance to venue for groups of 2-14. Some are on the p…"
type textarea "x"
type textarea "Closest lodging walking distance to venue for groups of 2-14. Some are on the p…"
type textarea "x"
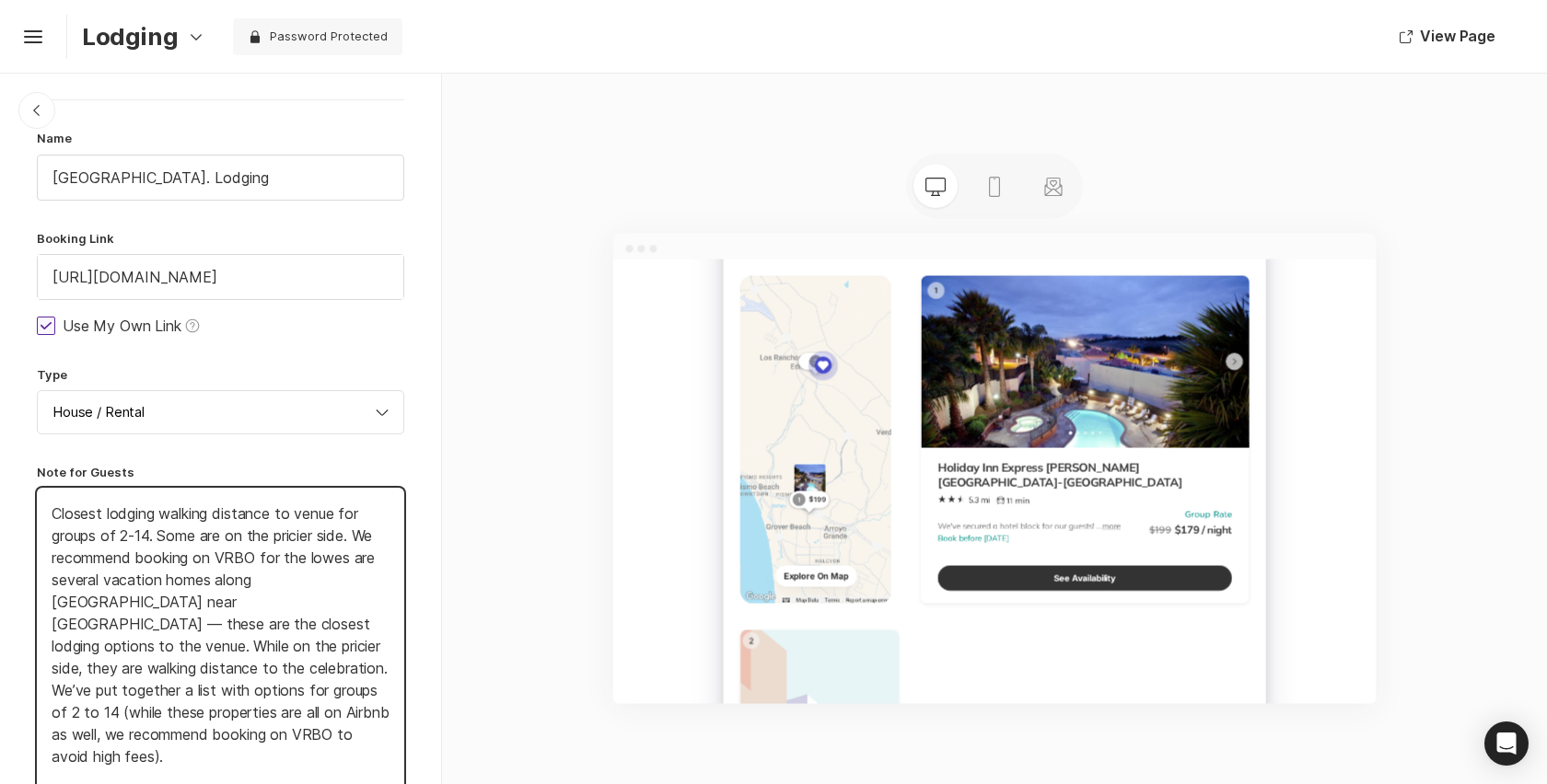
type textarea "Closest lodging walking distance to venue for groups of 2-14. Some are on the p…"
type textarea "x"
type textarea "Closest lodging walking distance to venue for groups of 2-14. Some are on the p…"
type textarea "x"
type textarea "Closest lodging walking distance to venue for groups of 2-14. Some are on the p…"
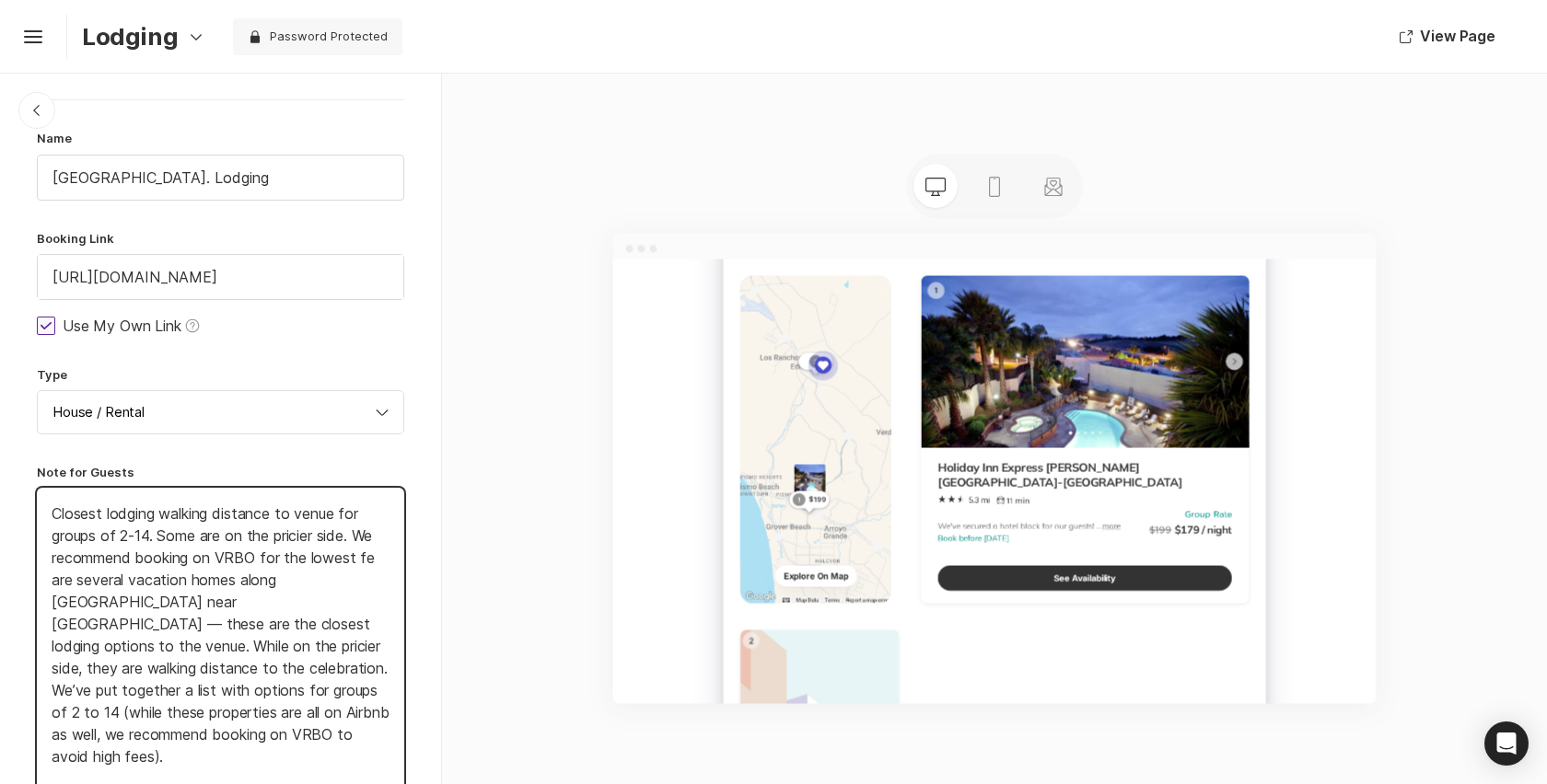
type textarea "x"
type textarea "Closest lodging walking distance to venue for groups of 2-14. Some are on the p…"
type textarea "x"
type textarea "Closest lodging walking distance to venue for groups of 2-14. Some are on the p…"
type textarea "x"
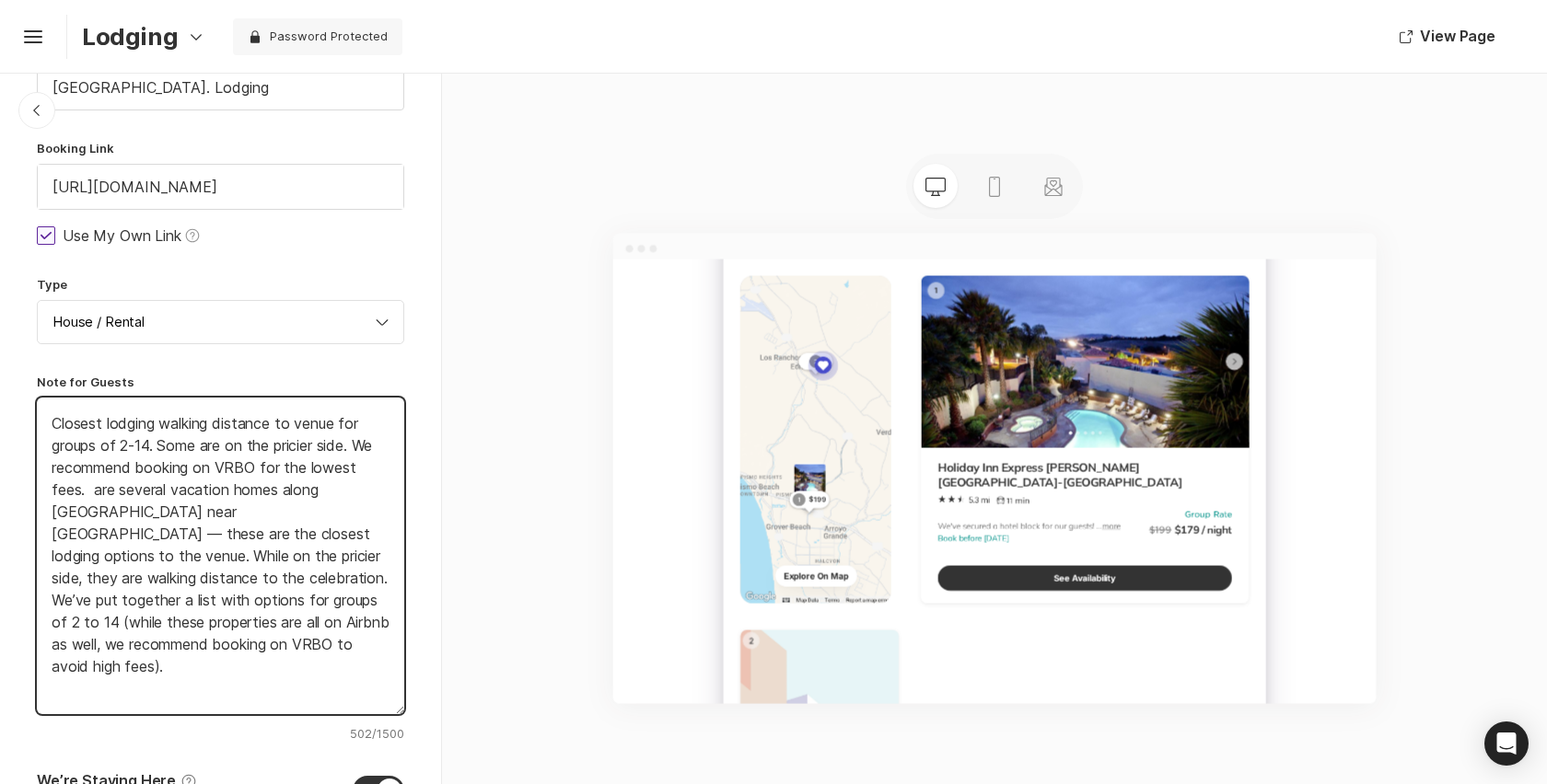
scroll to position [358, 0]
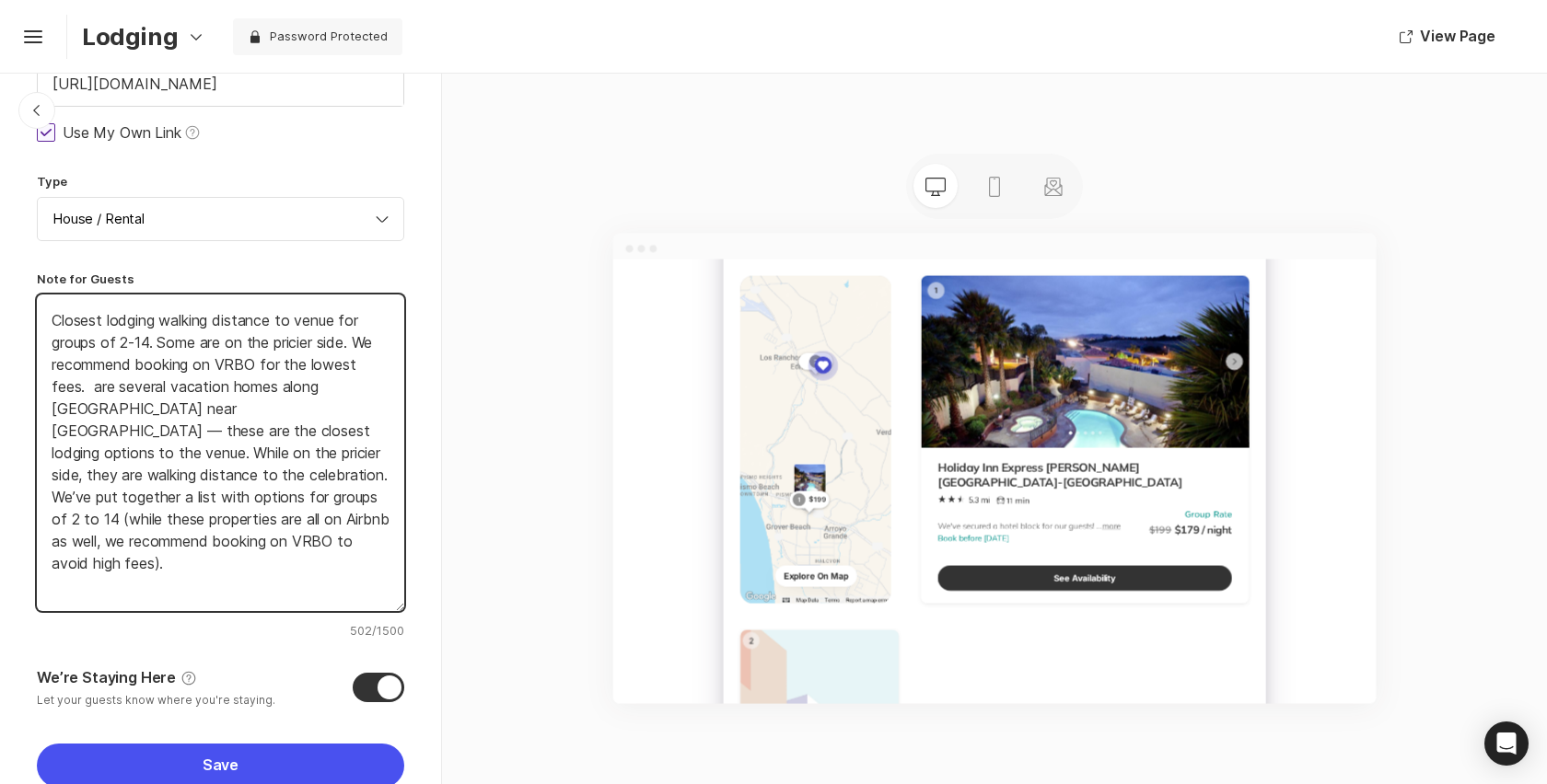
drag, startPoint x: 86, startPoint y: 386, endPoint x: 137, endPoint y: 596, distance: 216.1
click at [137, 596] on textarea "Closest lodging walking distance to venue for groups of 2-14. Some are on the p…" at bounding box center [220, 452] width 368 height 317
type textarea "Closest lodging walking distance to venue for groups of 2-14. Some are on the p…"
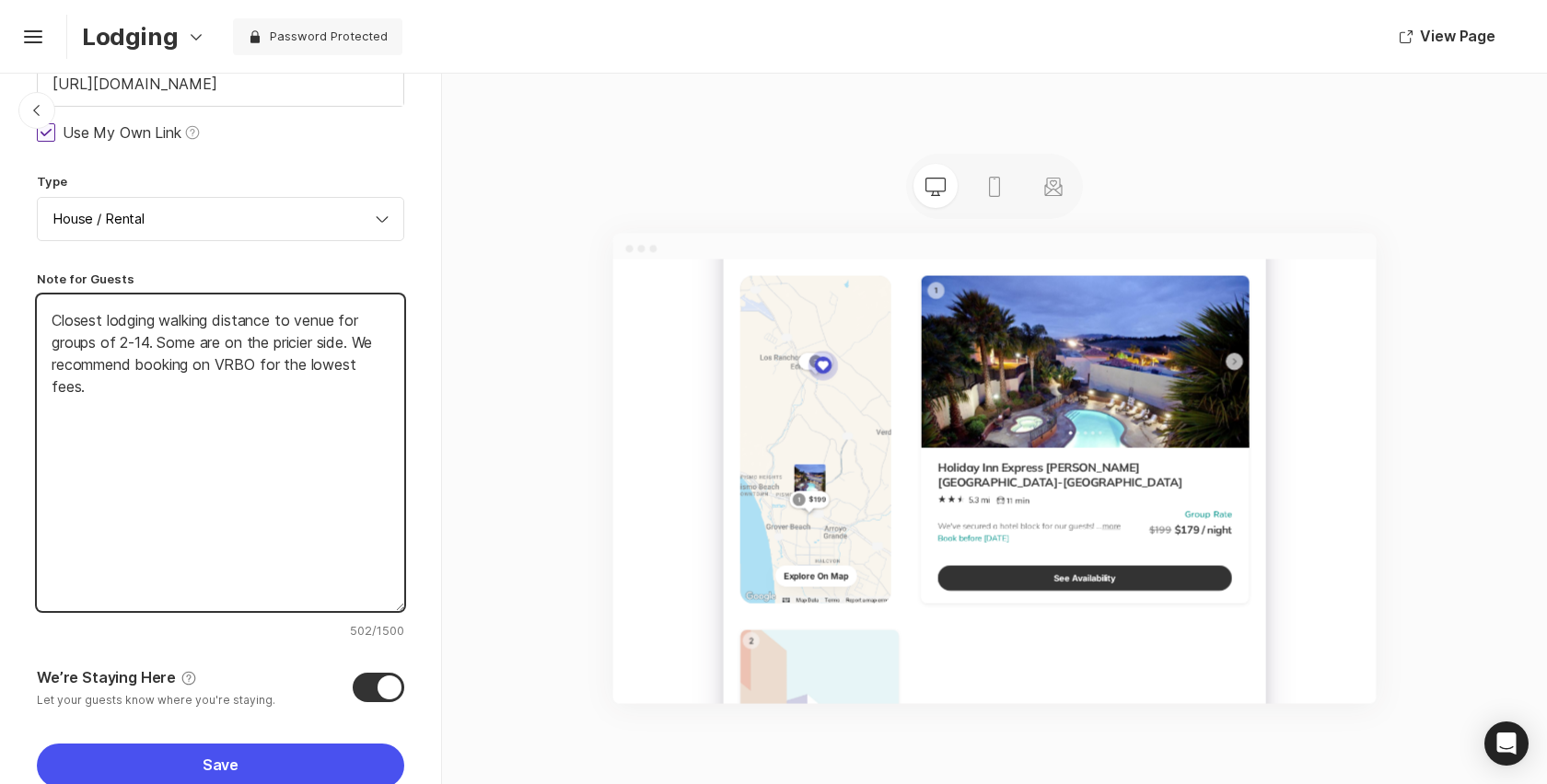
type textarea "x"
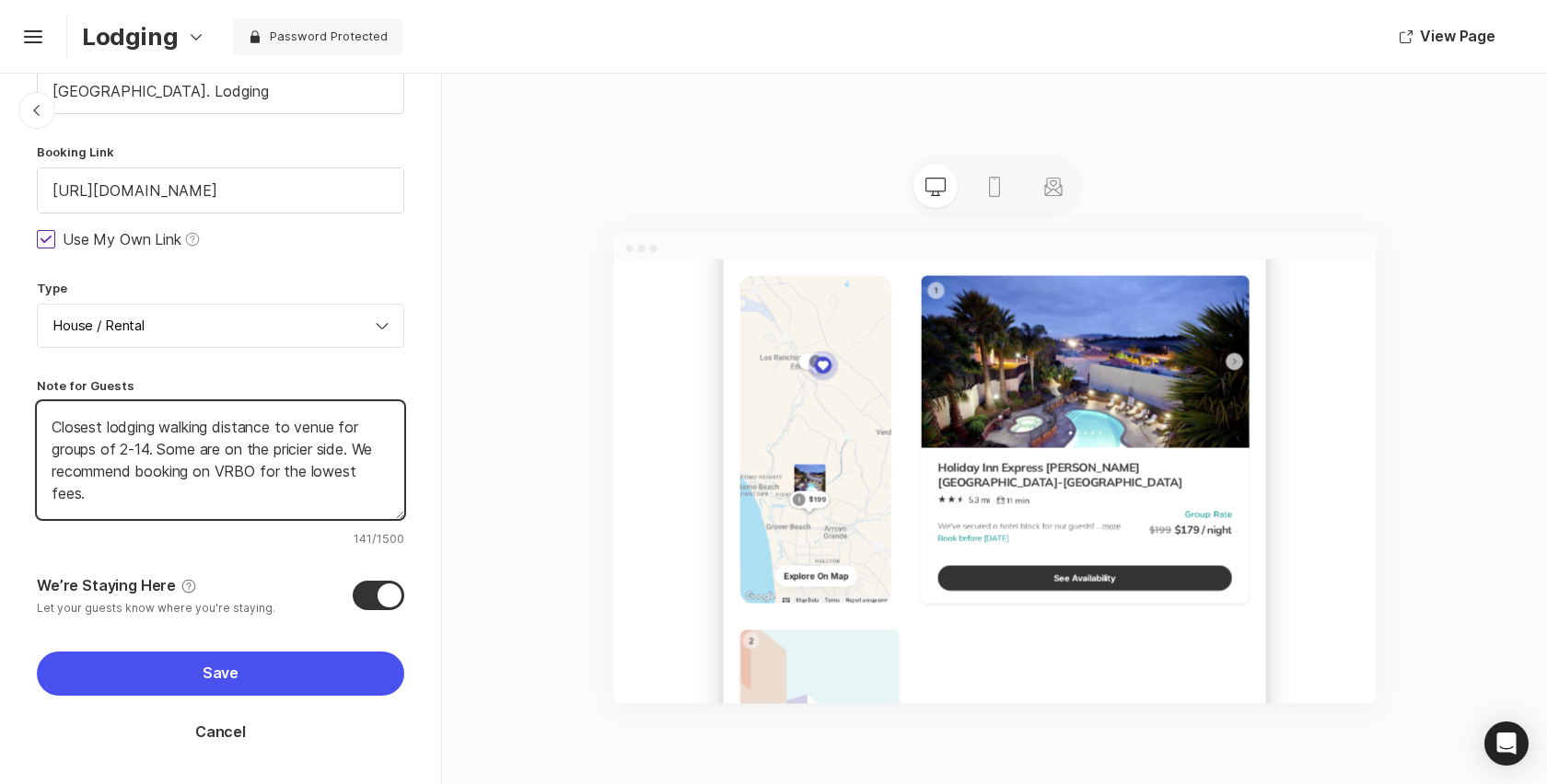
scroll to position [252, 0]
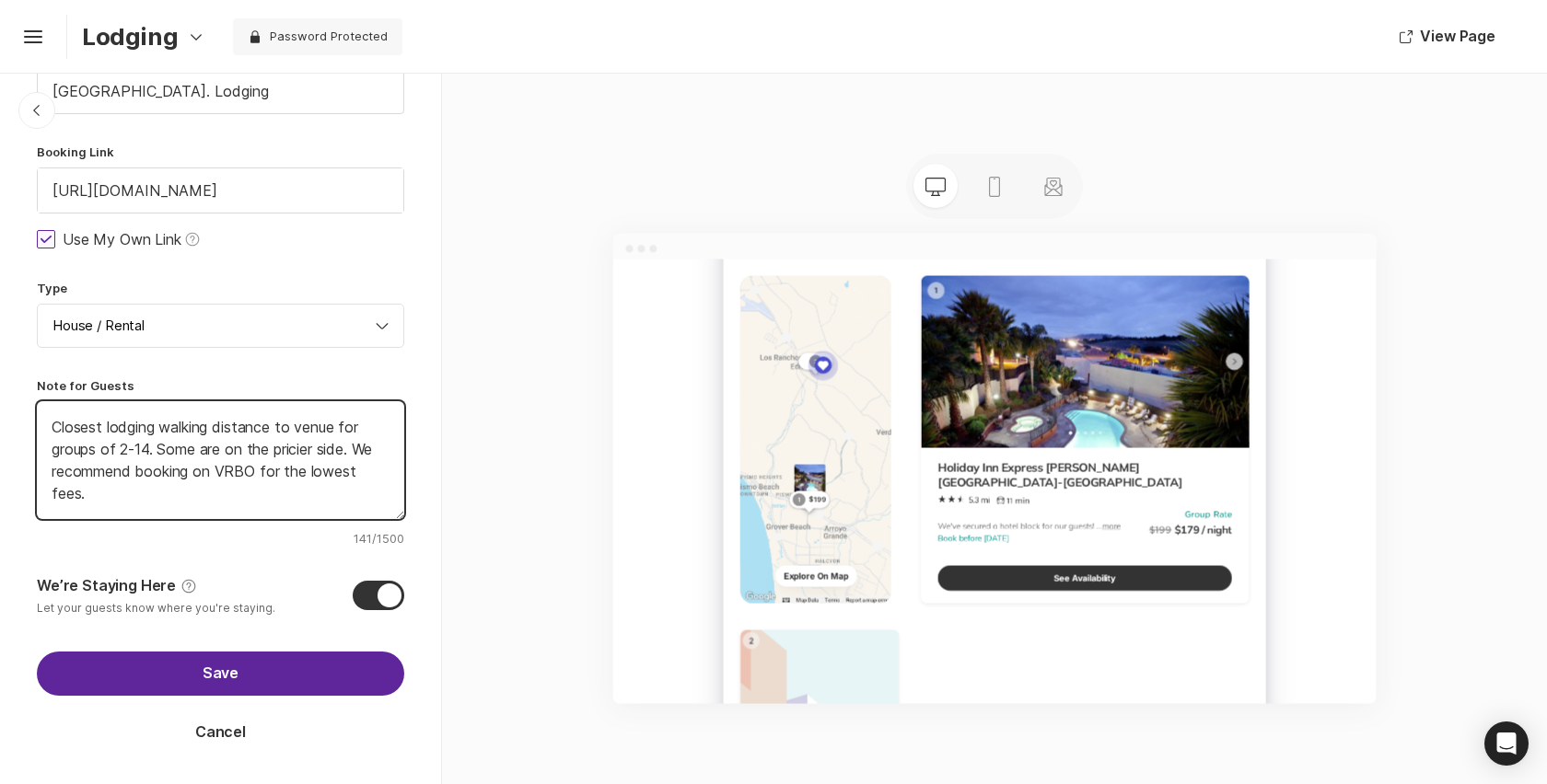
type textarea "Closest lodging walking distance to venue for groups of 2-14. Some are on the p…"
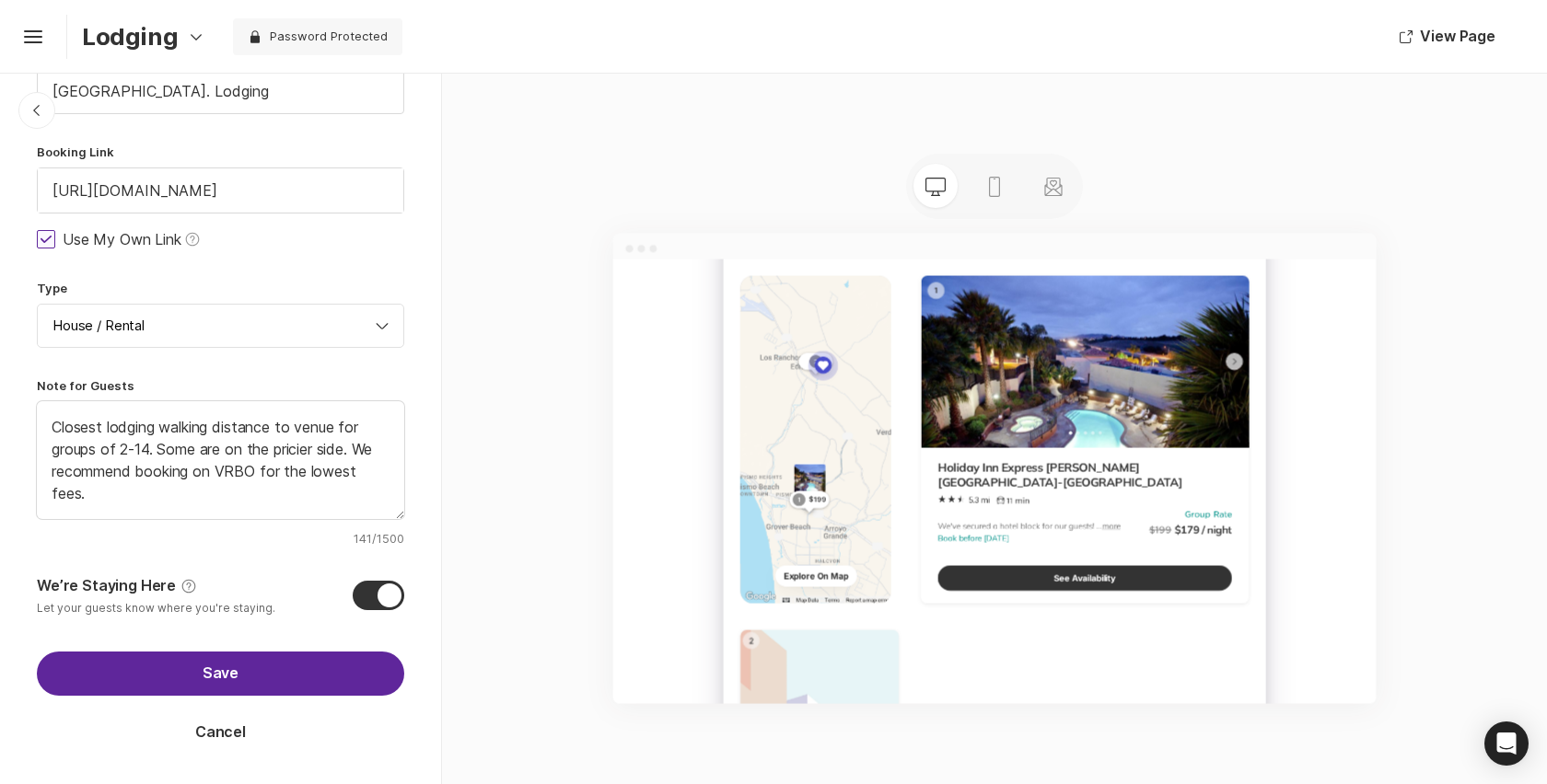
click at [160, 683] on button "Save" at bounding box center [220, 673] width 368 height 44
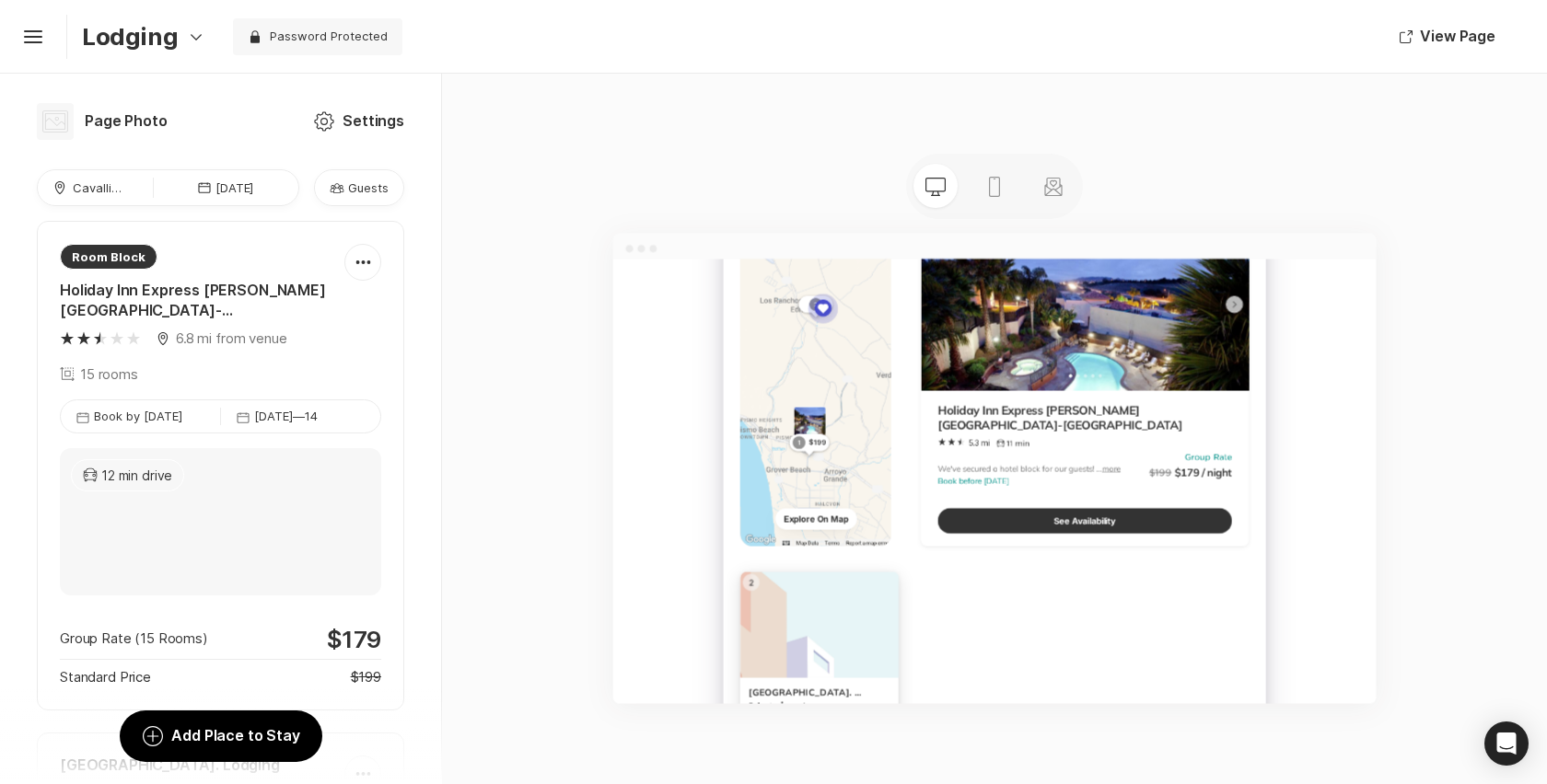
scroll to position [989, 0]
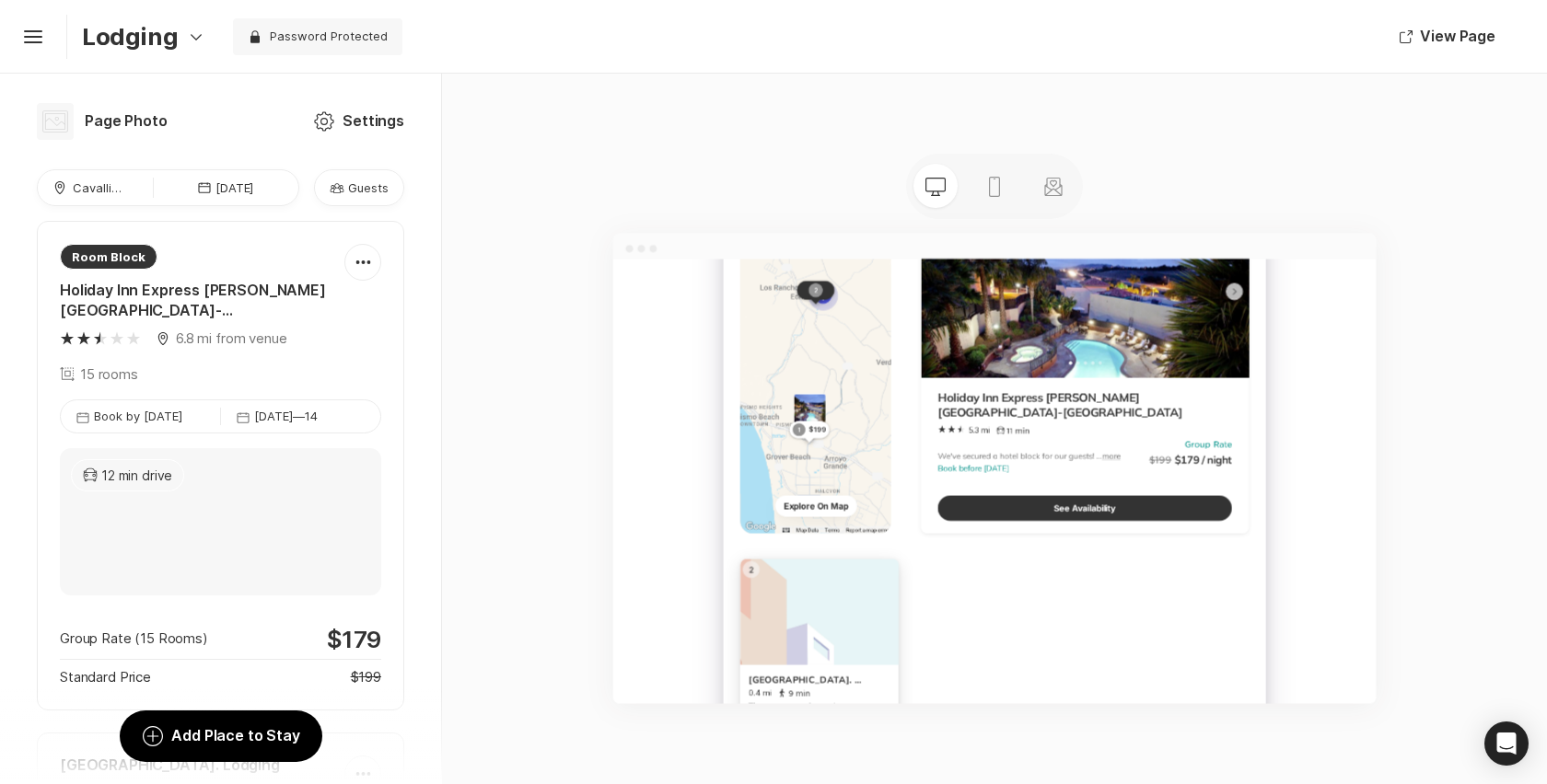
click at [286, 349] on div "Map Marker 6.8 mi from venue 15 rooms" at bounding box center [202, 357] width 285 height 57
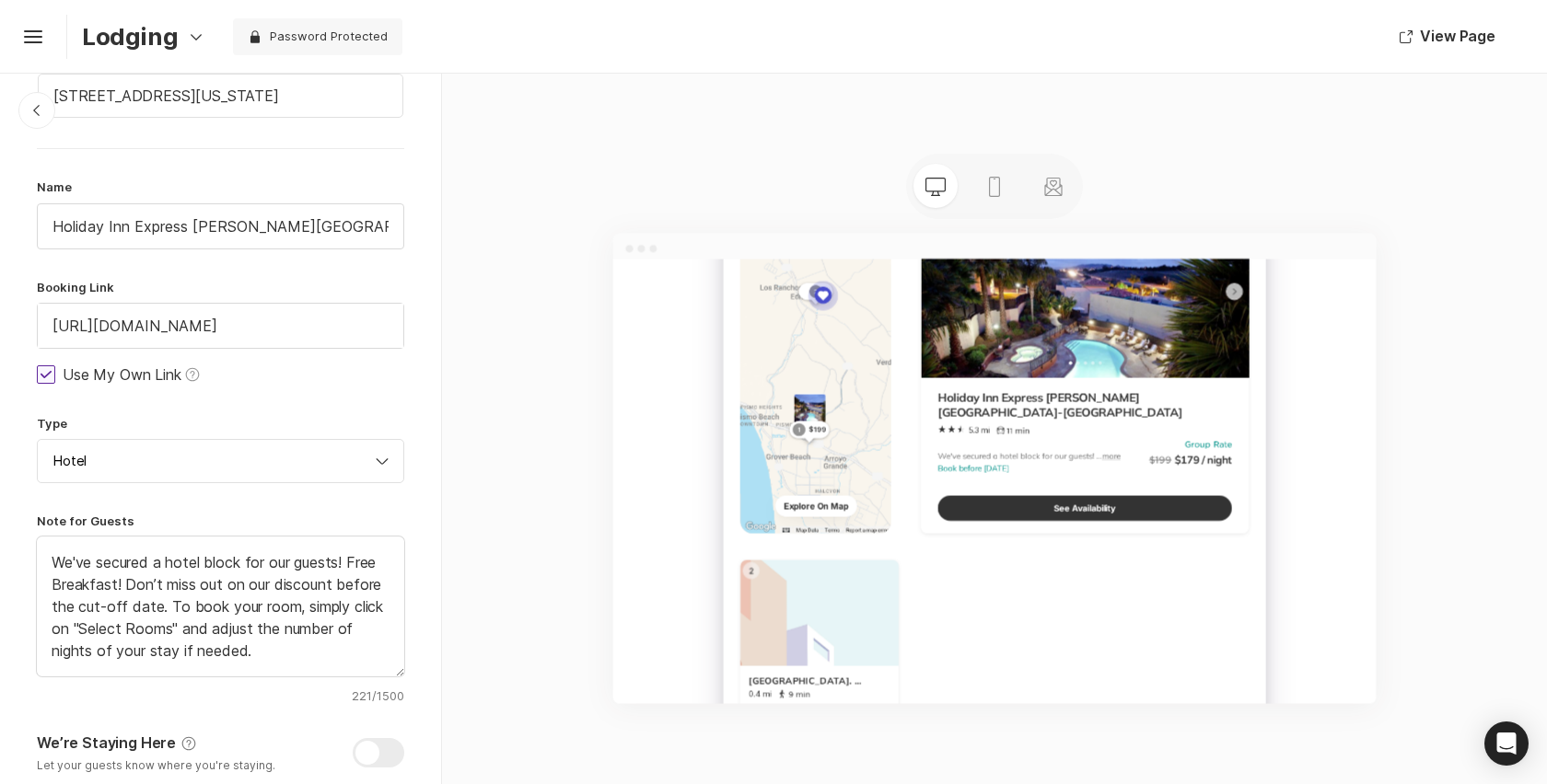
scroll to position [142, 0]
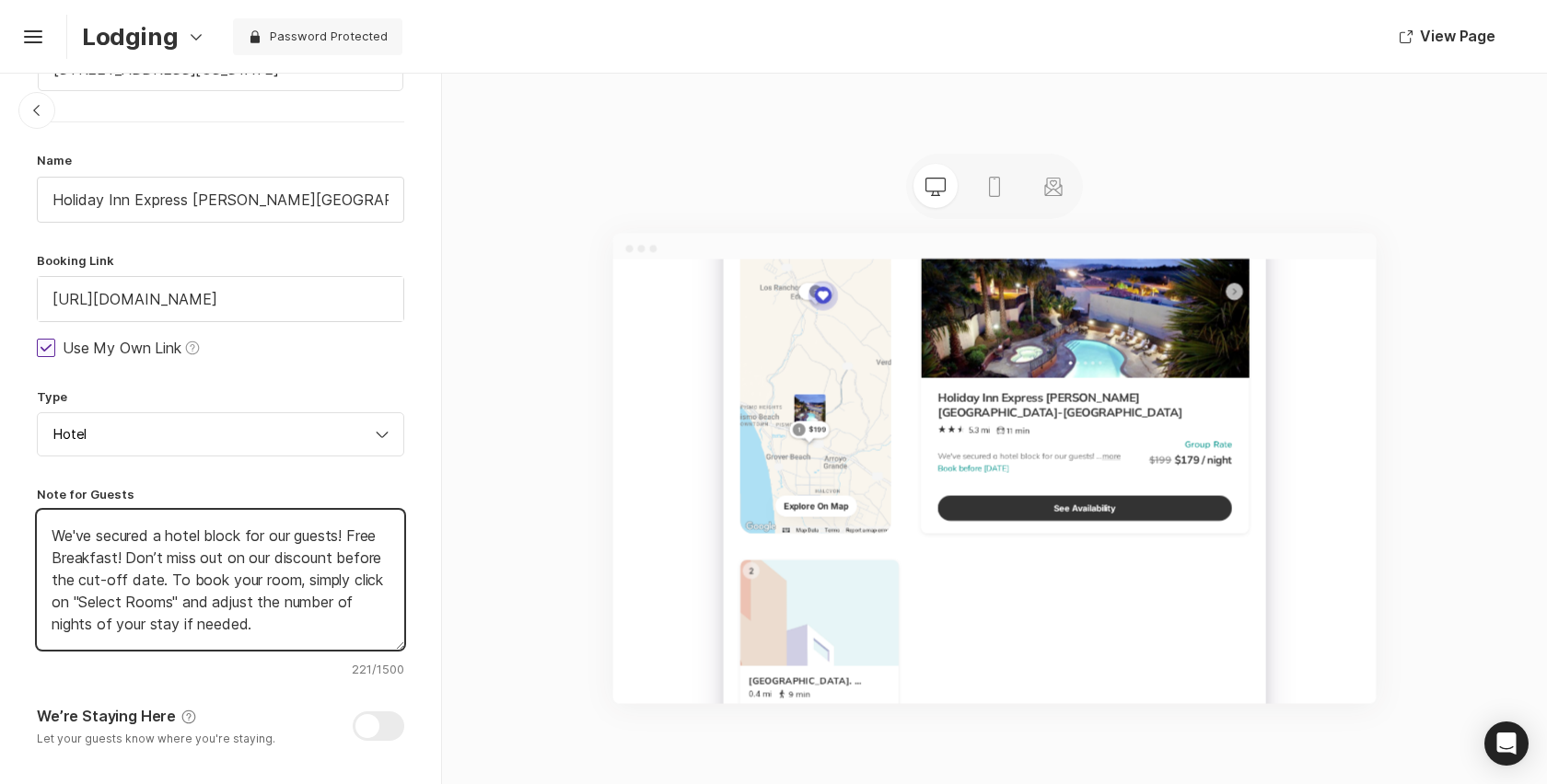
type textarea "x"
click at [231, 612] on textarea "We've secured a hotel block for our guests! Free Breakfast! Don’t miss out on o…" at bounding box center [220, 579] width 368 height 139
drag, startPoint x: 164, startPoint y: 537, endPoint x: 0, endPoint y: 516, distance: 165.3
type textarea "A hotel block for our guests! Free Breakfast! Don’t miss out on our discount be…"
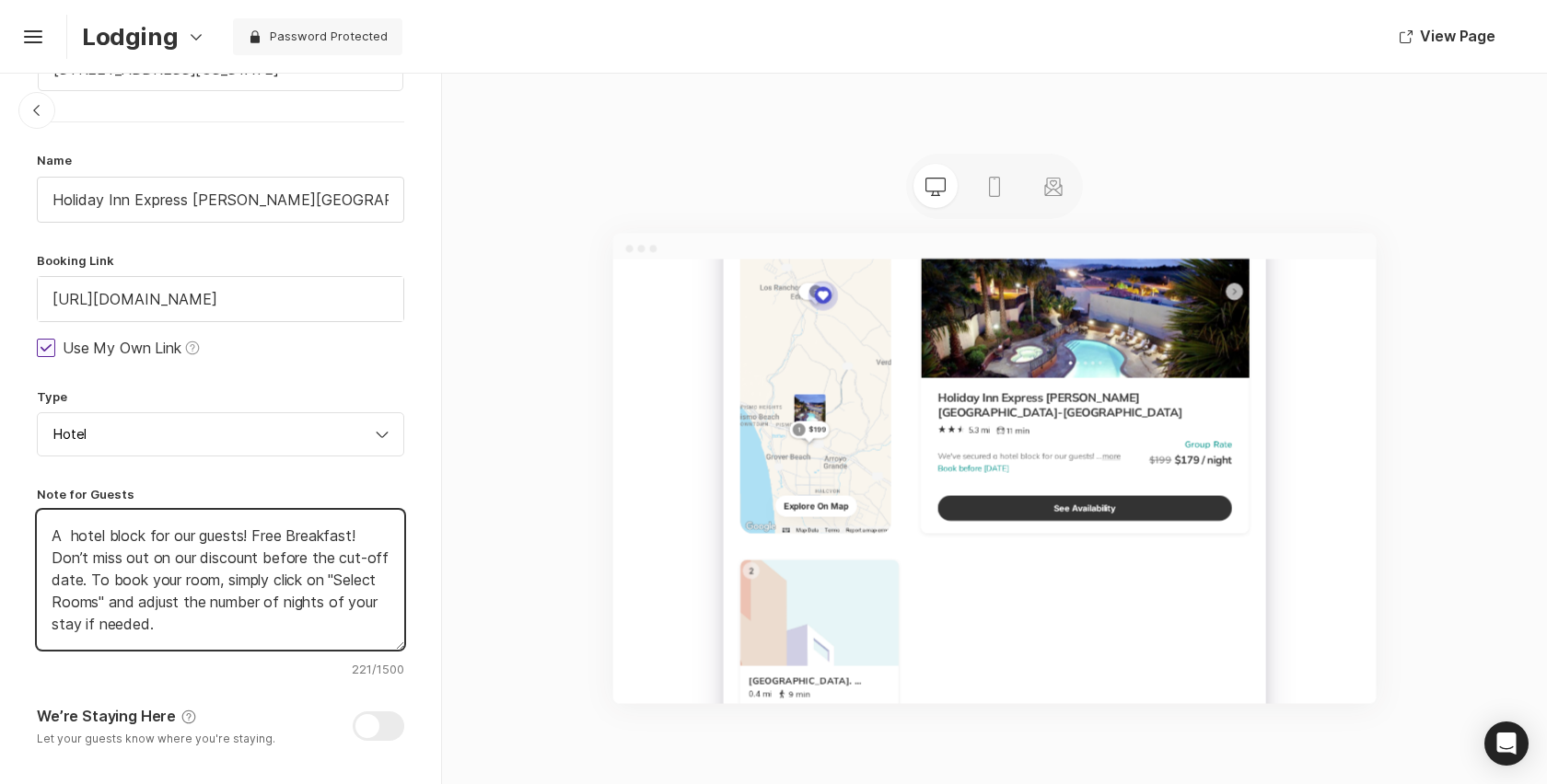
type textarea "x"
type textarea "A t hotel block for our guests! Free Breakfast! Don’t miss out on our discount …"
click at [323, 532] on textarea "A traditional hotel block for our guests! Free Breakfast! Don’t miss out on our…" at bounding box center [220, 579] width 368 height 139
click at [126, 557] on textarea "A traditional hotel block for our guests with free Breakfast! Don’t miss out on…" at bounding box center [220, 579] width 368 height 139
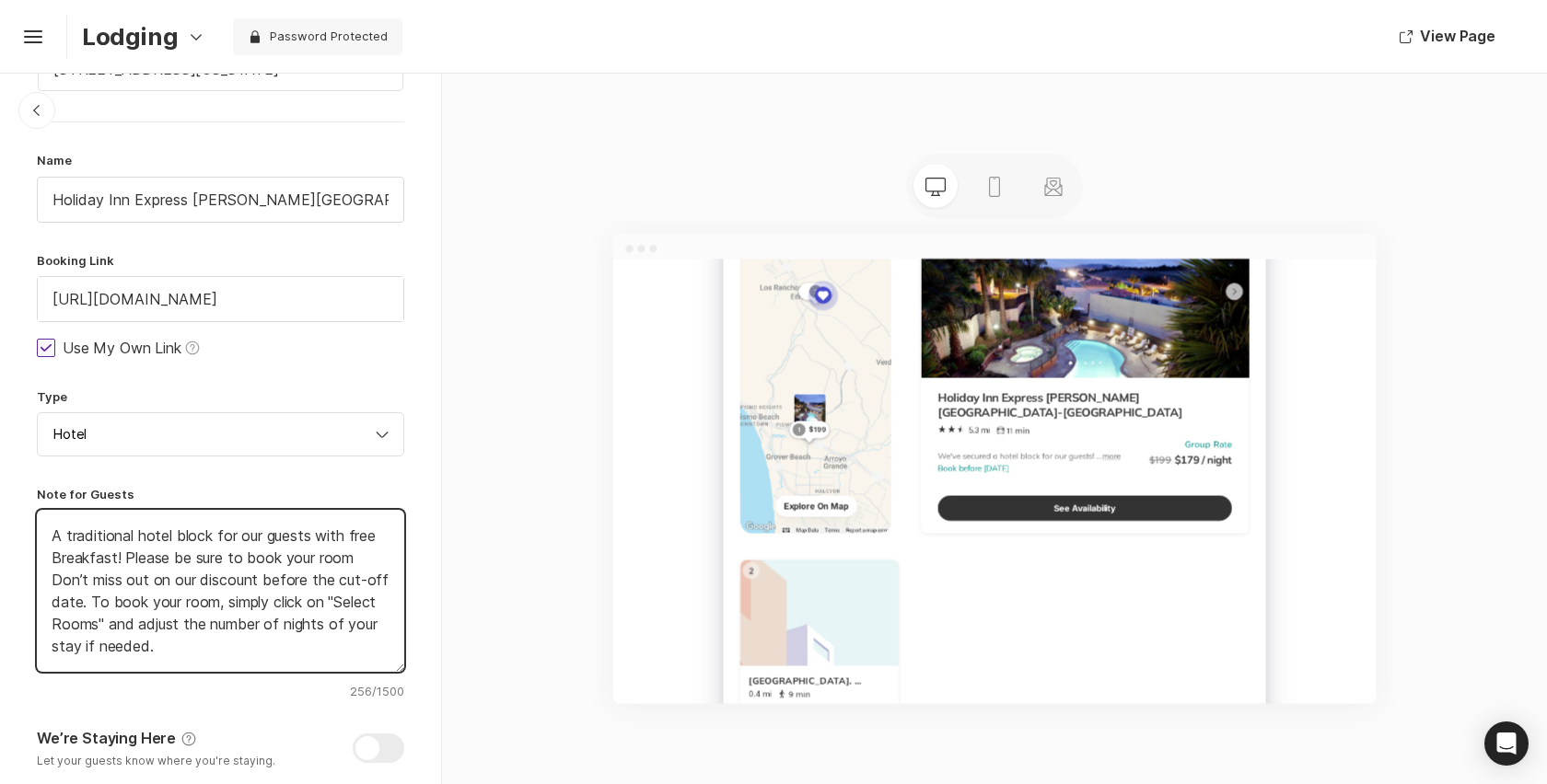
drag, startPoint x: 126, startPoint y: 558, endPoint x: 361, endPoint y: 548, distance: 235.2
click at [361, 548] on textarea "A traditional hotel block for our guests with free Breakfast! Please be sure to…" at bounding box center [220, 591] width 368 height 162
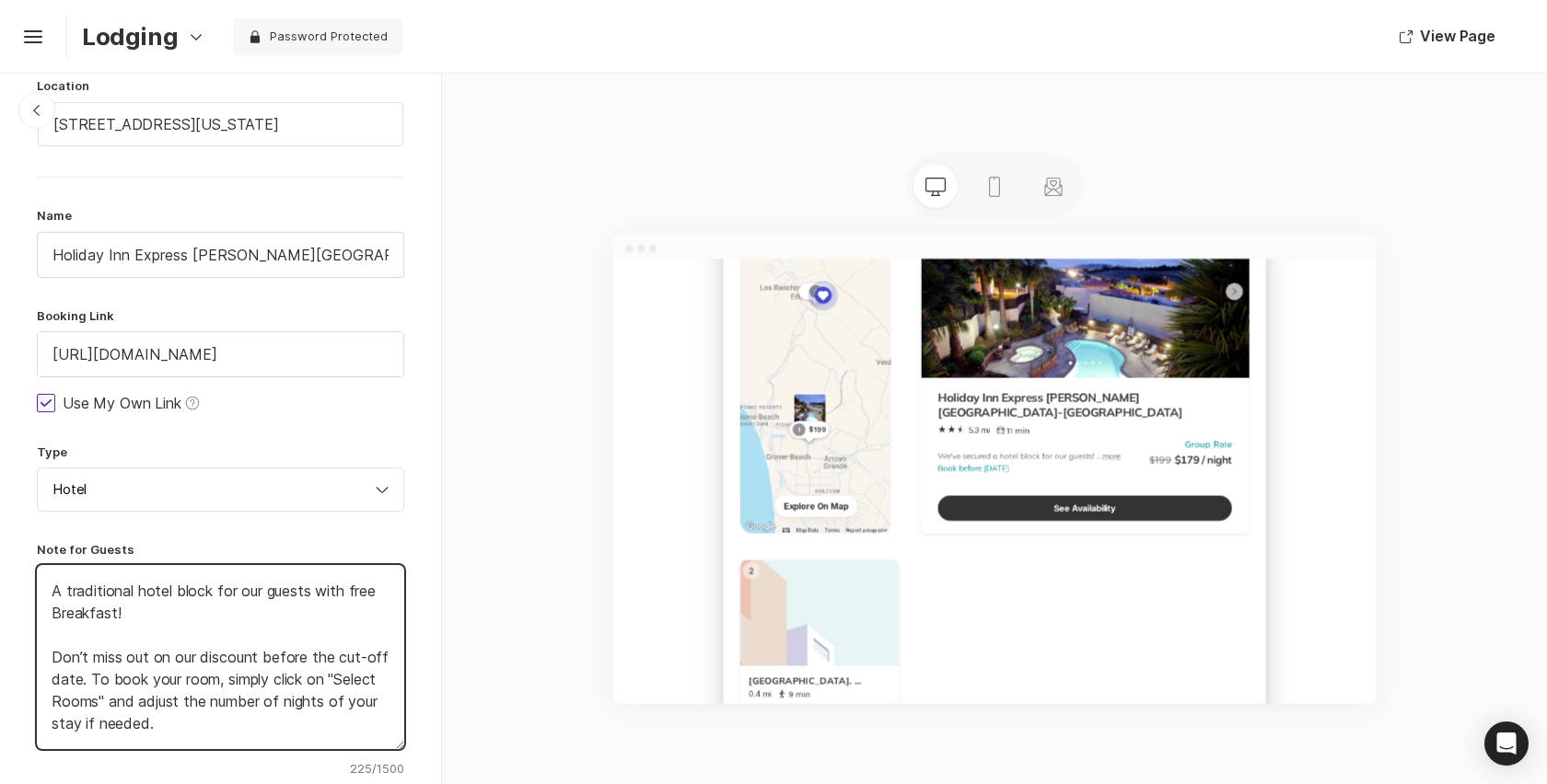
scroll to position [89, 0]
click at [172, 609] on textarea "A traditional hotel block for our guests with free Breakfast! Don’t miss out on…" at bounding box center [220, 656] width 368 height 184
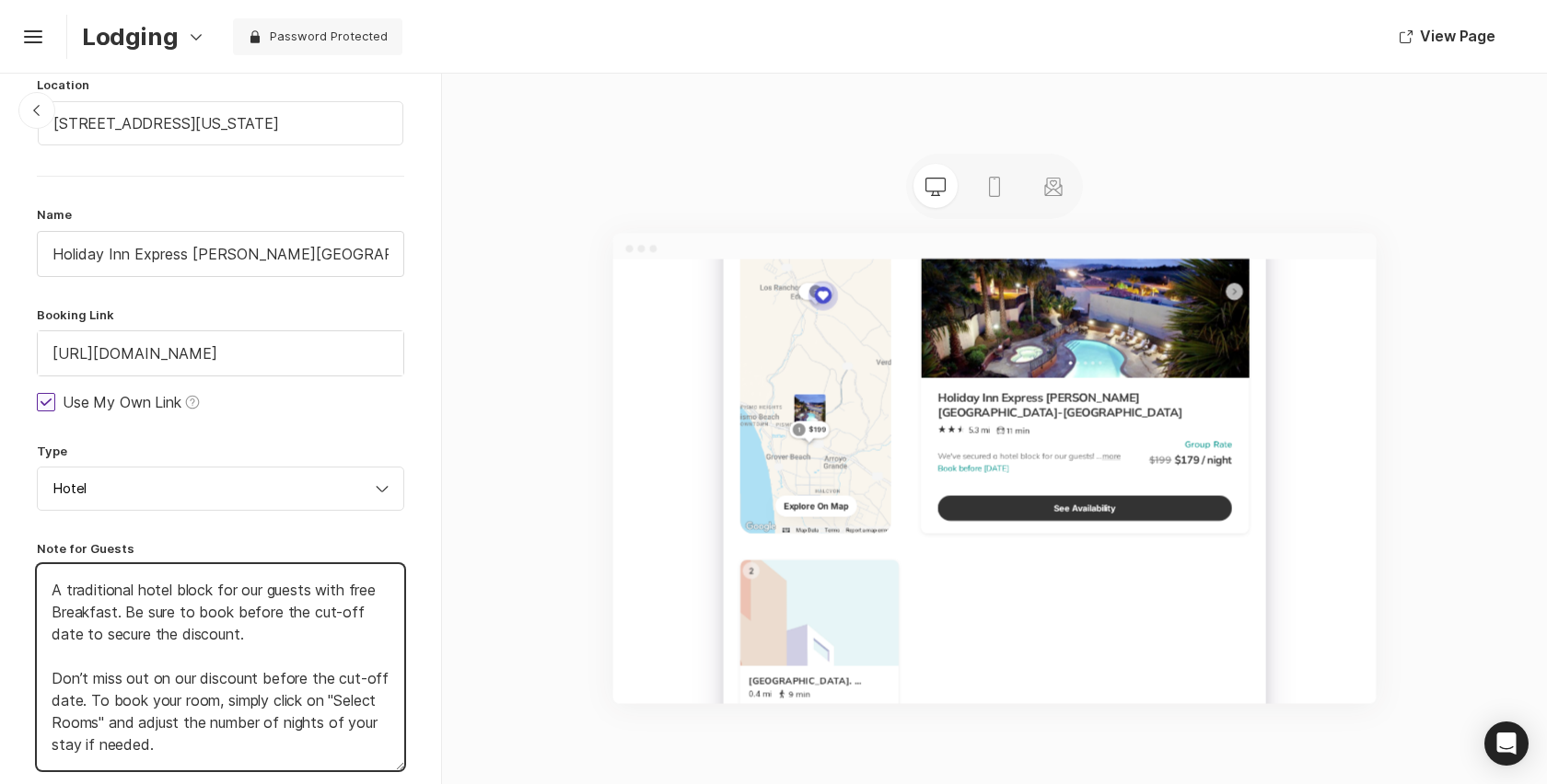
click at [59, 746] on textarea "A traditional hotel block for our guests with free Breakfast. Be sure to book b…" at bounding box center [220, 667] width 368 height 206
click at [60, 742] on textarea "A traditional hotel block for our guests with free Breakfast. Be sure to book b…" at bounding box center [220, 667] width 368 height 206
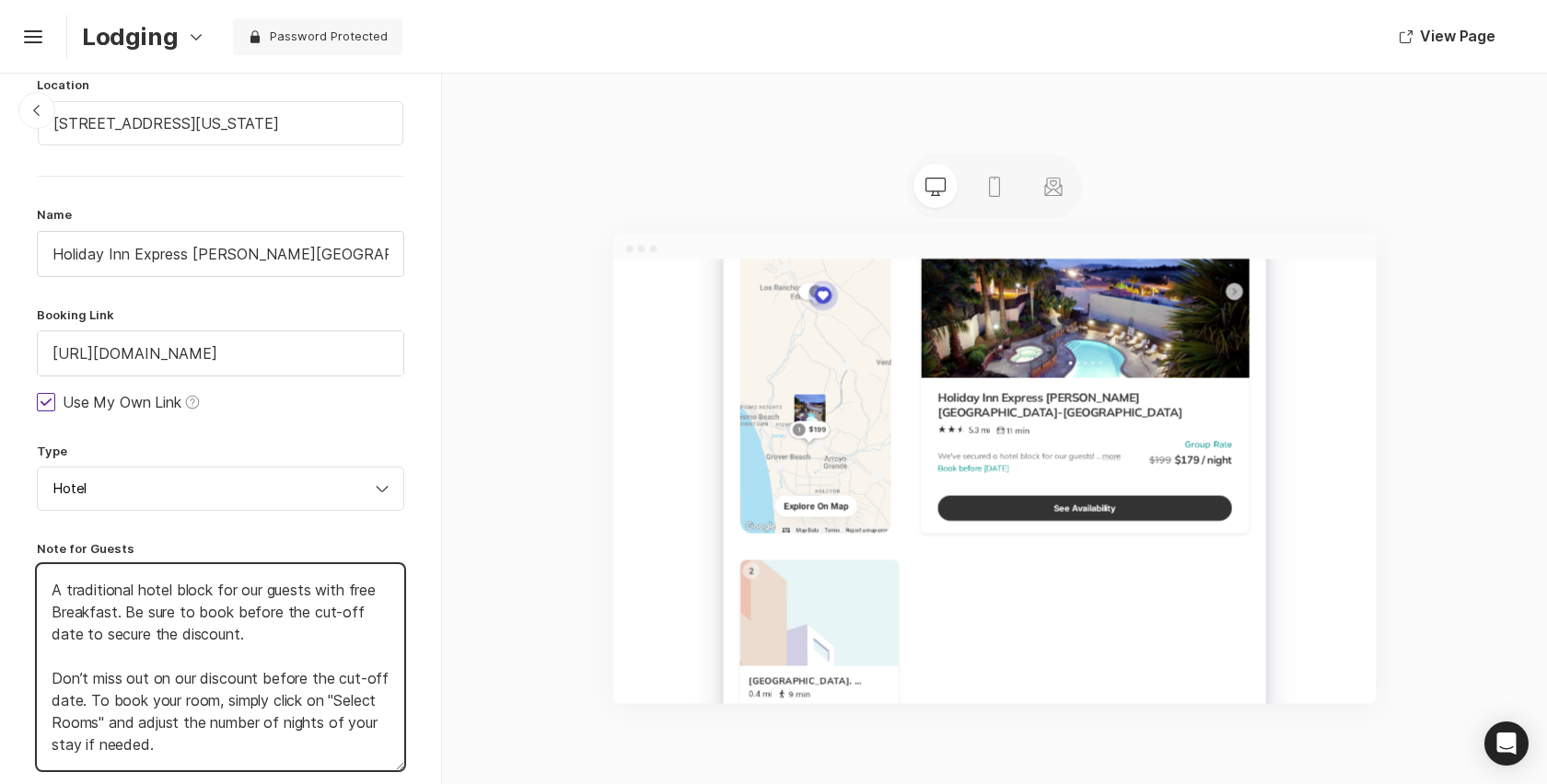
click at [60, 742] on textarea "A traditional hotel block for our guests with free Breakfast. Be sure to book b…" at bounding box center [220, 667] width 368 height 206
drag, startPoint x: 335, startPoint y: 703, endPoint x: 154, endPoint y: 724, distance: 182.2
click at [154, 724] on textarea "A traditional hotel block for our guests with free Breakfast. Be sure to book b…" at bounding box center [220, 667] width 368 height 206
drag, startPoint x: 112, startPoint y: 704, endPoint x: 17, endPoint y: 667, distance: 102.0
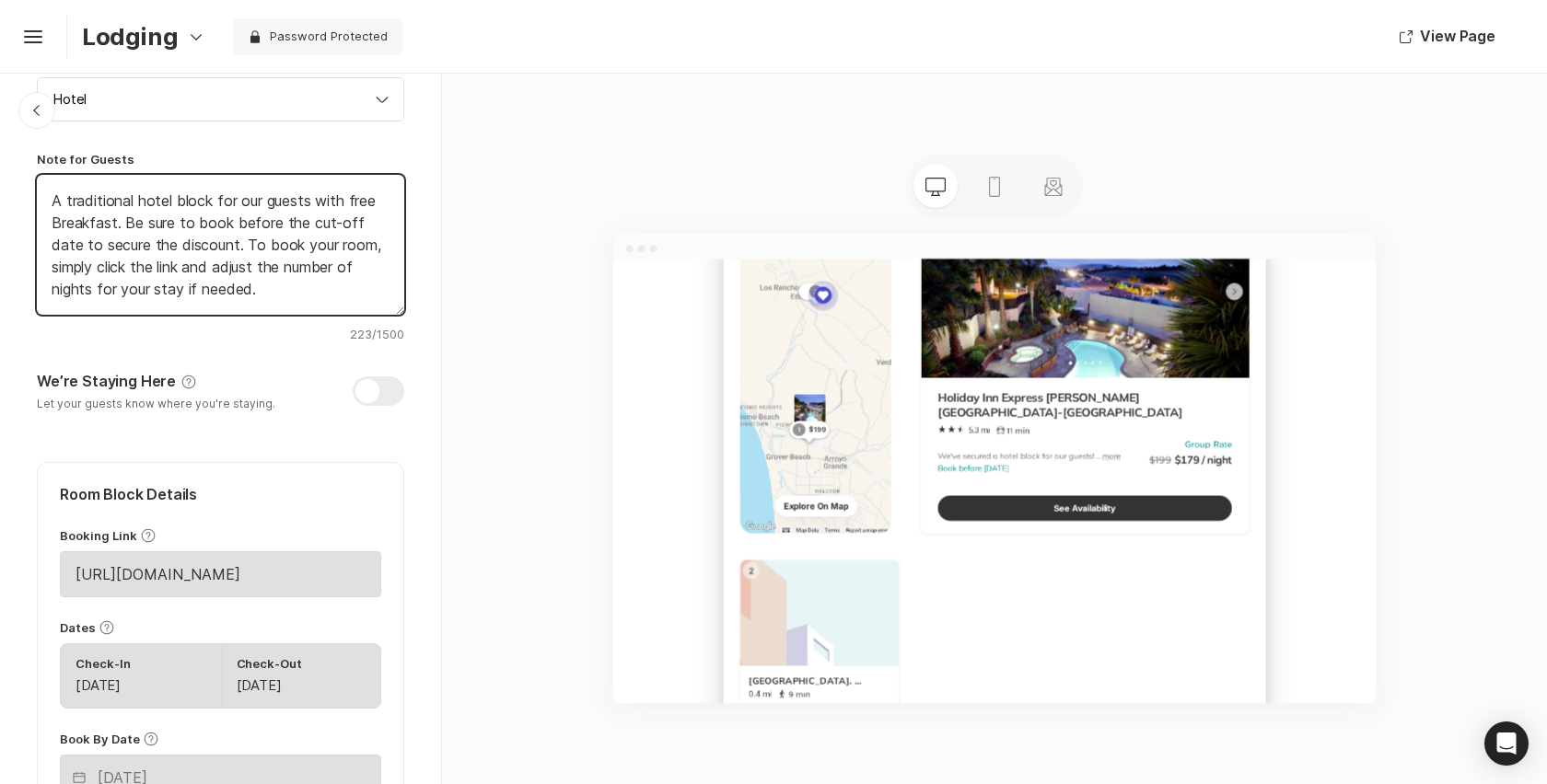
scroll to position [1150, 0]
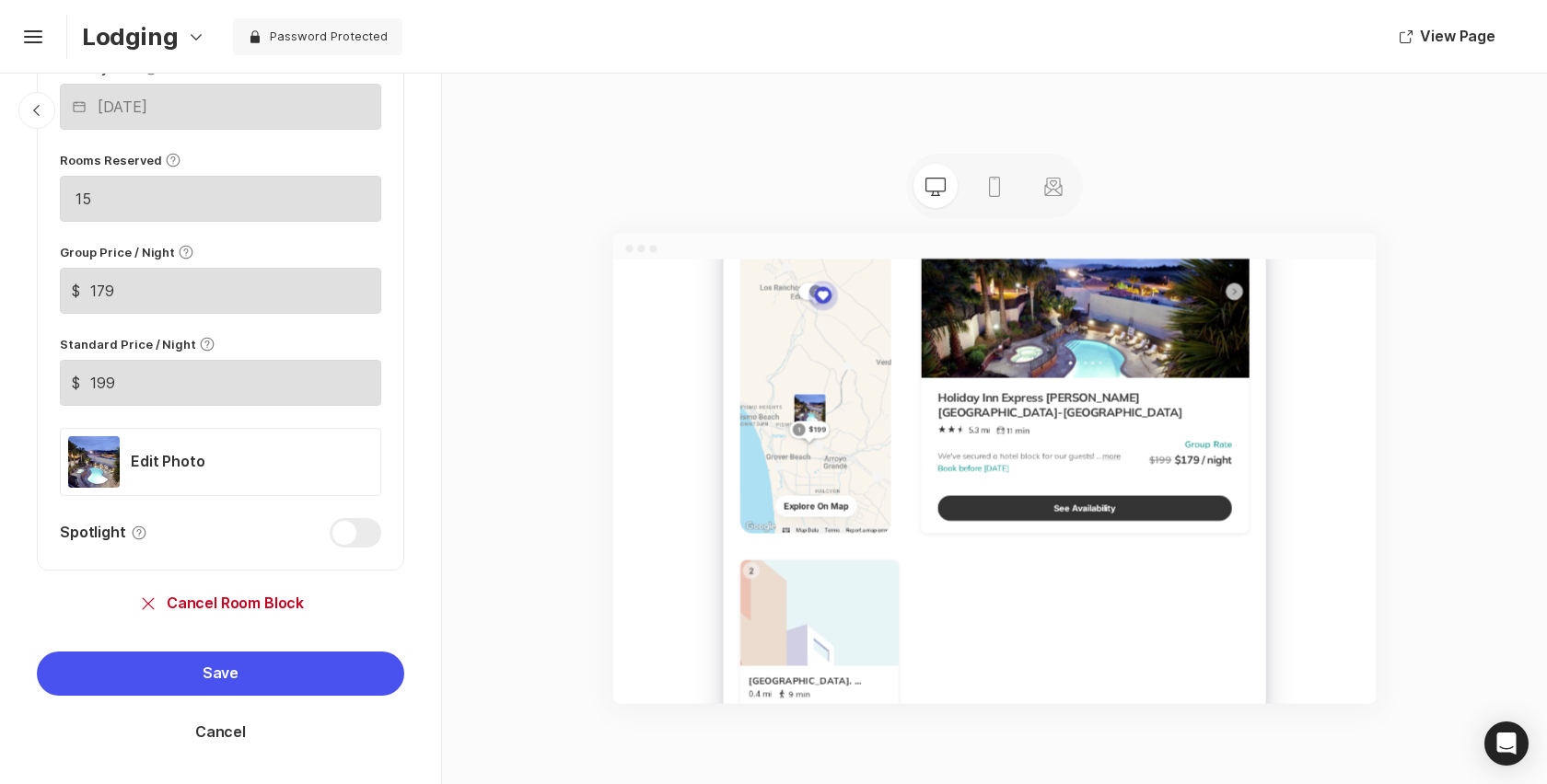
click at [230, 700] on div "Save Cancel" at bounding box center [220, 718] width 368 height 133
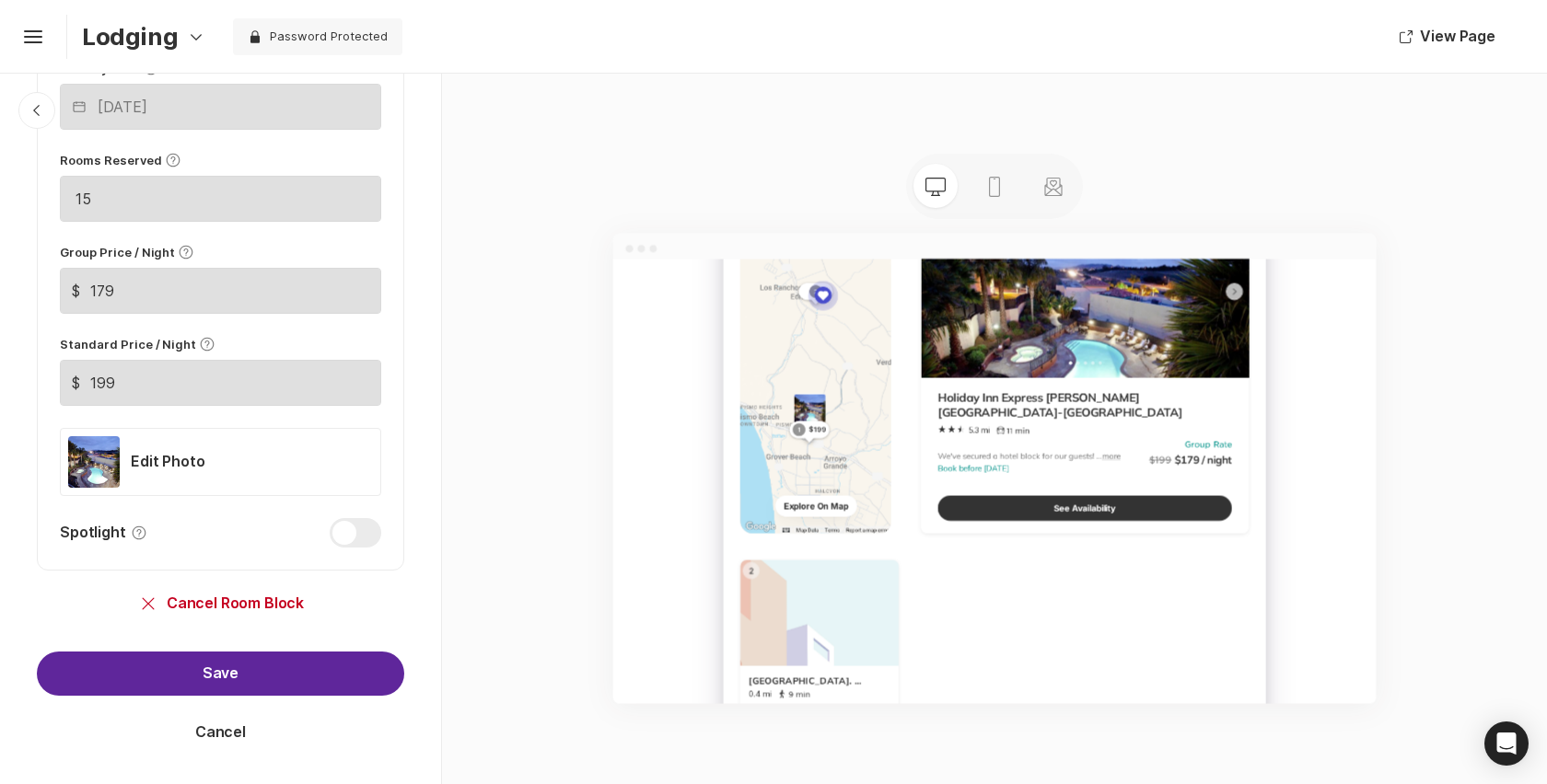
click at [224, 677] on button "Save" at bounding box center [220, 673] width 368 height 44
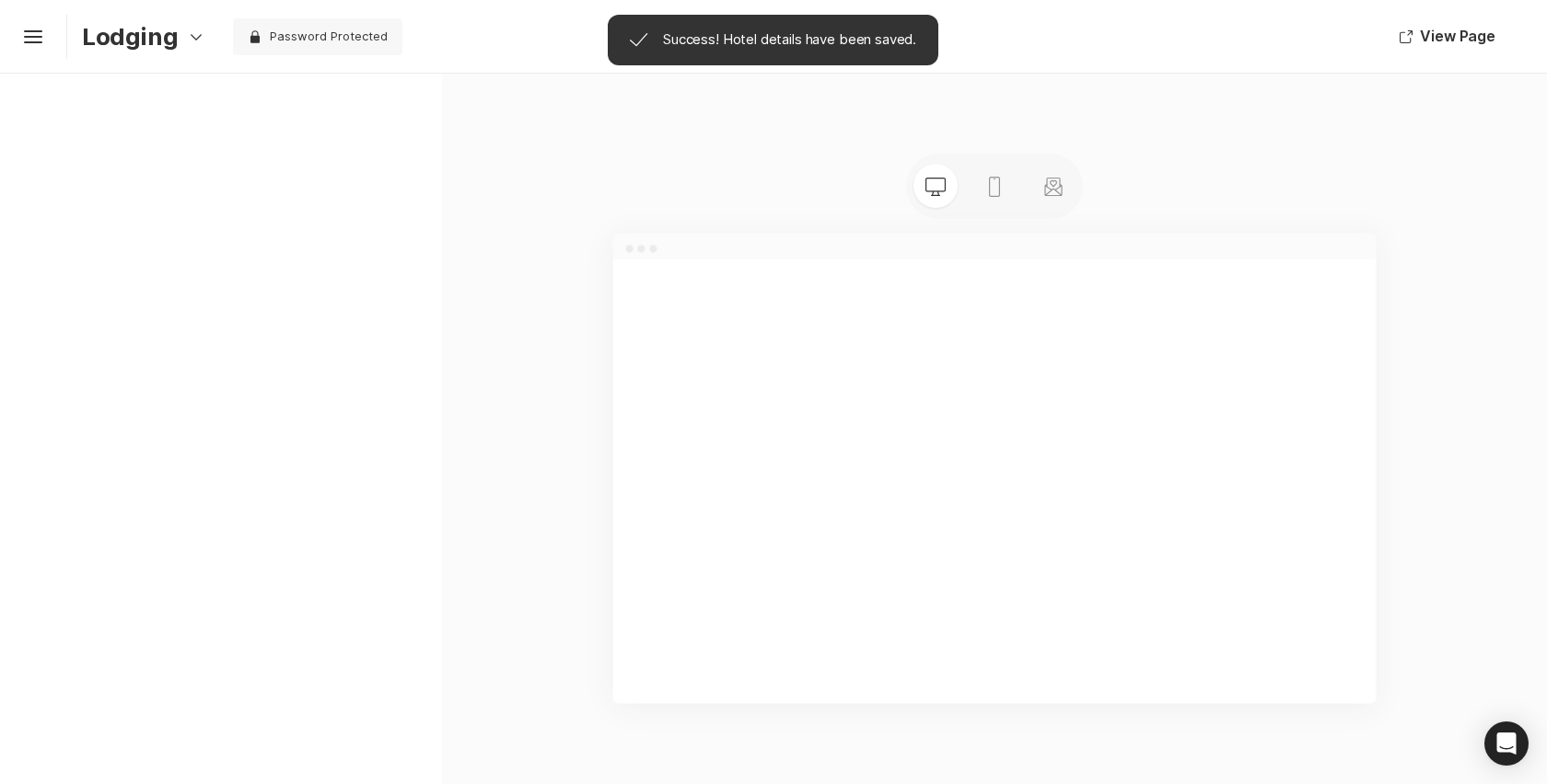
scroll to position [0, 0]
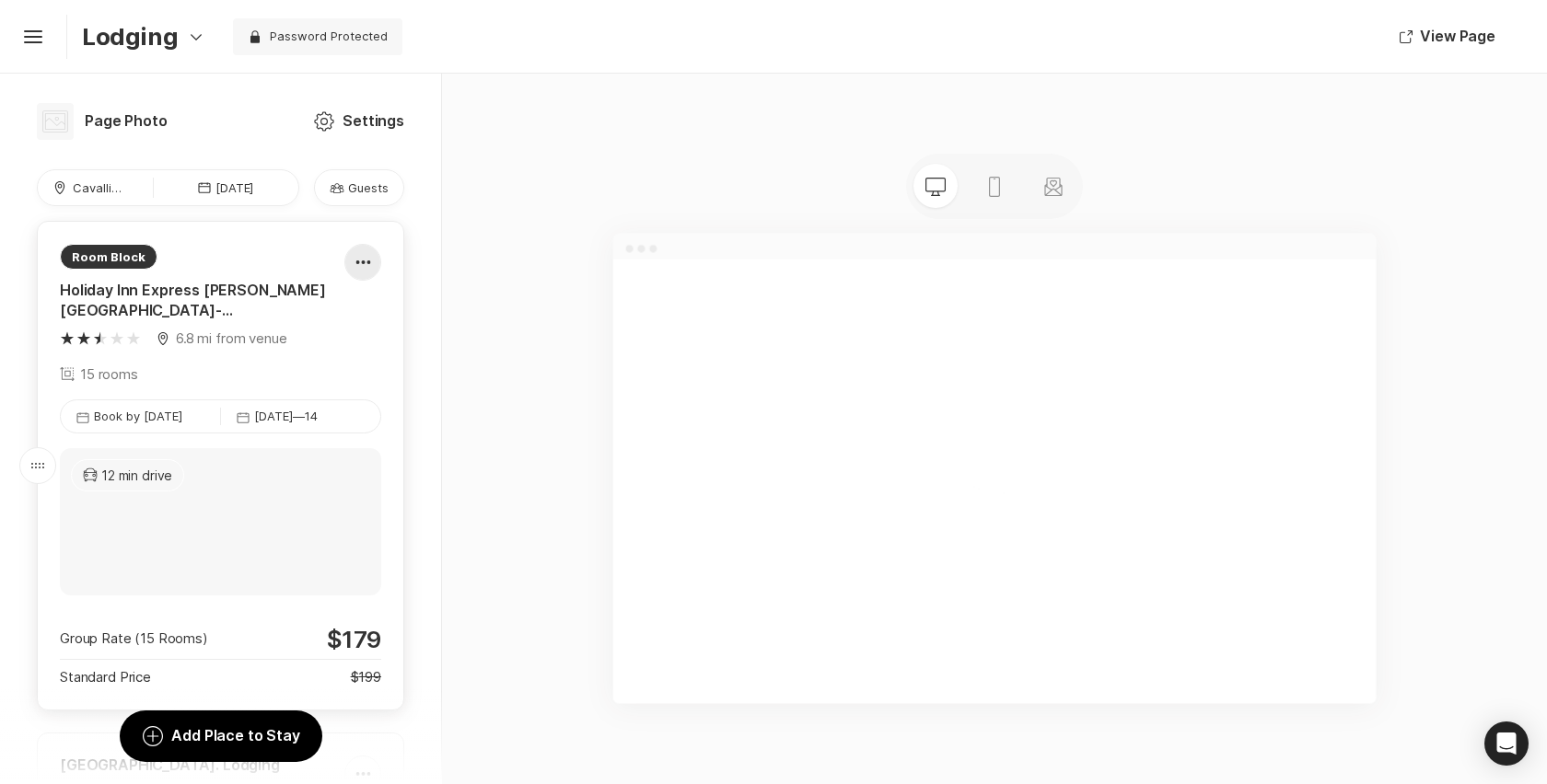
click at [359, 267] on div at bounding box center [363, 262] width 35 height 37
click at [344, 316] on div "Pencil Edit" at bounding box center [344, 317] width 154 height 44
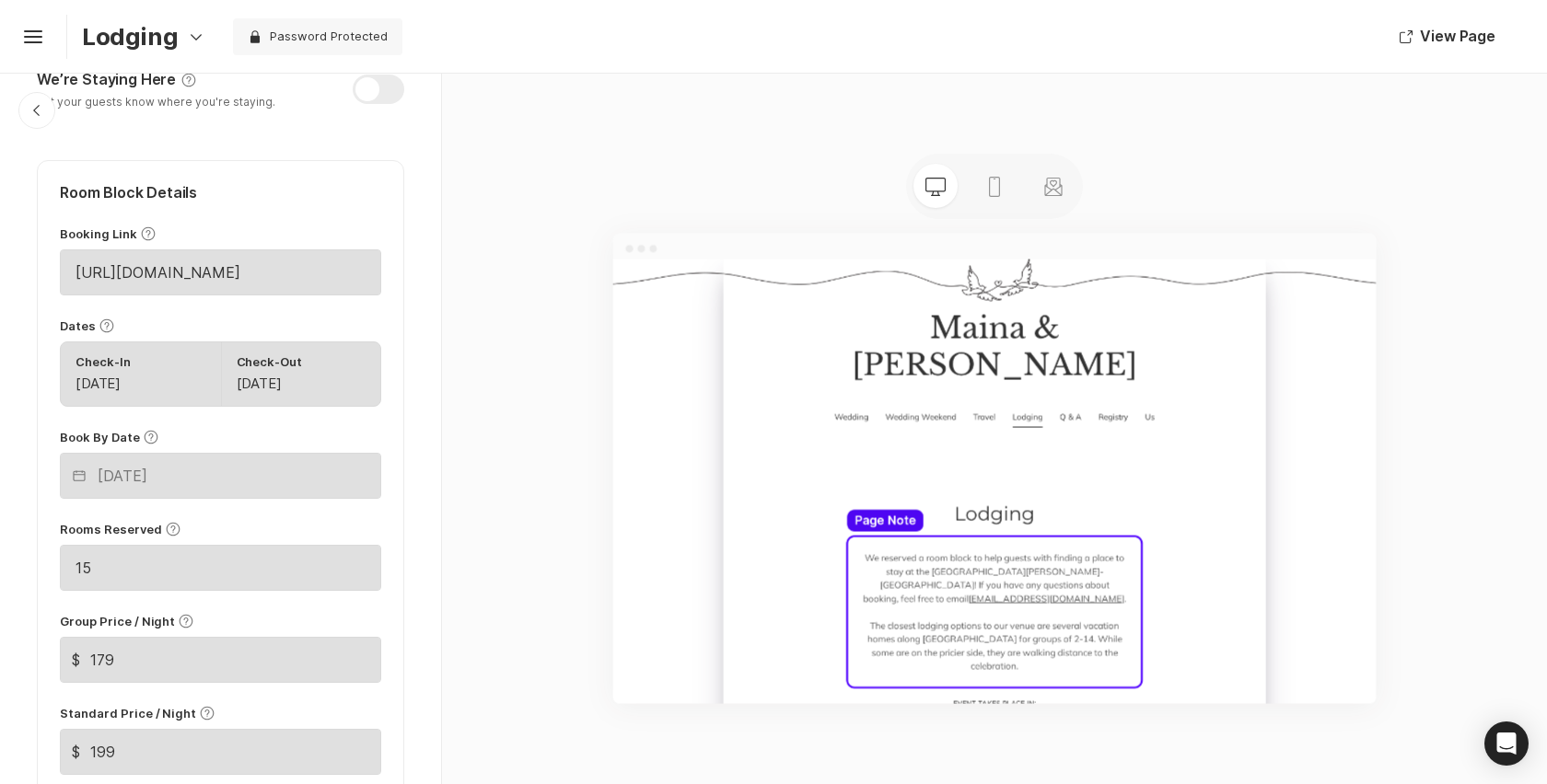
scroll to position [1147, 0]
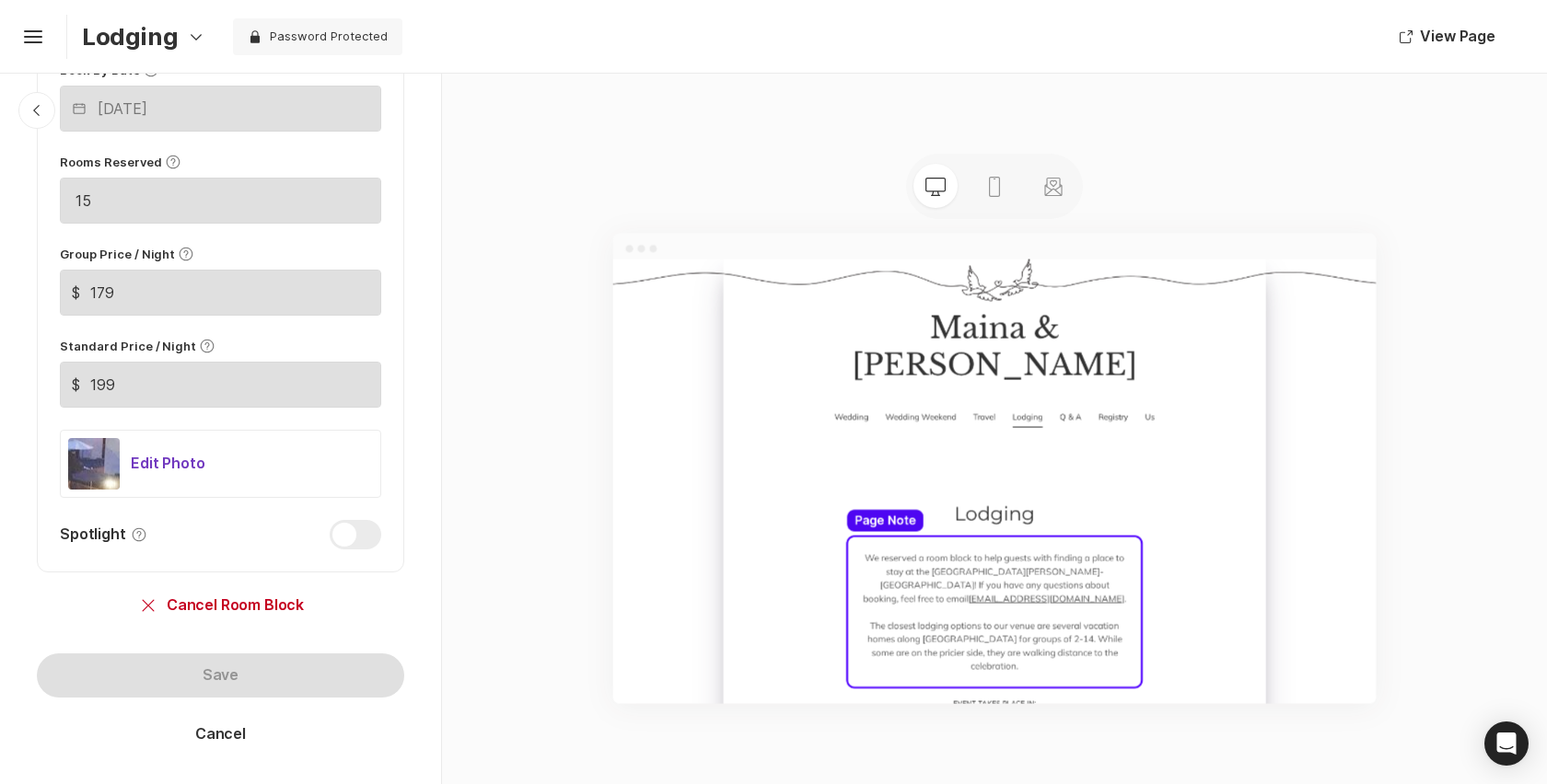
click at [117, 466] on div at bounding box center [94, 463] width 52 height 52
click at [140, 570] on p "Delete Photo" at bounding box center [154, 576] width 84 height 21
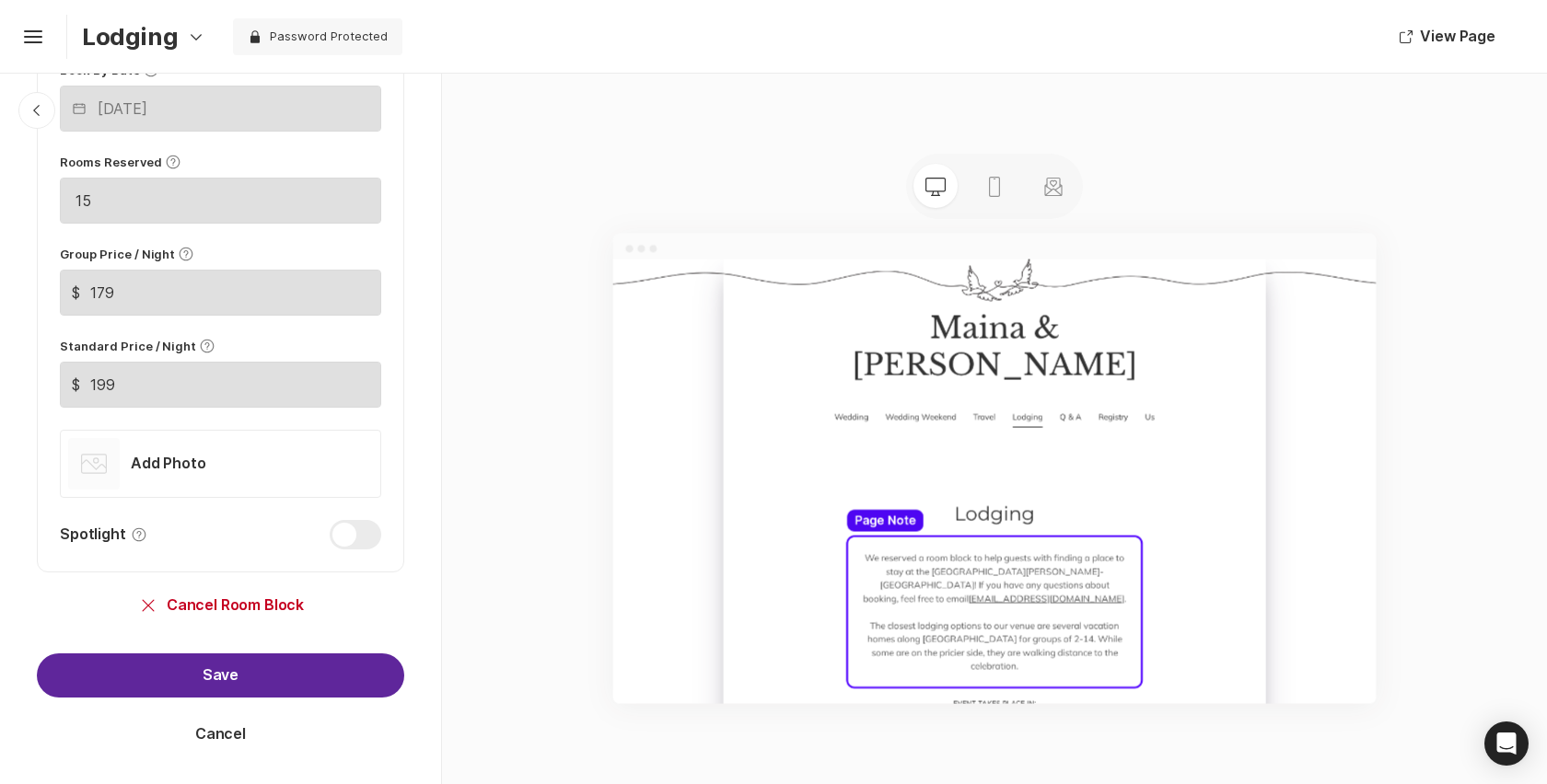
click at [219, 689] on button "Save" at bounding box center [220, 675] width 368 height 44
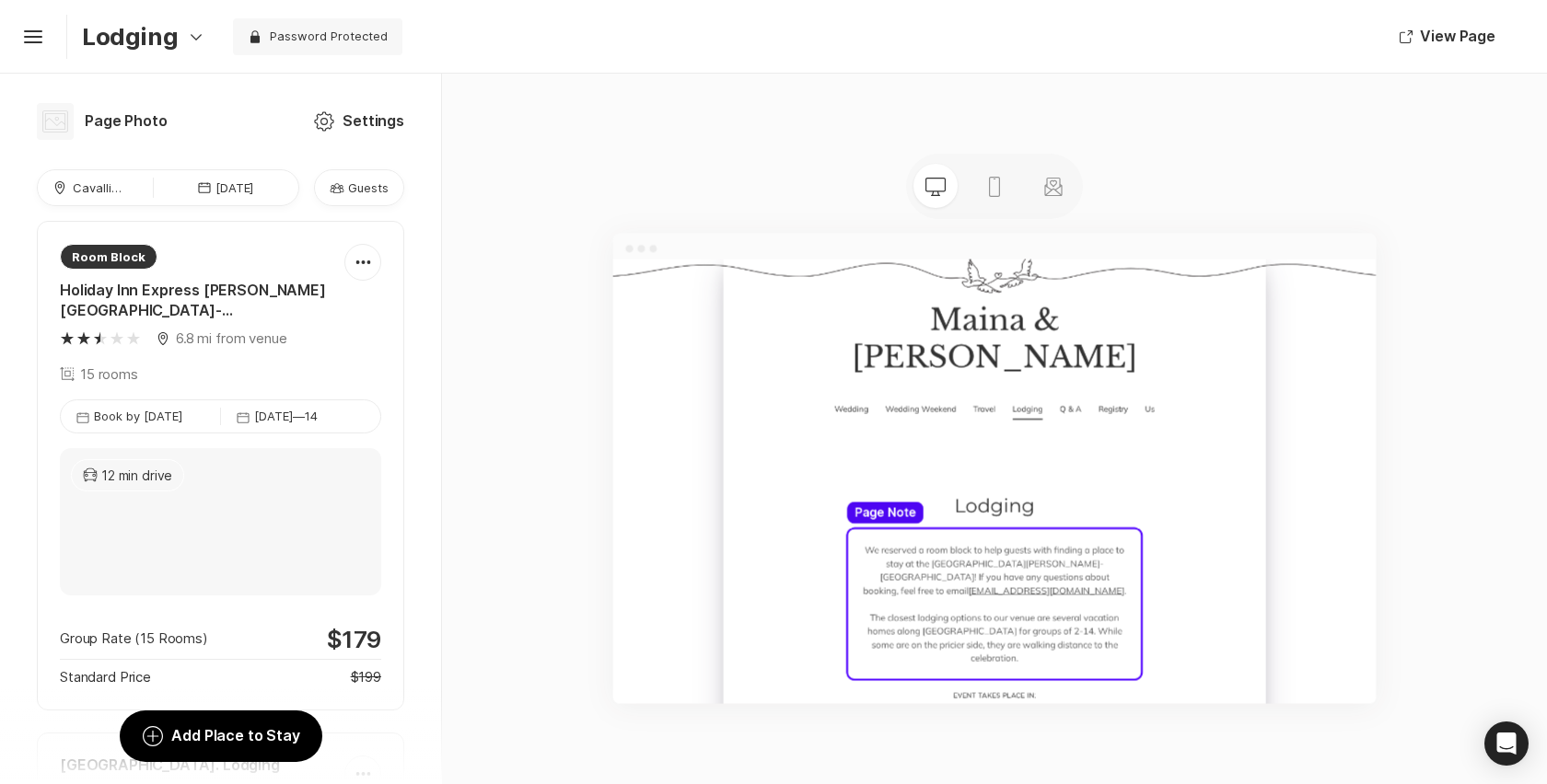
scroll to position [0, 0]
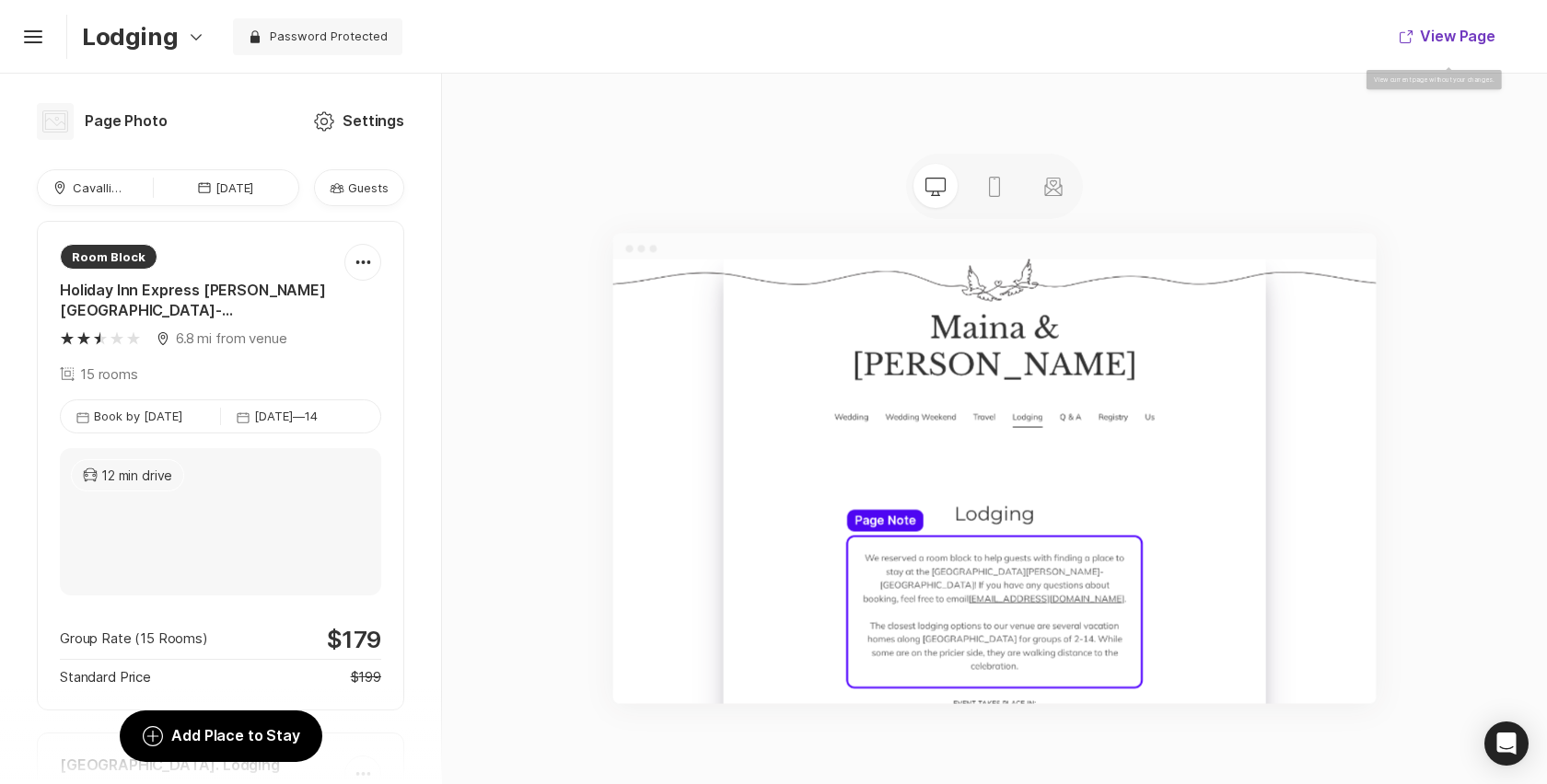
click at [1435, 34] on button "View Page" at bounding box center [1447, 36] width 139 height 44
click at [166, 41] on p "Lodging" at bounding box center [130, 36] width 96 height 28
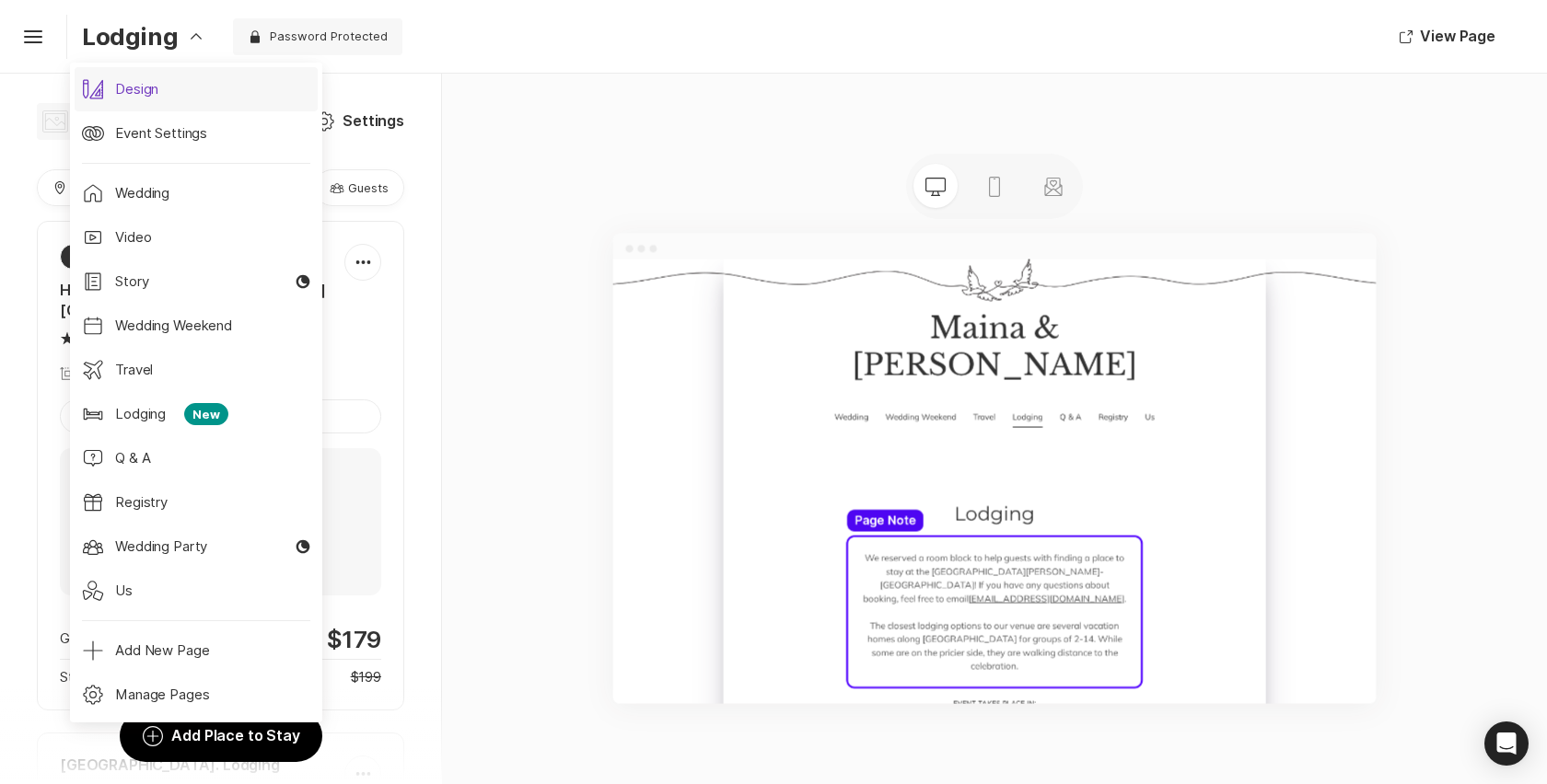
click at [152, 75] on link "Design Email Design" at bounding box center [195, 89] width 242 height 44
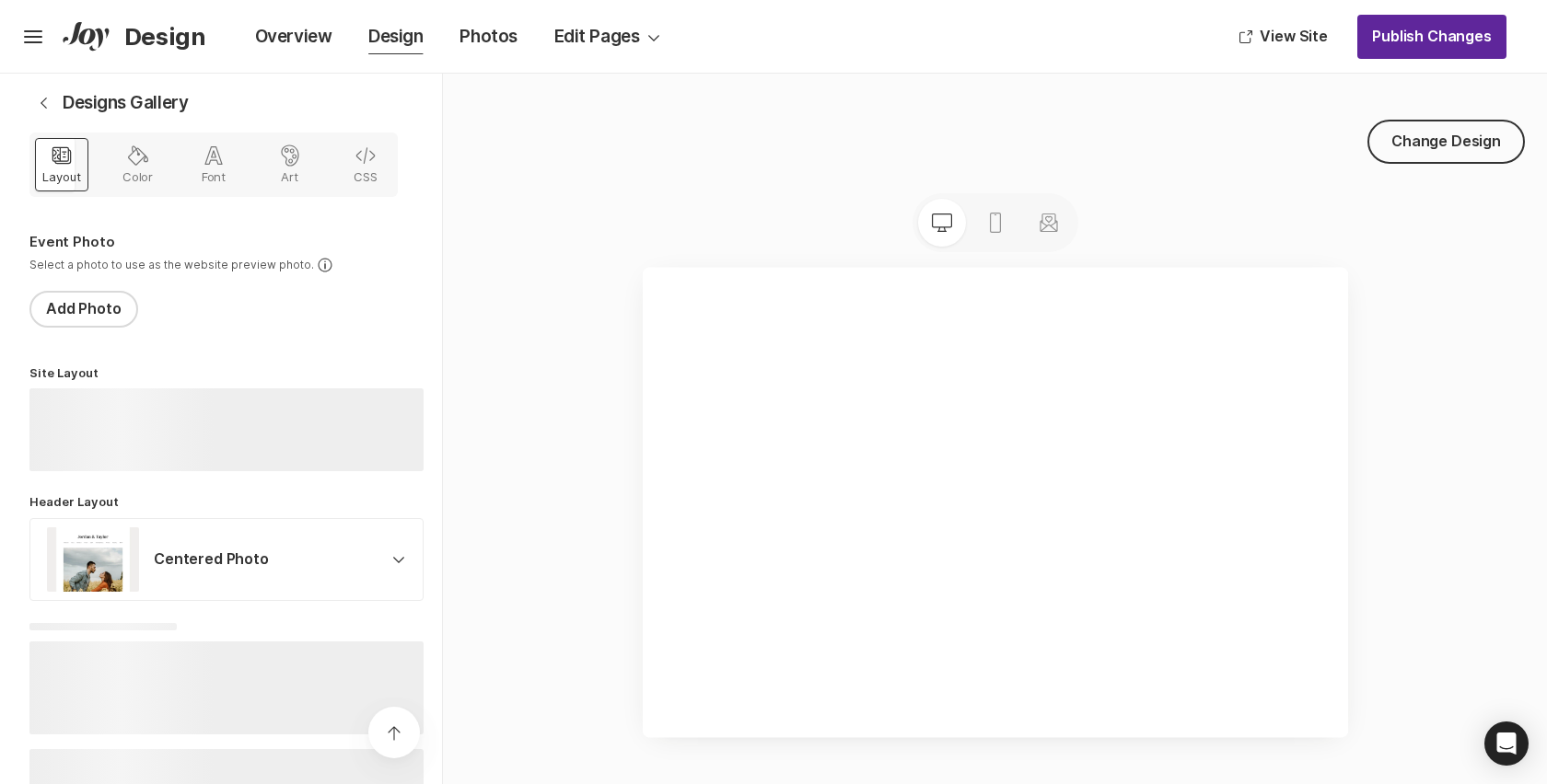
click at [1408, 50] on button "Publish Changes" at bounding box center [1431, 36] width 149 height 44
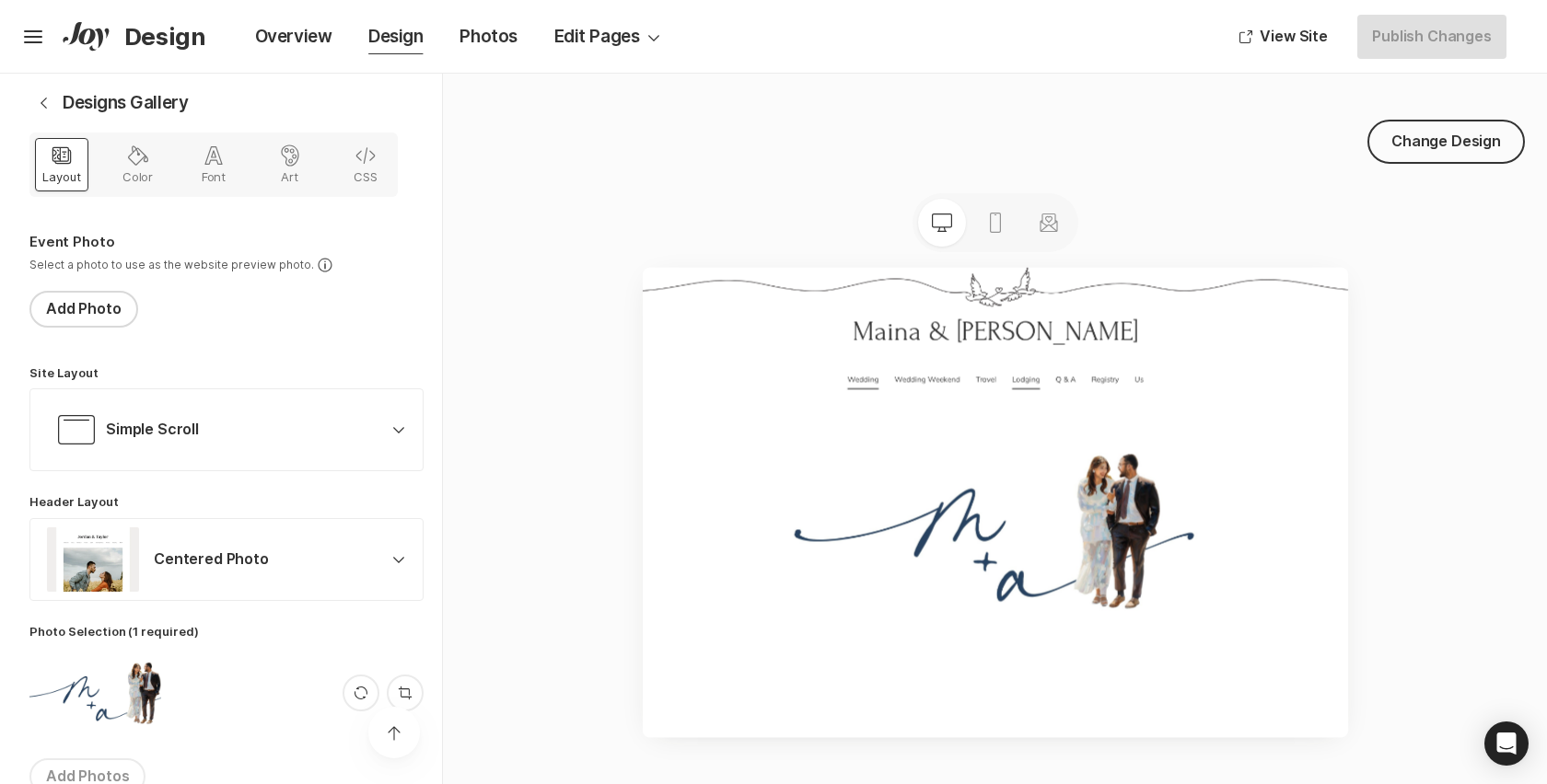
click at [1377, 458] on p "Lodging" at bounding box center [1363, 478] width 53 height 40
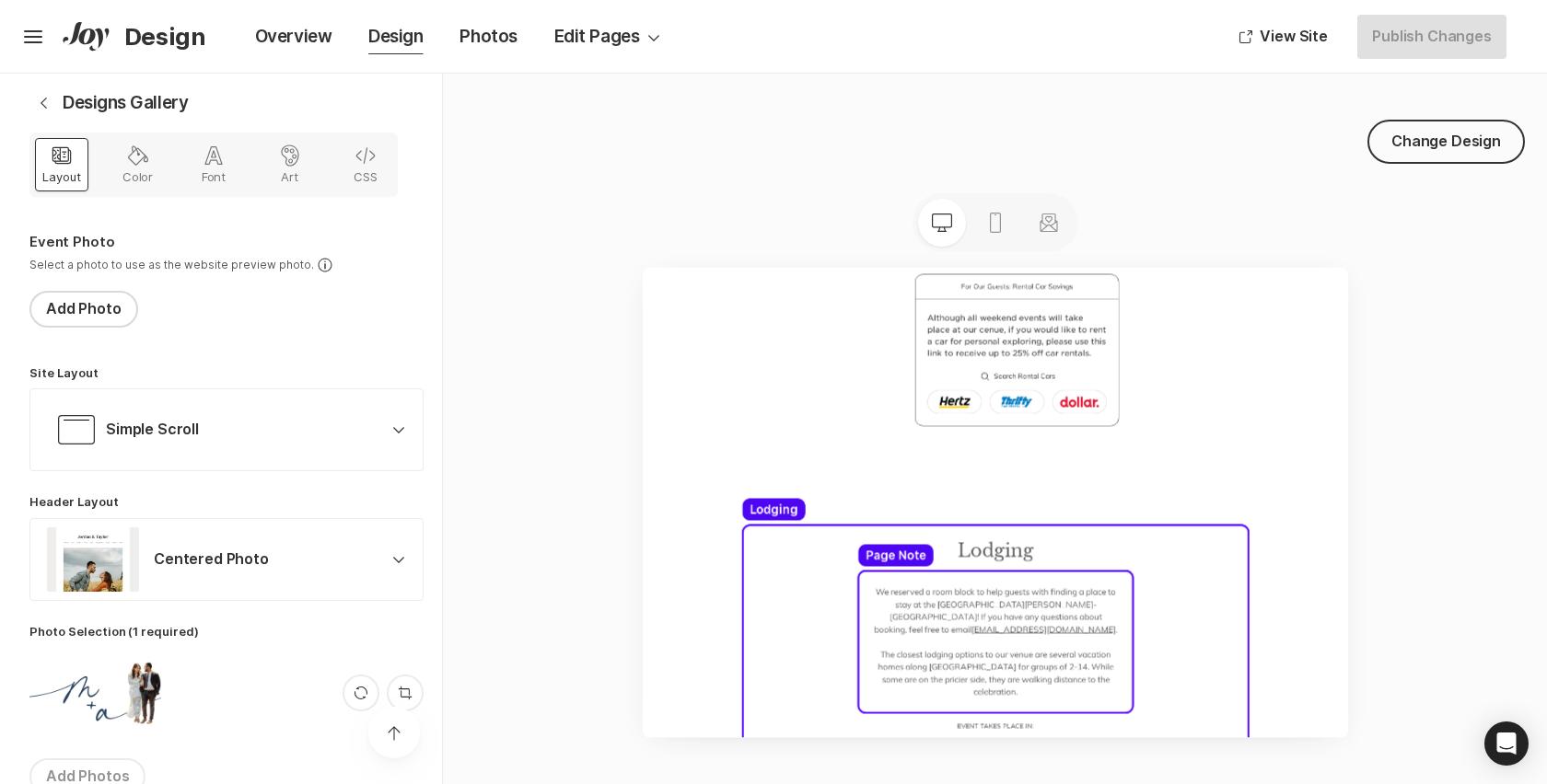
scroll to position [5072, 0]
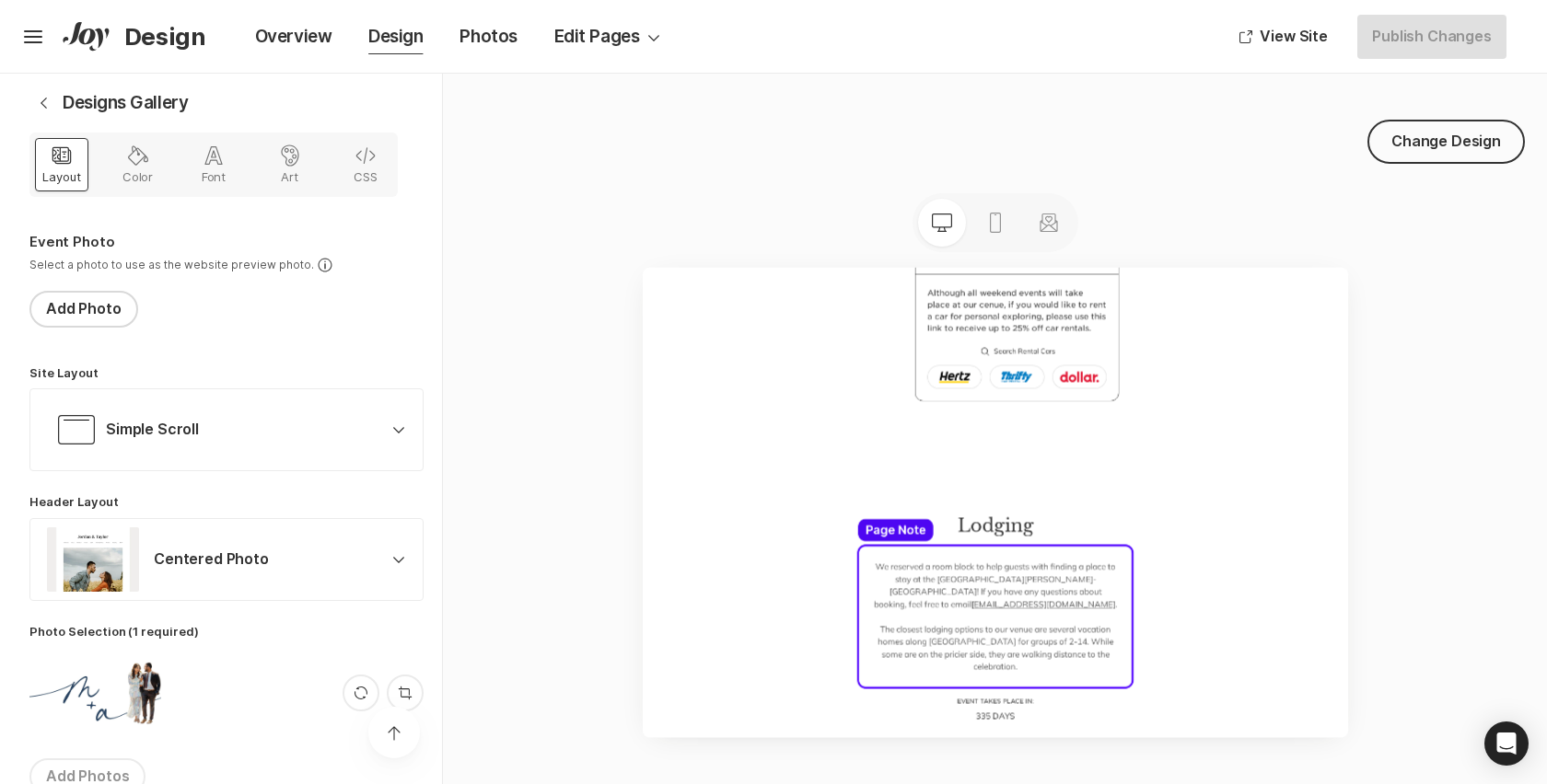
click at [1307, 714] on icon "Edit" at bounding box center [1304, 727] width 27 height 27
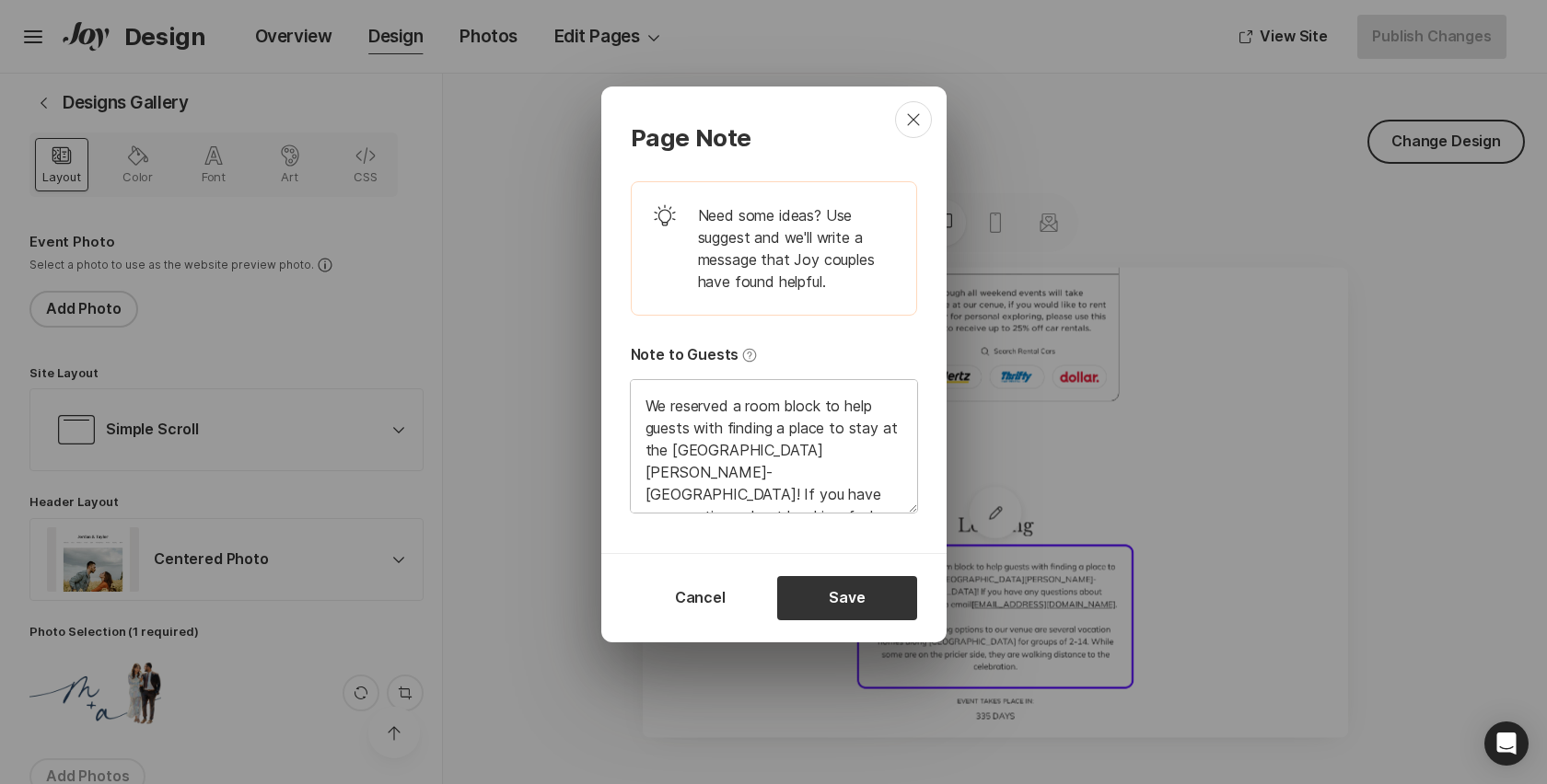
click at [670, 403] on textarea "We reserved a room block to help guests with finding a place to stay at the [GE…" at bounding box center [774, 447] width 287 height 133
click at [673, 405] on textarea "We've also reserved a room block to help guests with finding a place to stay at…" at bounding box center [774, 447] width 287 height 133
click at [684, 424] on textarea "The closest lodging options to our venue are several vacation homes along [GEOG…" at bounding box center [774, 447] width 287 height 133
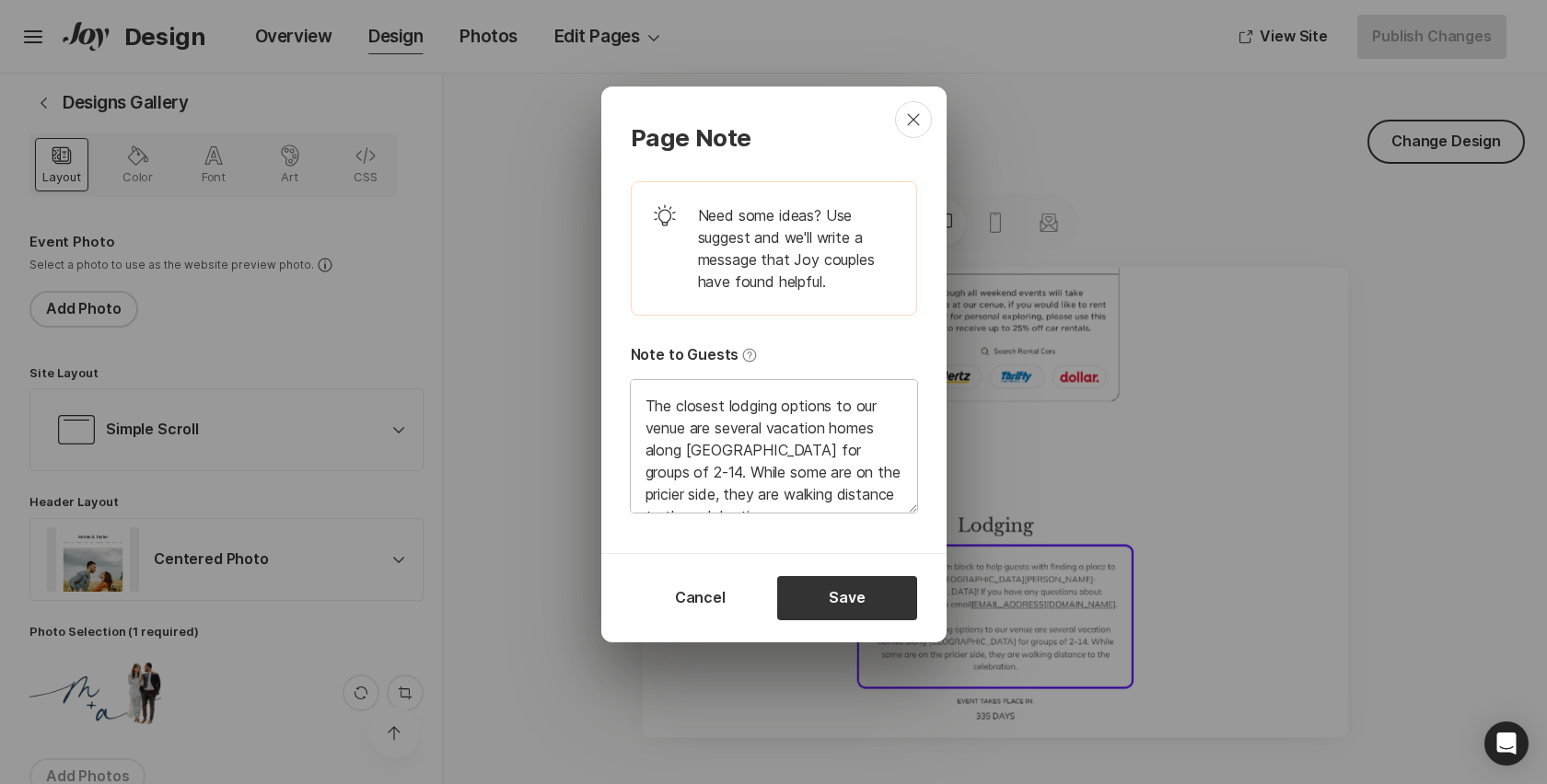
click at [684, 424] on textarea "The closest lodging options to our venue are several vacation homes along [GEOG…" at bounding box center [774, 447] width 287 height 133
paste textarea "We've also reserved a room block to help guests with finding a place to stay at…"
click at [832, 601] on button "Save" at bounding box center [847, 598] width 139 height 44
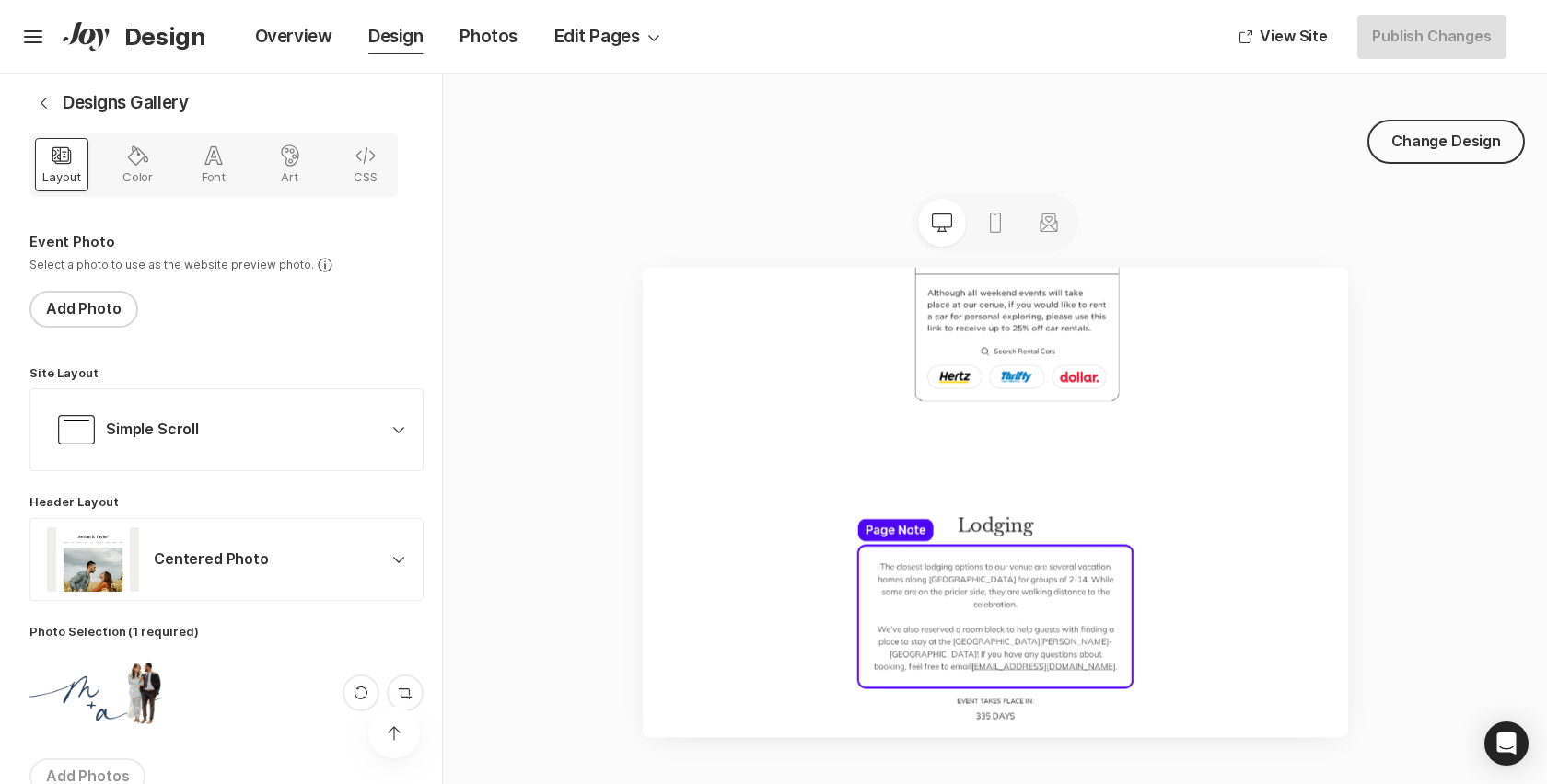
click at [1431, 467] on div "Change Design Desktop Mobile Stationery" at bounding box center [994, 429] width 1105 height 711
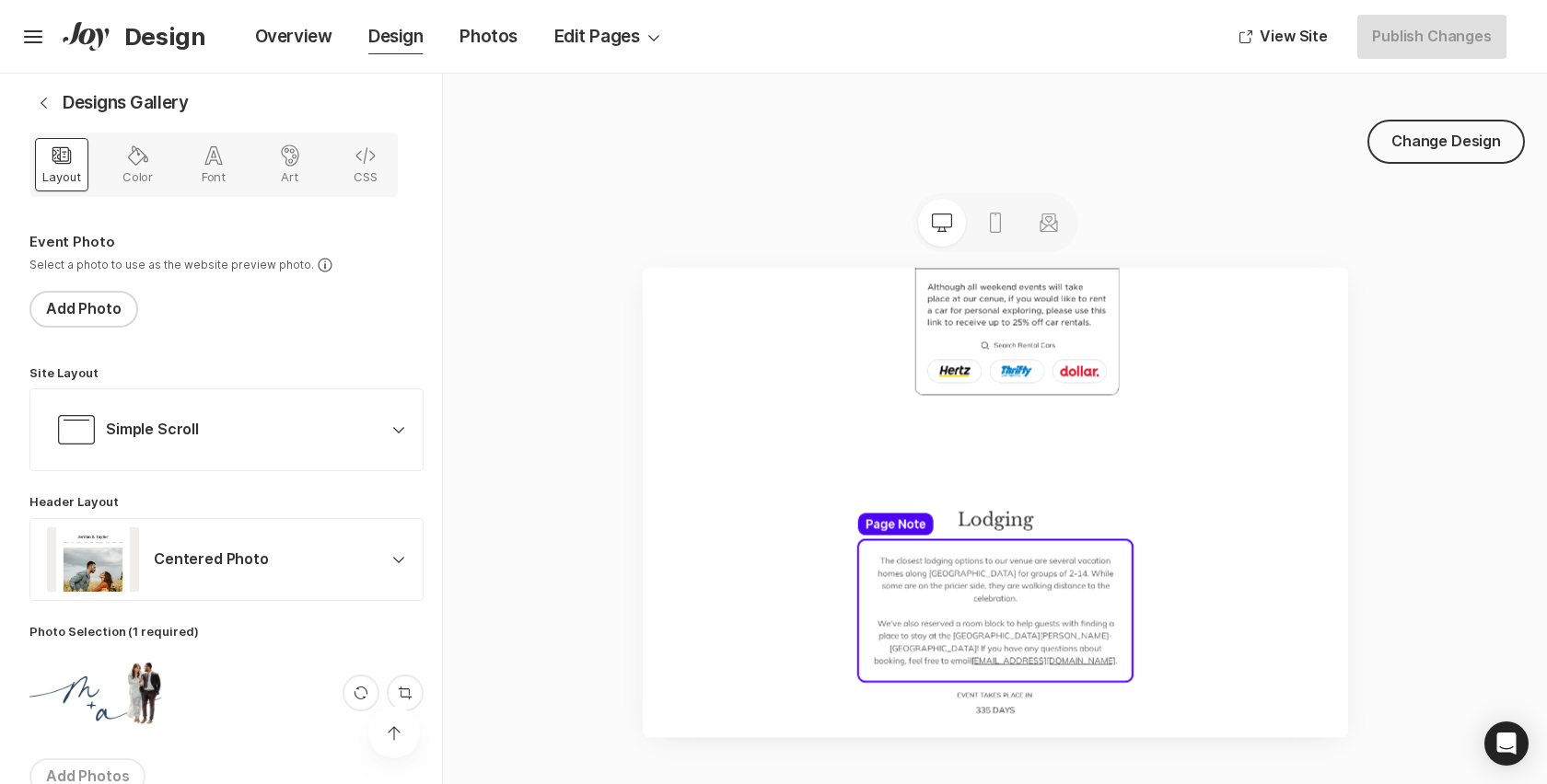
scroll to position [5080, 0]
click at [578, 513] on div at bounding box center [995, 502] width 870 height 470
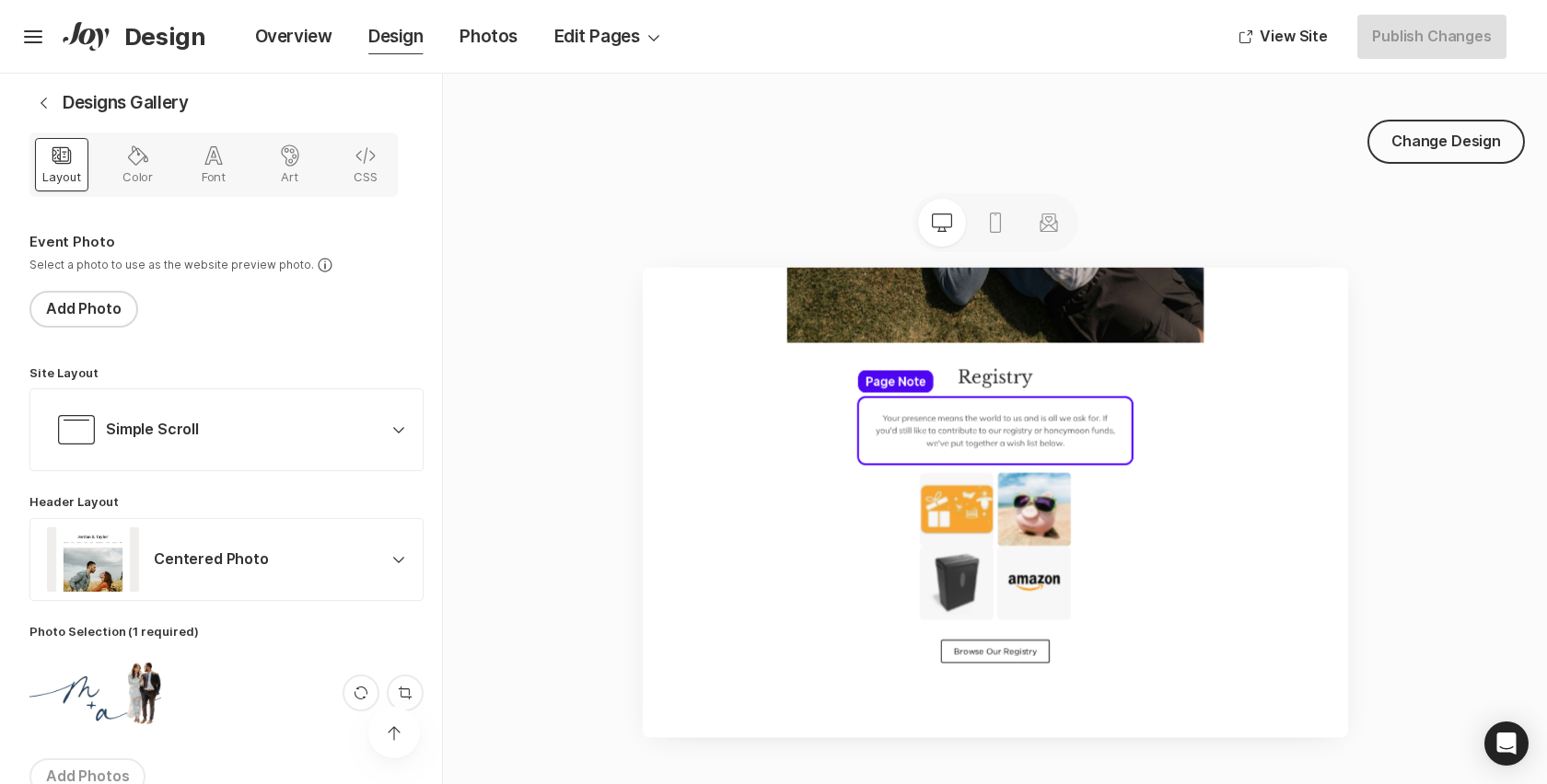
scroll to position [9250, 0]
